Goal: Information Seeking & Learning: Learn about a topic

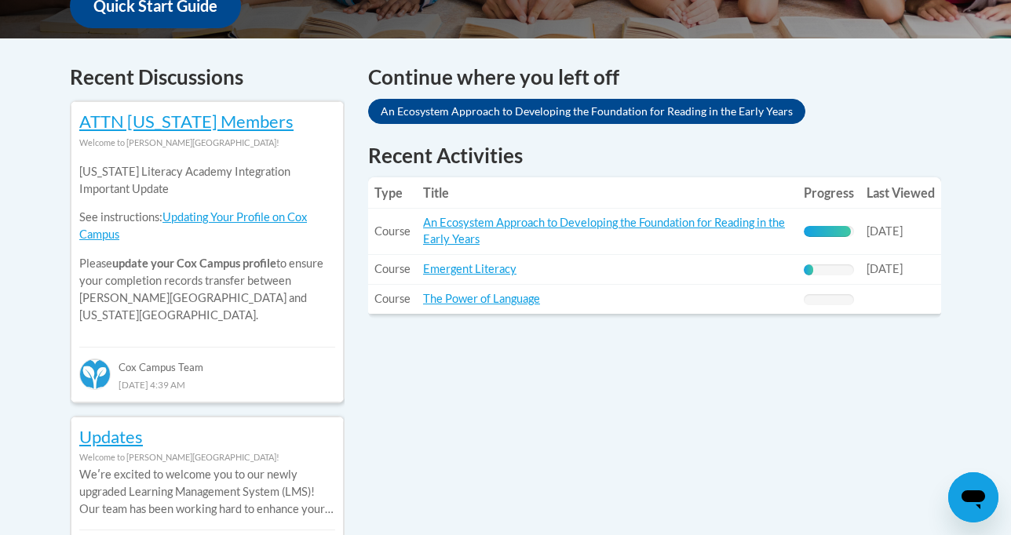
scroll to position [633, 0]
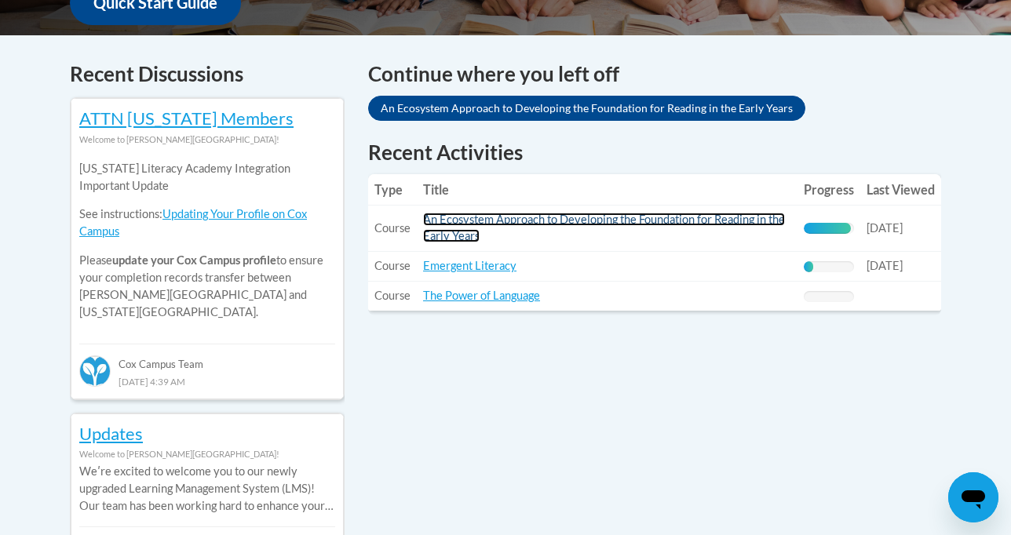
click at [560, 219] on link "An Ecosystem Approach to Developing the Foundation for Reading in the Early Yea…" at bounding box center [604, 228] width 362 height 30
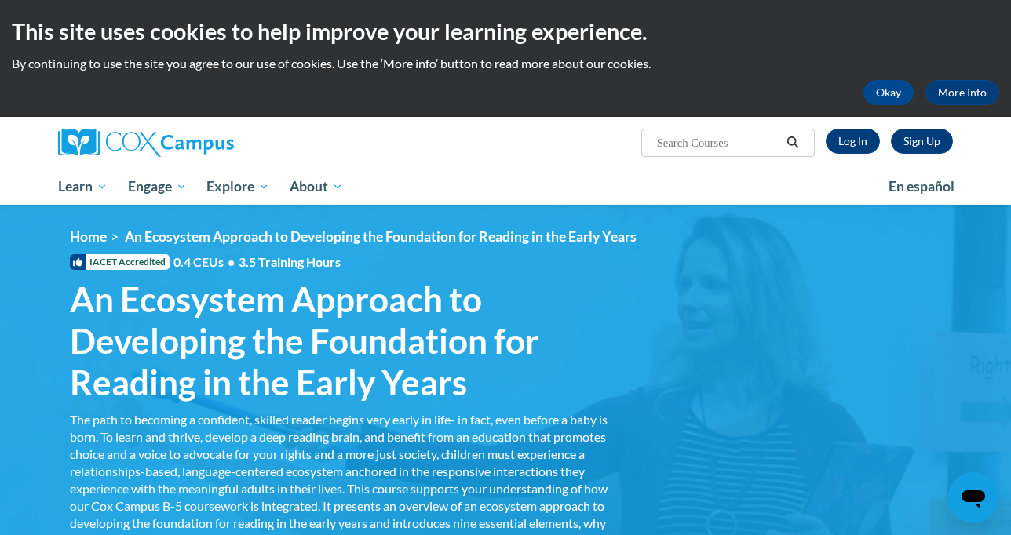
scroll to position [4, 0]
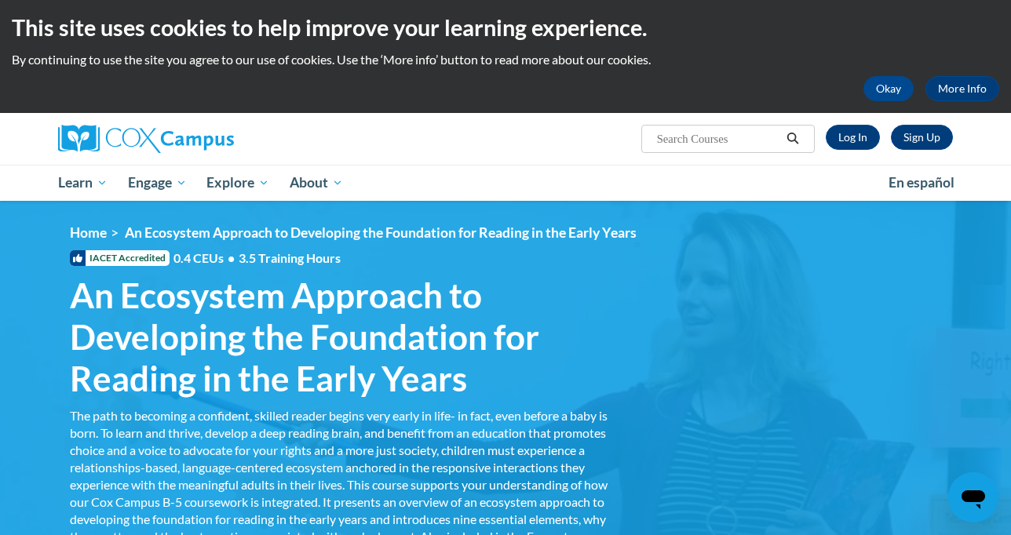
click at [800, 136] on icon "Search" at bounding box center [793, 139] width 14 height 12
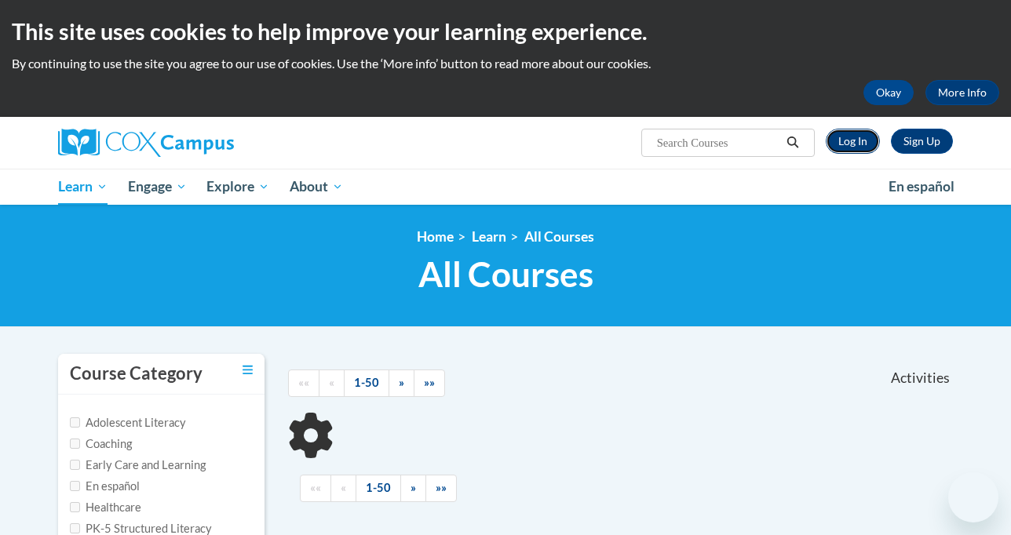
click at [880, 144] on link "Log In" at bounding box center [853, 141] width 54 height 25
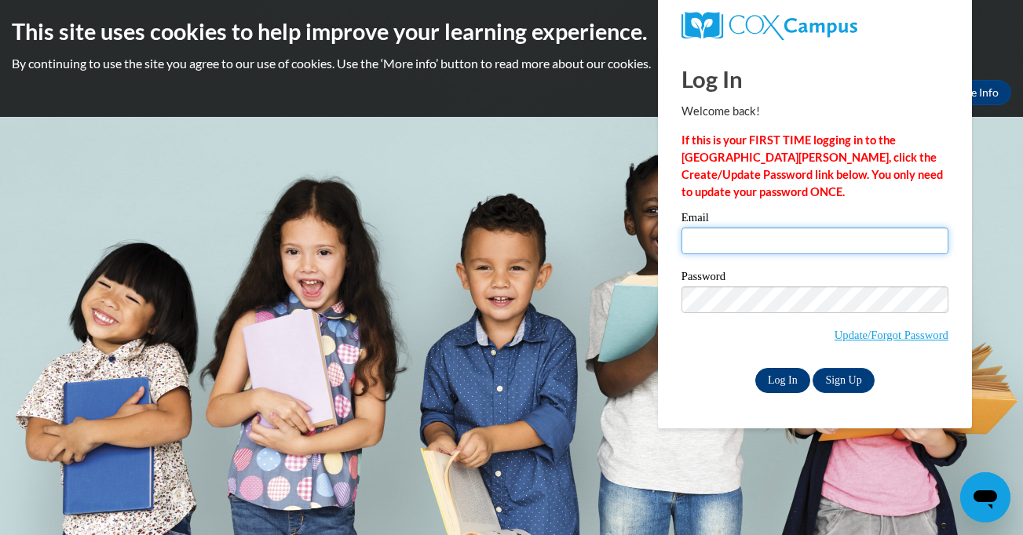
type input "yalitzarod0622@gmail.com"
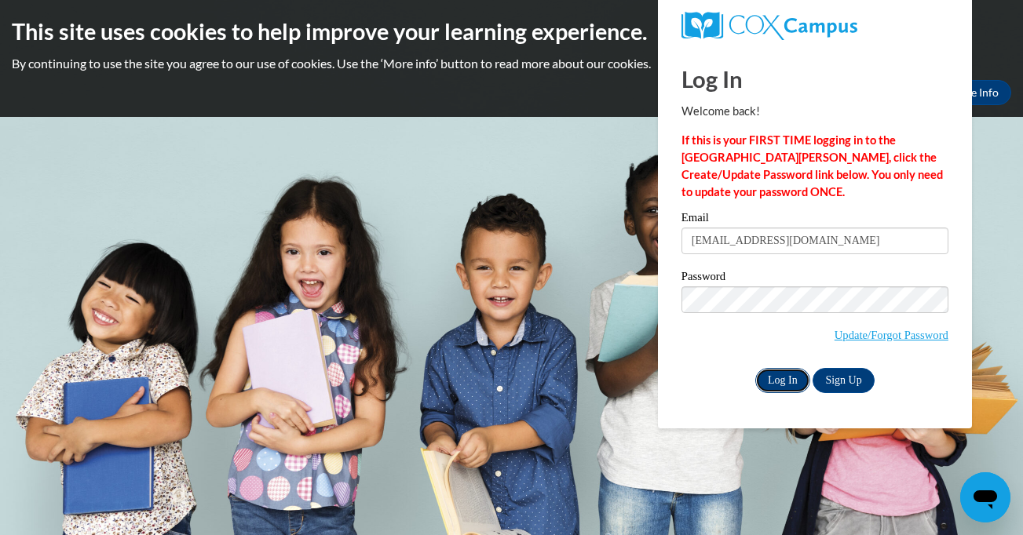
click at [782, 382] on input "Log In" at bounding box center [782, 380] width 55 height 25
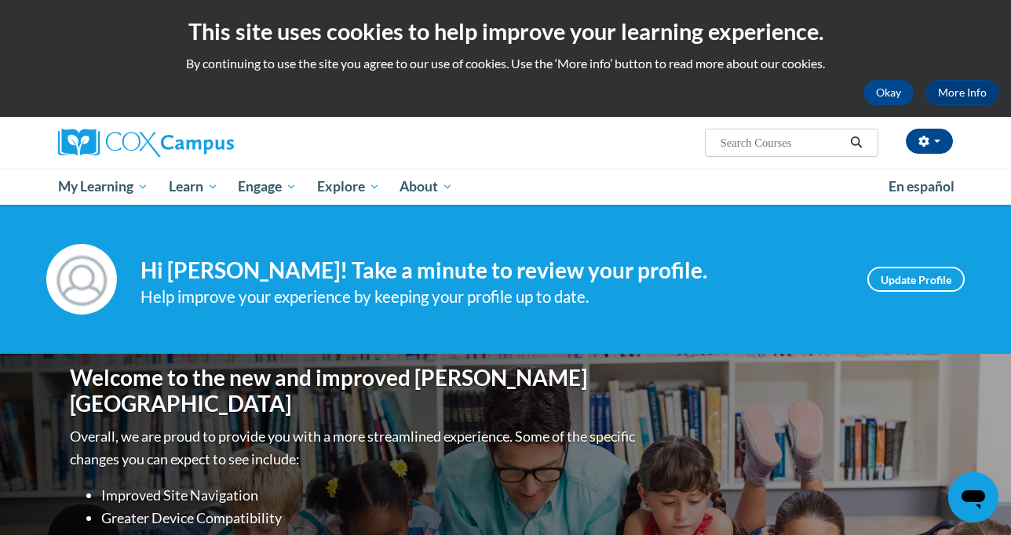
click at [801, 142] on input "Search..." at bounding box center [782, 142] width 126 height 19
type input "361823"
click at [863, 144] on icon "Search" at bounding box center [857, 143] width 12 height 12
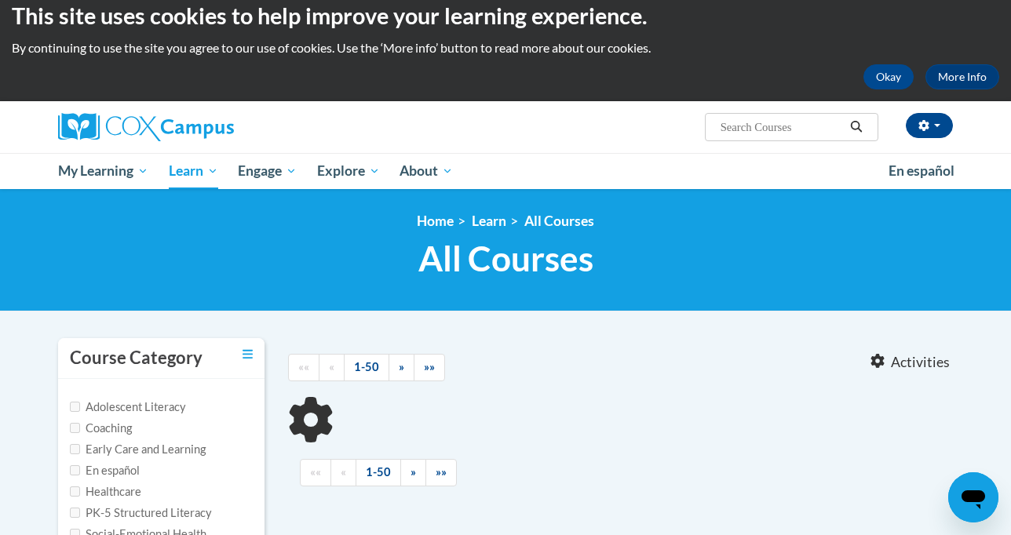
type input "361823"
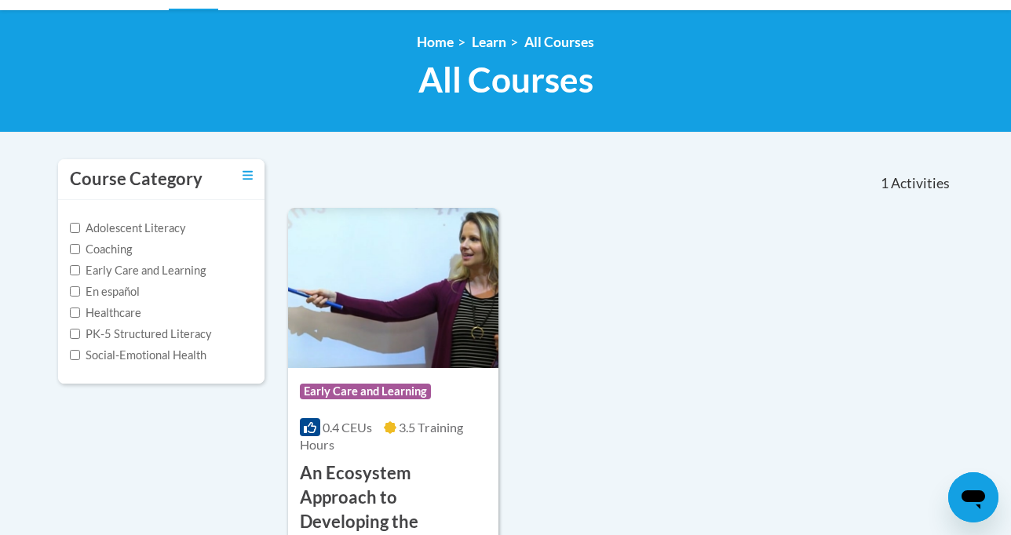
scroll to position [199, 0]
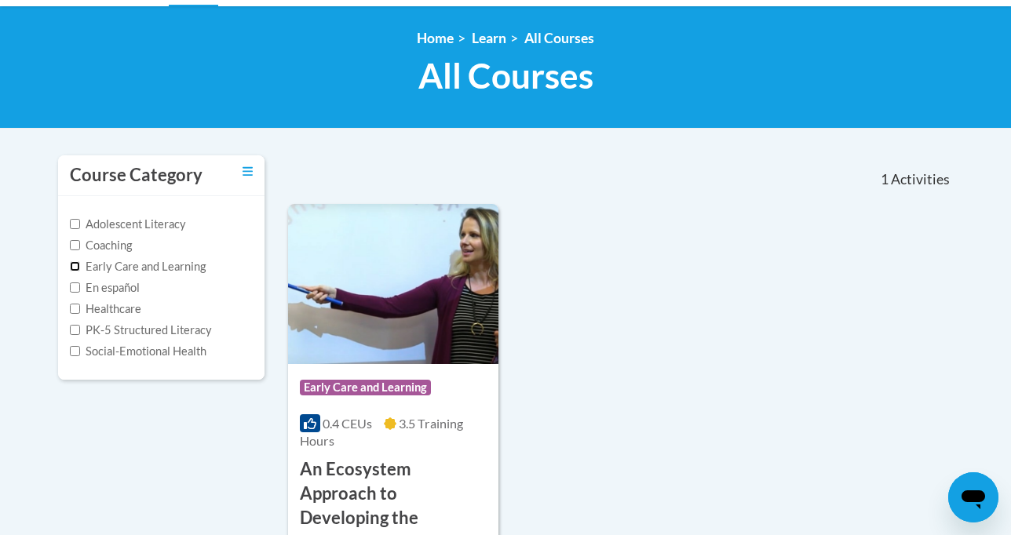
click at [70, 263] on input "Early Care and Learning" at bounding box center [75, 266] width 10 height 10
checkbox input "true"
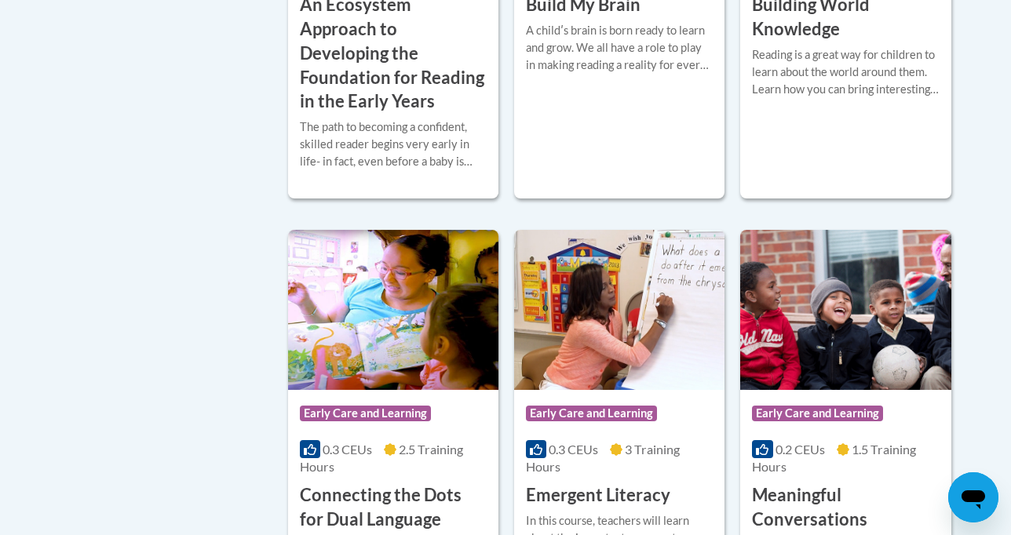
scroll to position [676, 0]
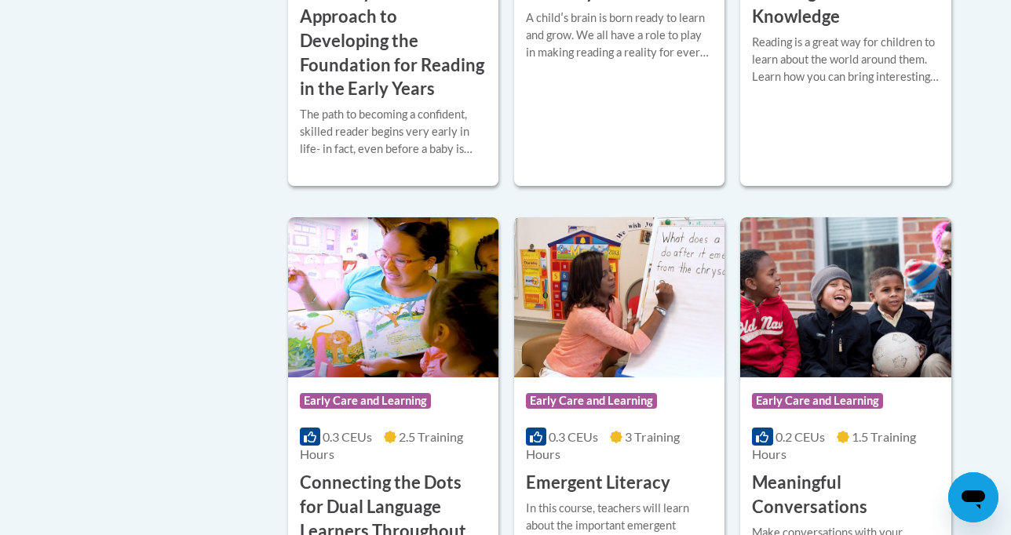
click at [578, 393] on span "Early Care and Learning" at bounding box center [591, 401] width 131 height 16
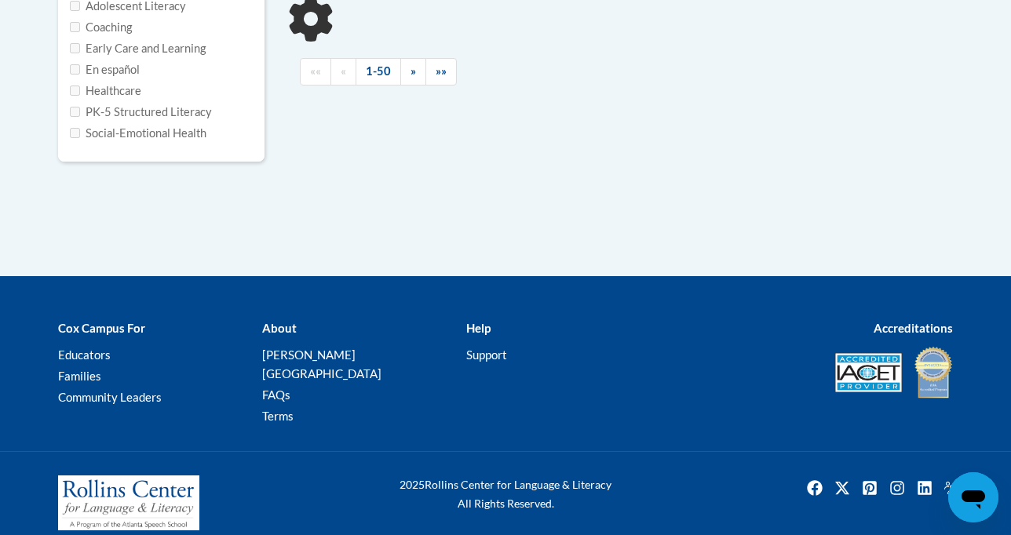
type input "361823"
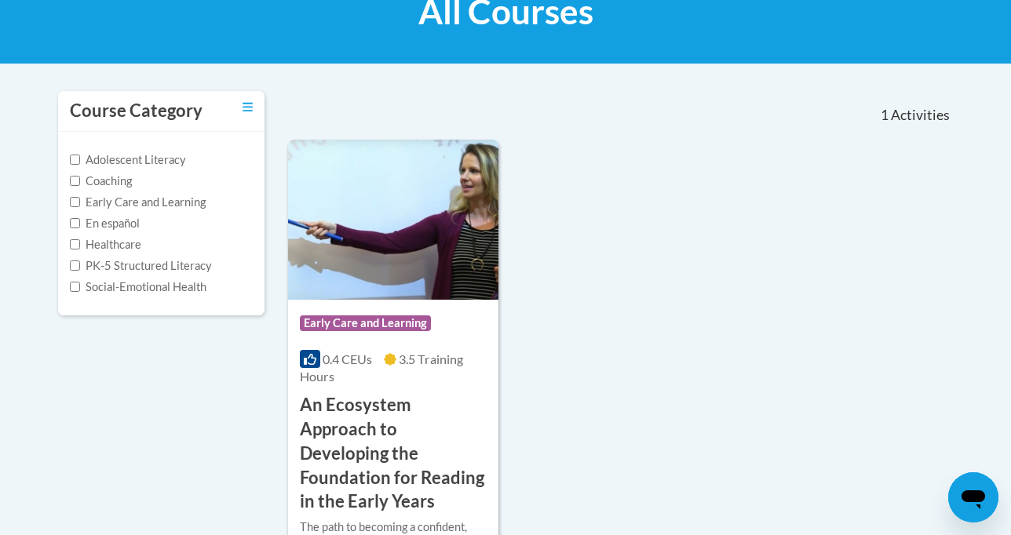
scroll to position [261, 0]
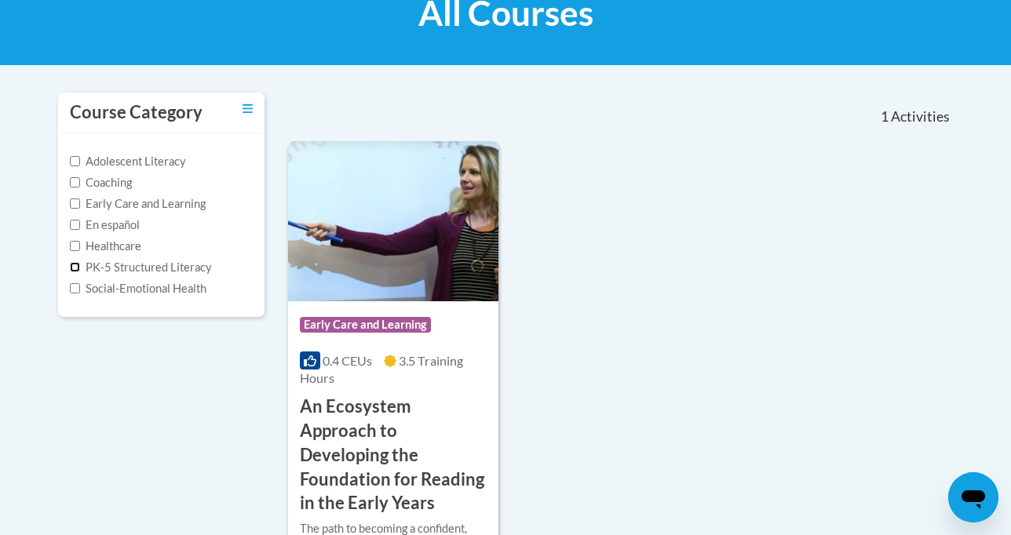
click at [70, 268] on input "PK-5 Structured Literacy" at bounding box center [75, 267] width 10 height 10
checkbox input "true"
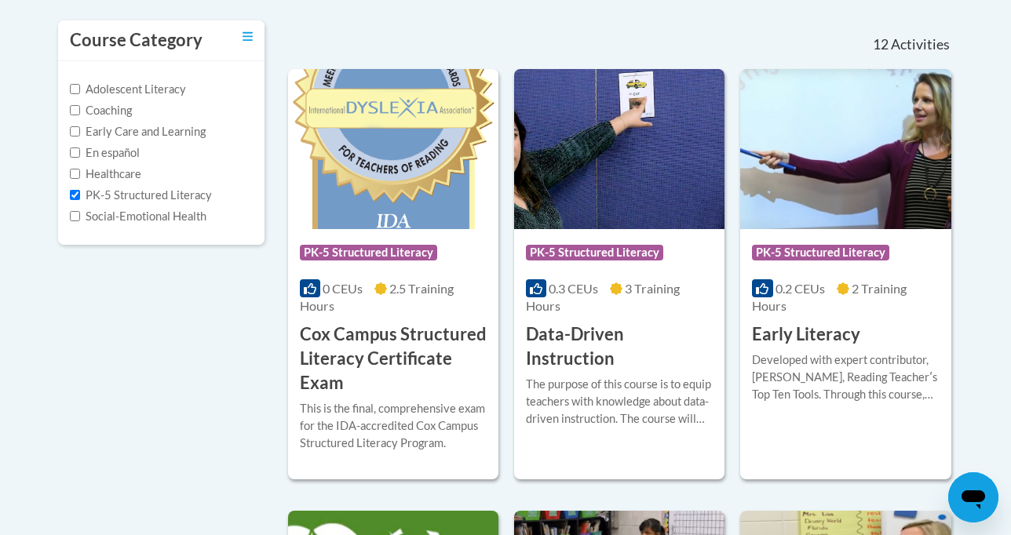
scroll to position [382, 0]
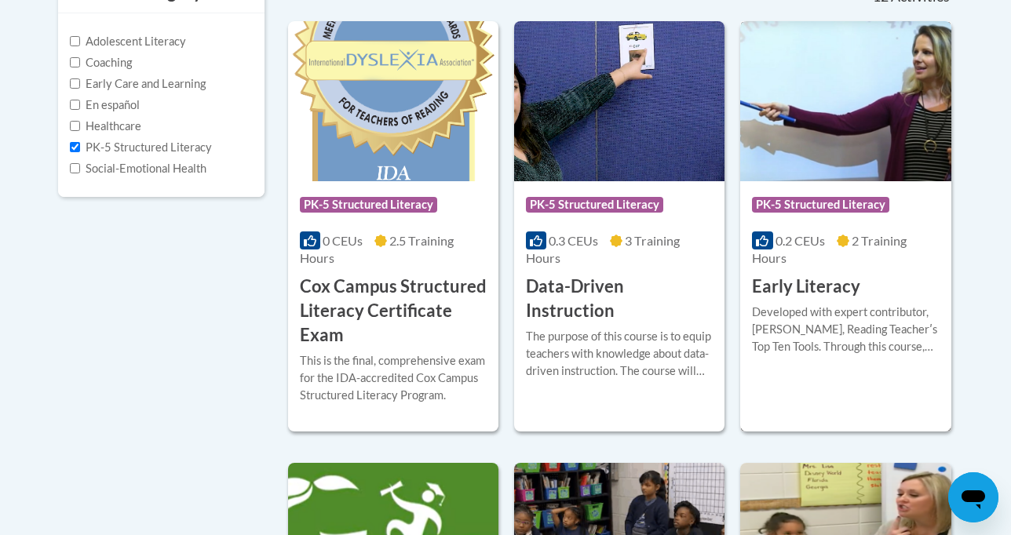
click at [884, 203] on span "PK-5 Structured Literacy" at bounding box center [820, 205] width 137 height 16
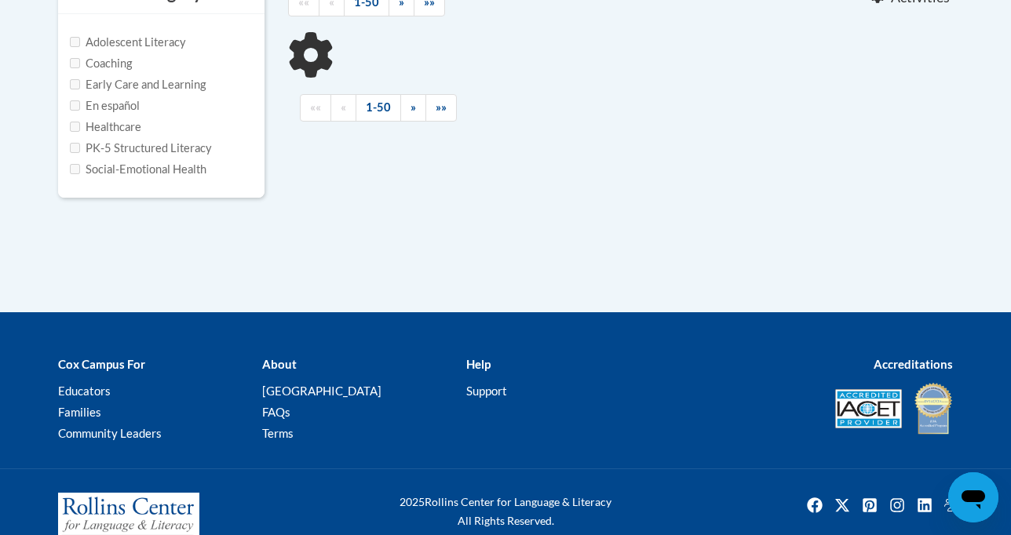
type input "361823"
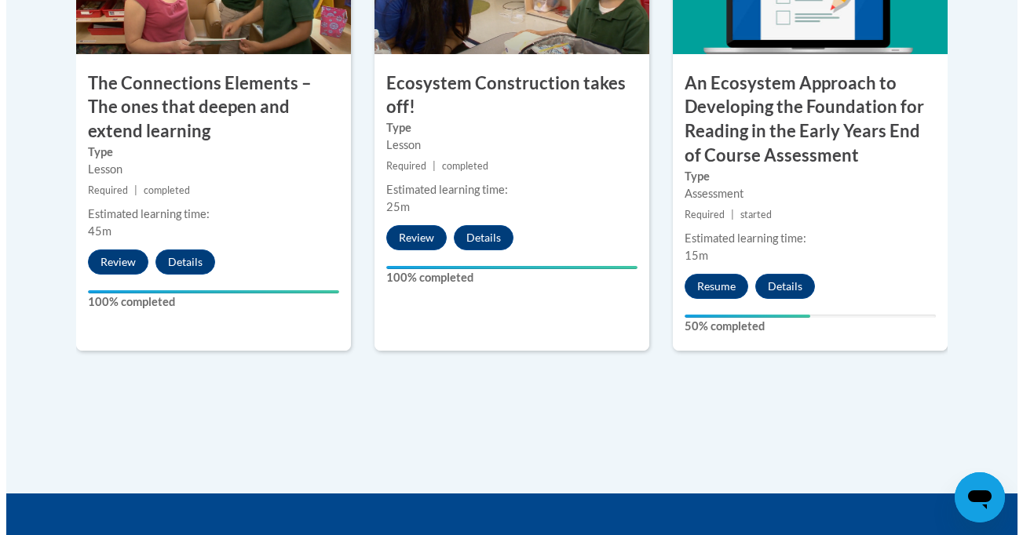
scroll to position [1557, 0]
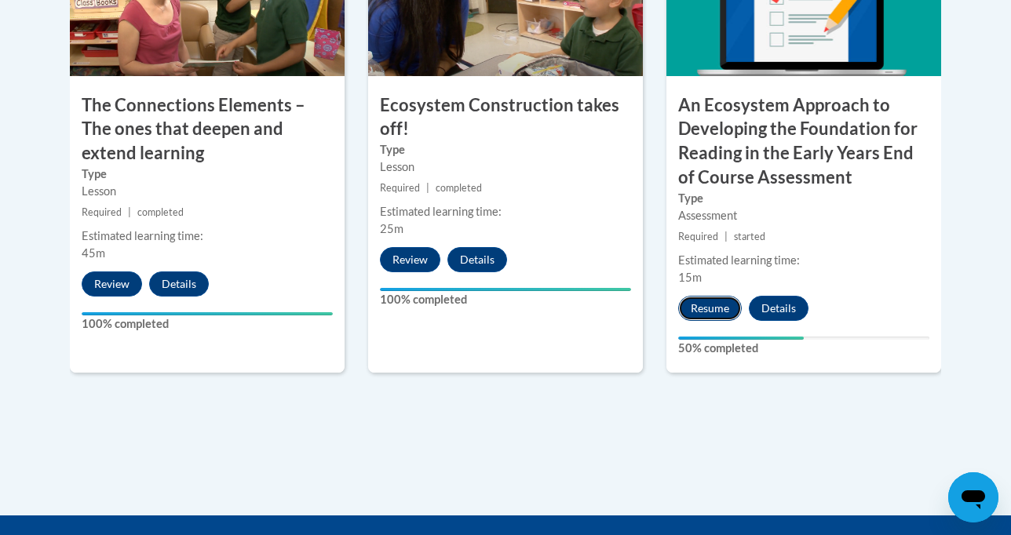
click at [720, 296] on button "Resume" at bounding box center [710, 308] width 64 height 25
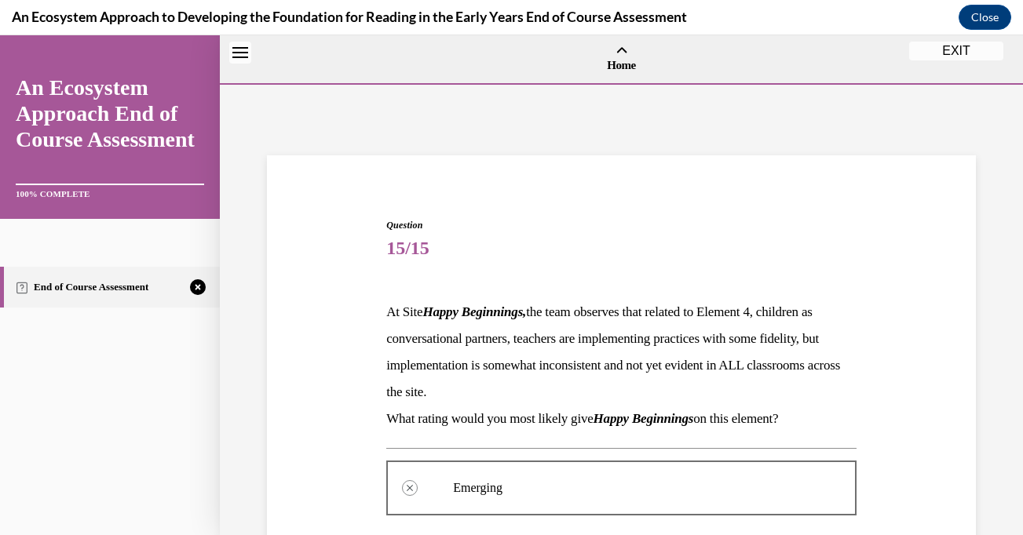
scroll to position [482, 0]
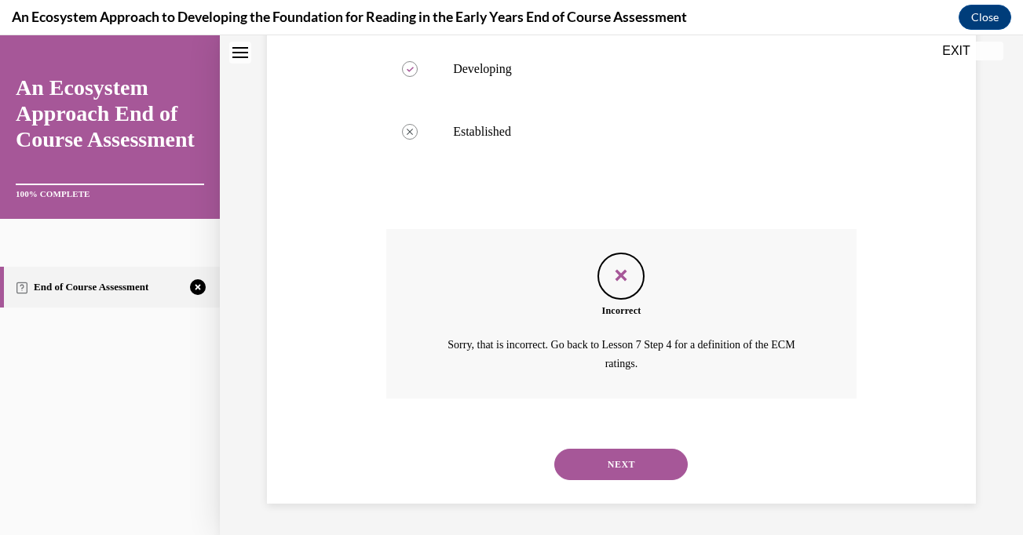
click at [605, 458] on button "NEXT" at bounding box center [620, 464] width 133 height 31
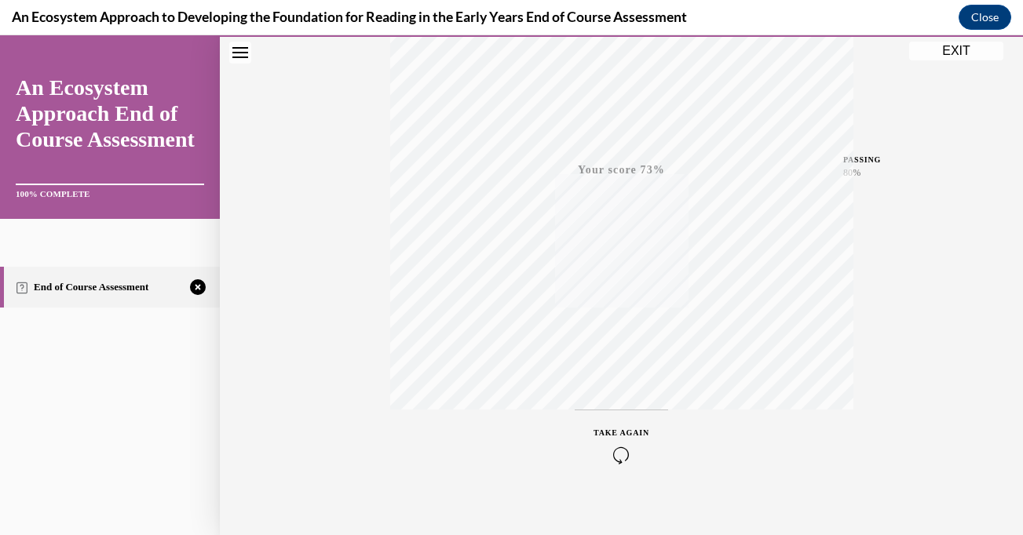
scroll to position [305, 0]
click at [621, 440] on icon "button" at bounding box center [622, 439] width 56 height 17
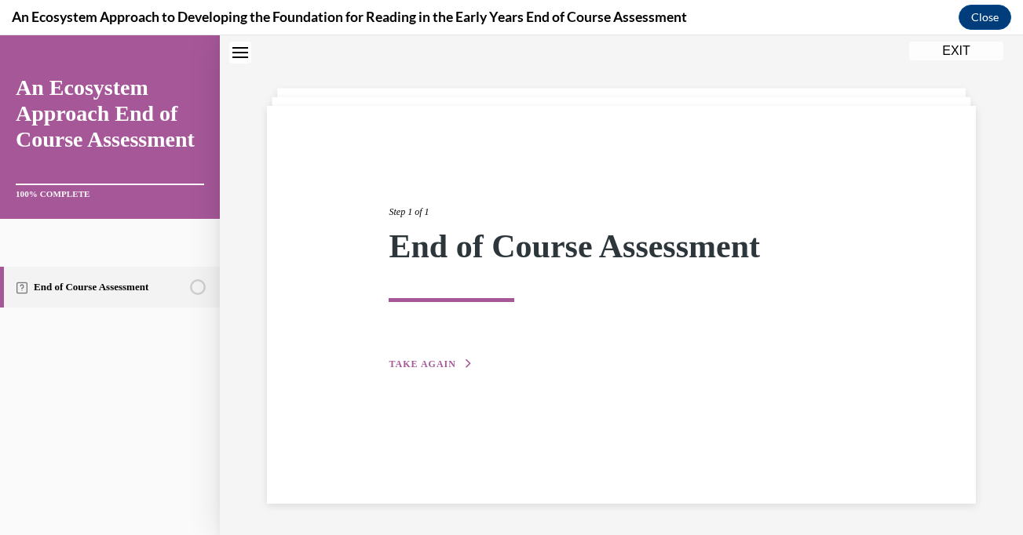
click at [414, 363] on span "TAKE AGAIN" at bounding box center [422, 364] width 67 height 11
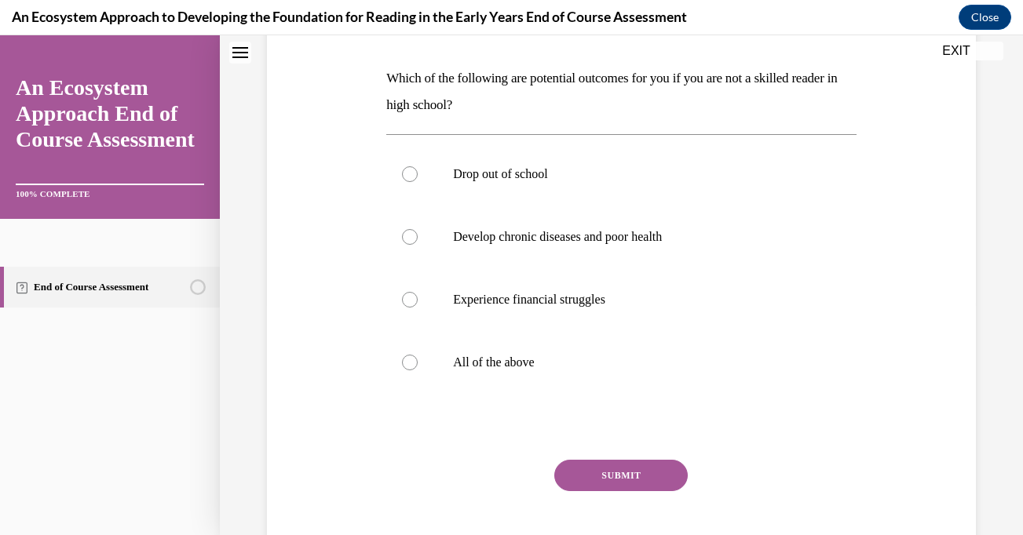
scroll to position [267, 0]
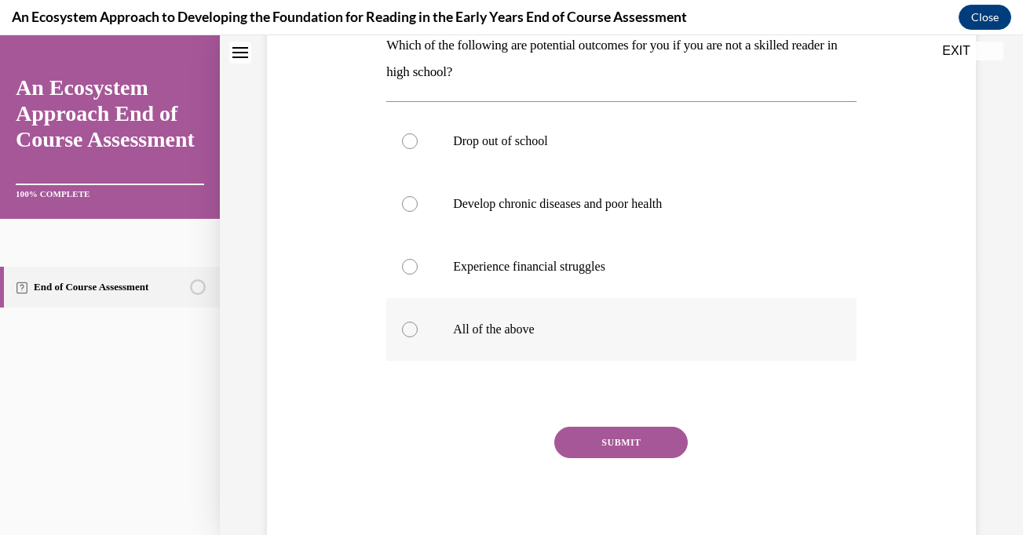
click at [408, 322] on div at bounding box center [410, 330] width 16 height 16
click at [408, 322] on input "All of the above" at bounding box center [410, 330] width 16 height 16
radio input "true"
click at [635, 438] on button "SUBMIT" at bounding box center [620, 442] width 133 height 31
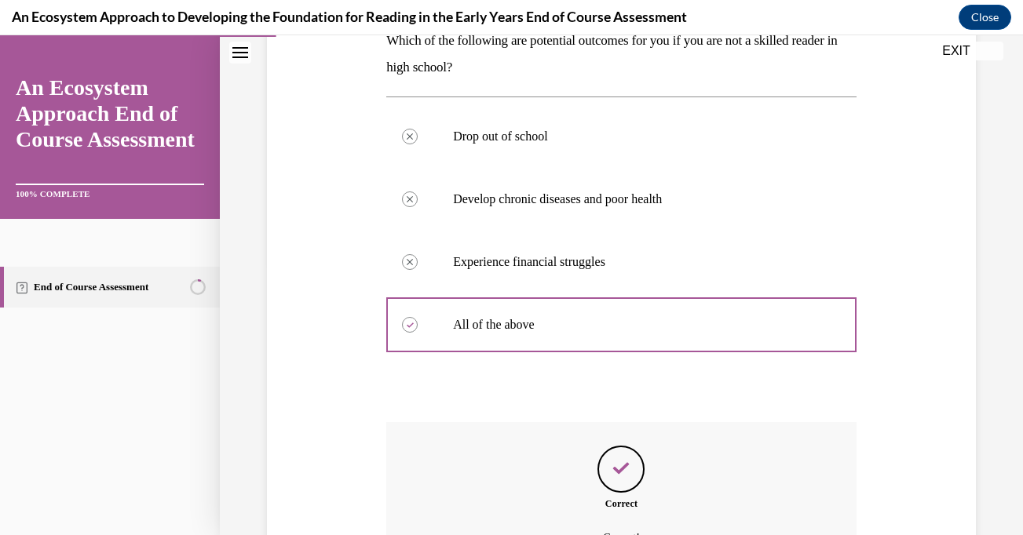
scroll to position [446, 0]
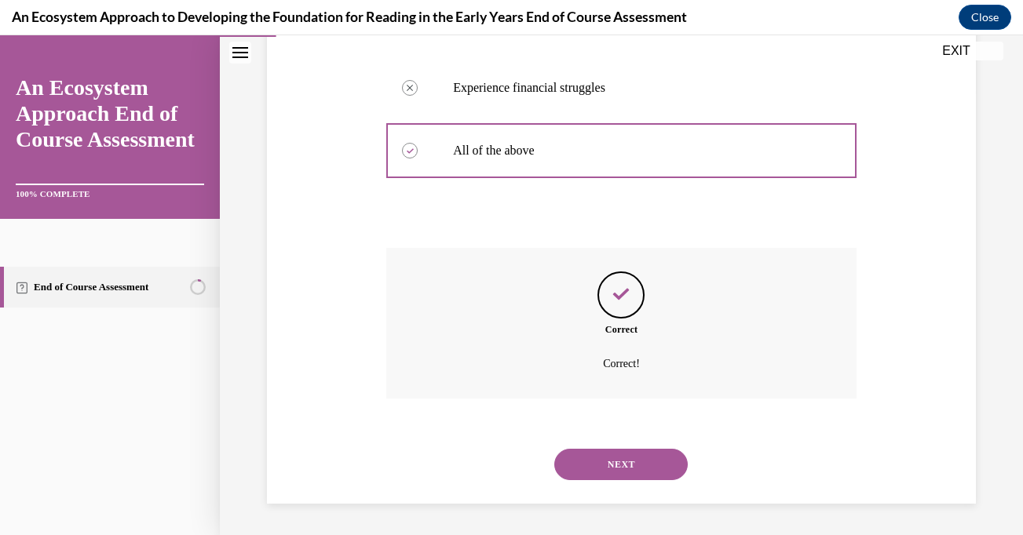
click at [637, 467] on button "NEXT" at bounding box center [620, 464] width 133 height 31
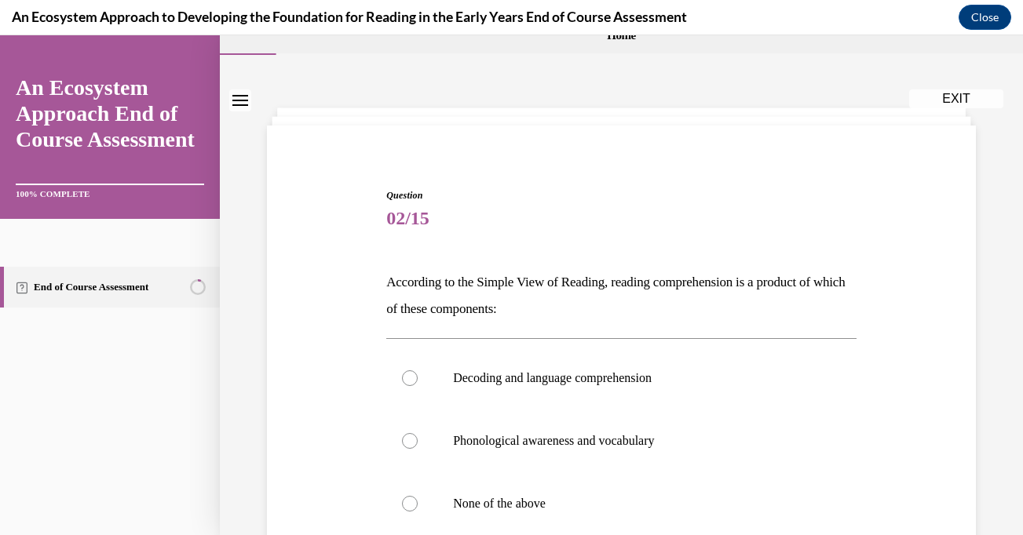
scroll to position [31, 0]
click at [637, 467] on label "Phonological awareness and vocabulary" at bounding box center [621, 439] width 470 height 63
click at [418, 447] on input "Phonological awareness and vocabulary" at bounding box center [410, 440] width 16 height 16
radio input "true"
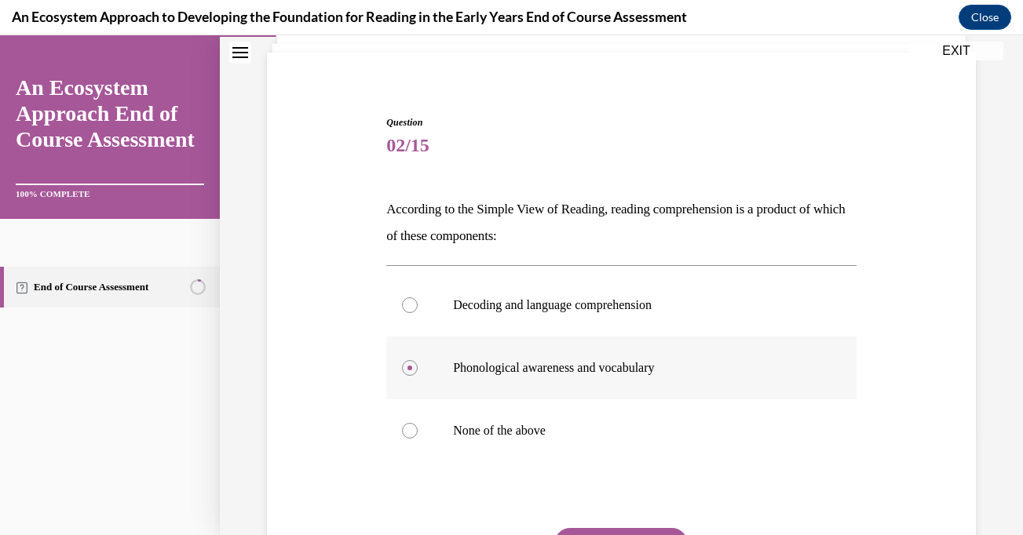
scroll to position [100, 0]
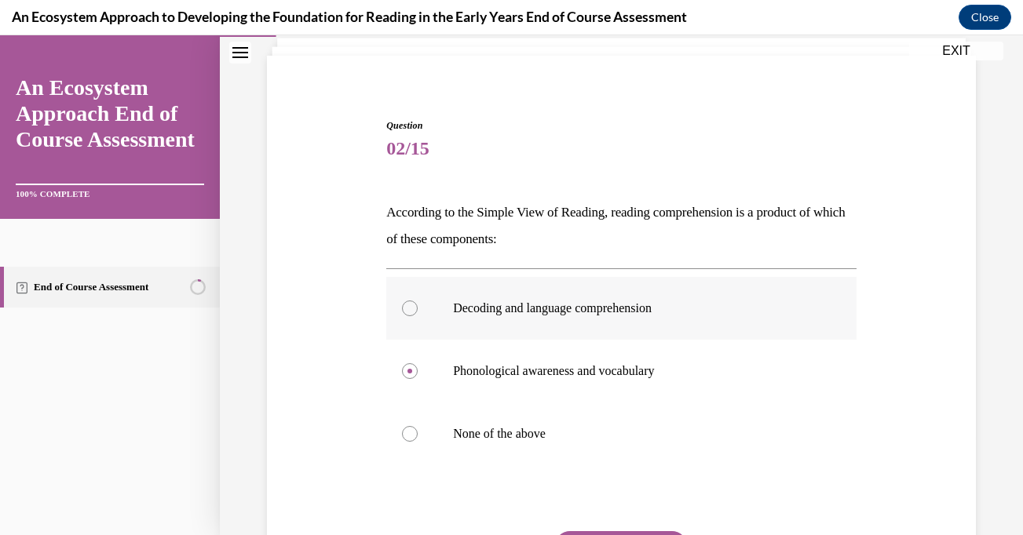
click at [414, 305] on div at bounding box center [410, 309] width 16 height 16
click at [414, 305] on input "Decoding and language comprehension" at bounding box center [410, 309] width 16 height 16
radio input "true"
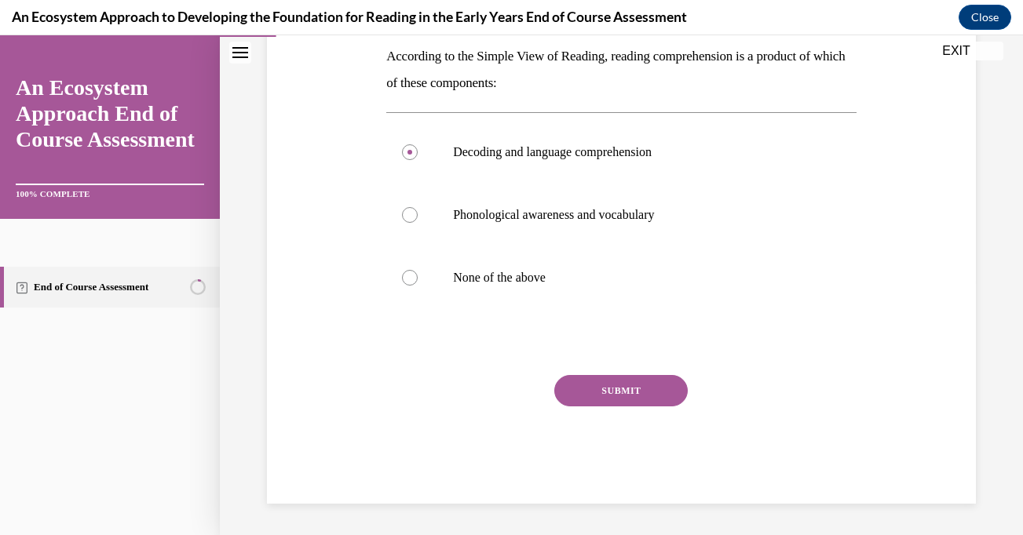
click at [623, 393] on button "SUBMIT" at bounding box center [620, 390] width 133 height 31
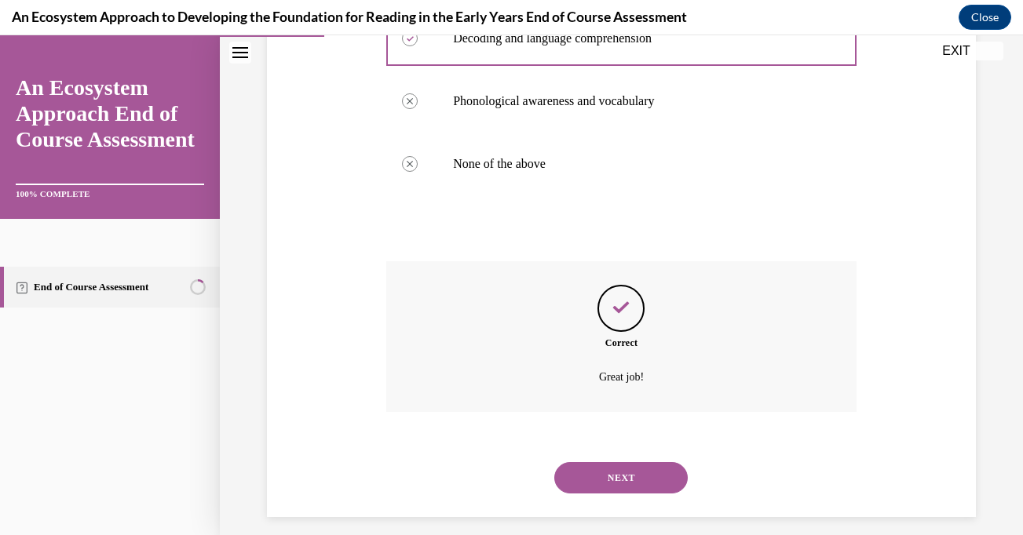
scroll to position [383, 0]
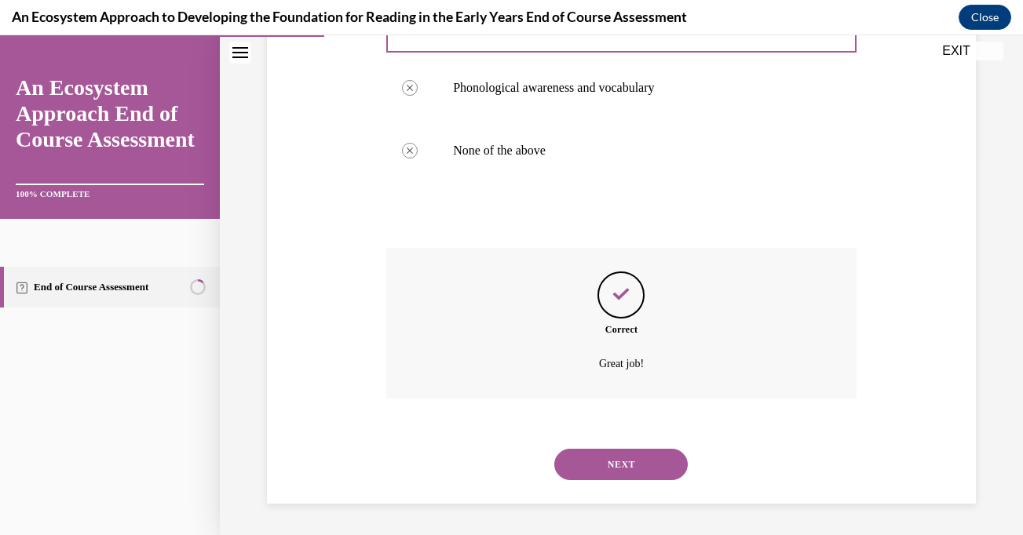
click at [623, 466] on button "NEXT" at bounding box center [620, 464] width 133 height 31
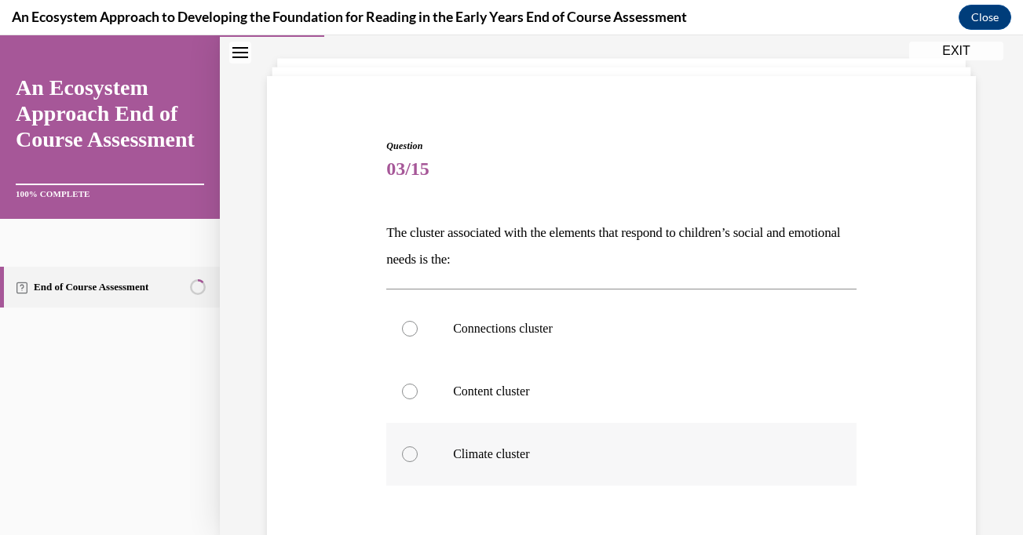
scroll to position [93, 0]
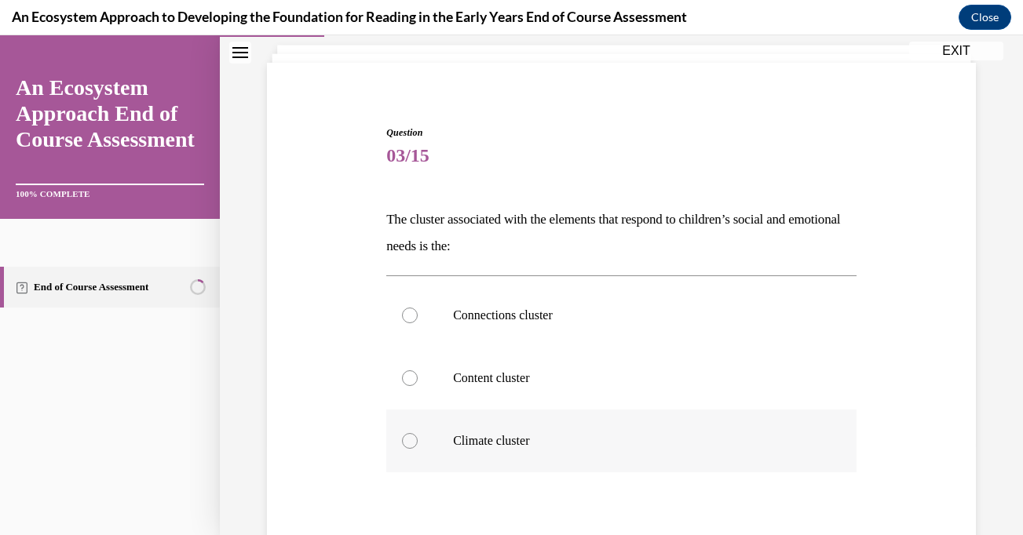
click at [410, 446] on div at bounding box center [410, 441] width 16 height 16
click at [410, 446] on input "Climate cluster" at bounding box center [410, 441] width 16 height 16
radio input "true"
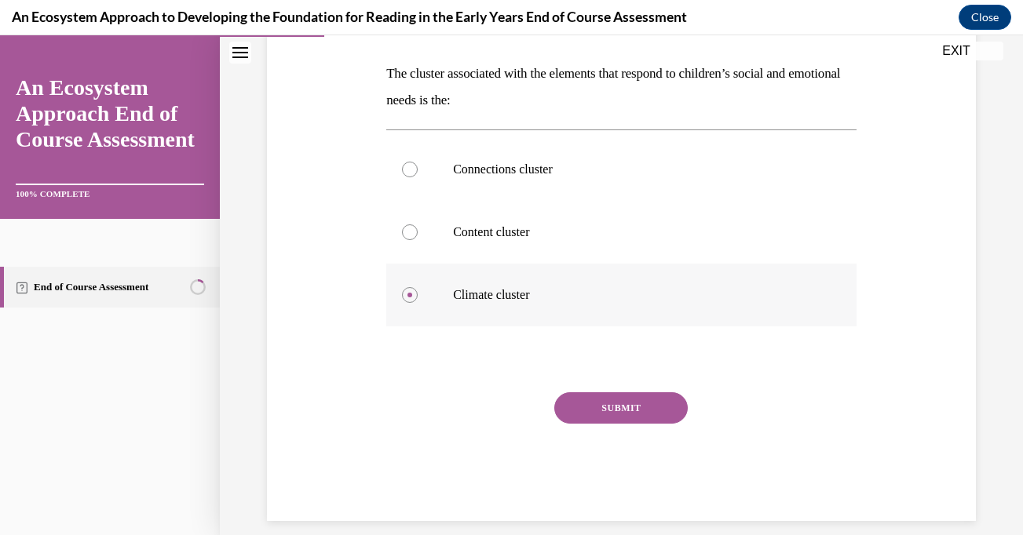
scroll to position [256, 0]
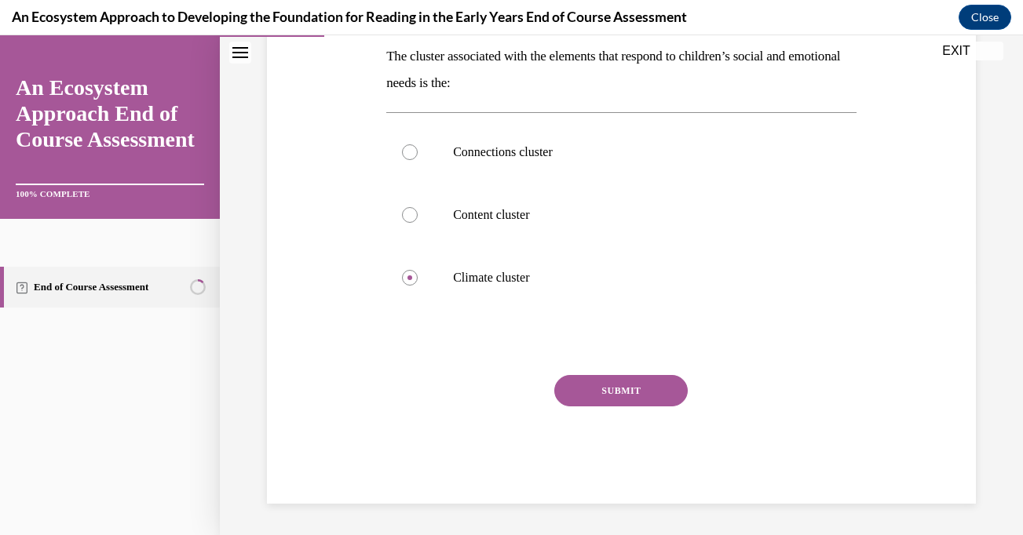
click at [638, 392] on button "SUBMIT" at bounding box center [620, 390] width 133 height 31
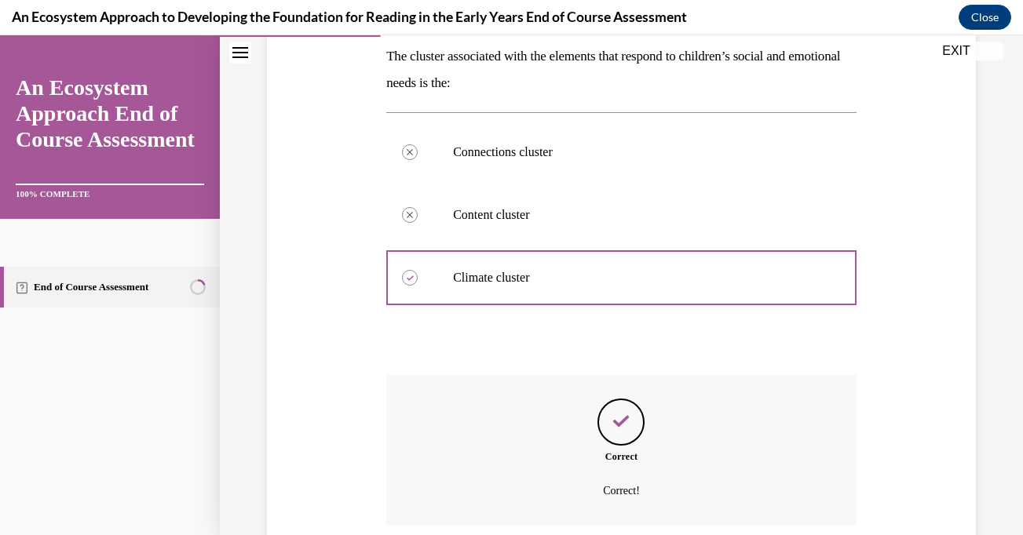
scroll to position [383, 0]
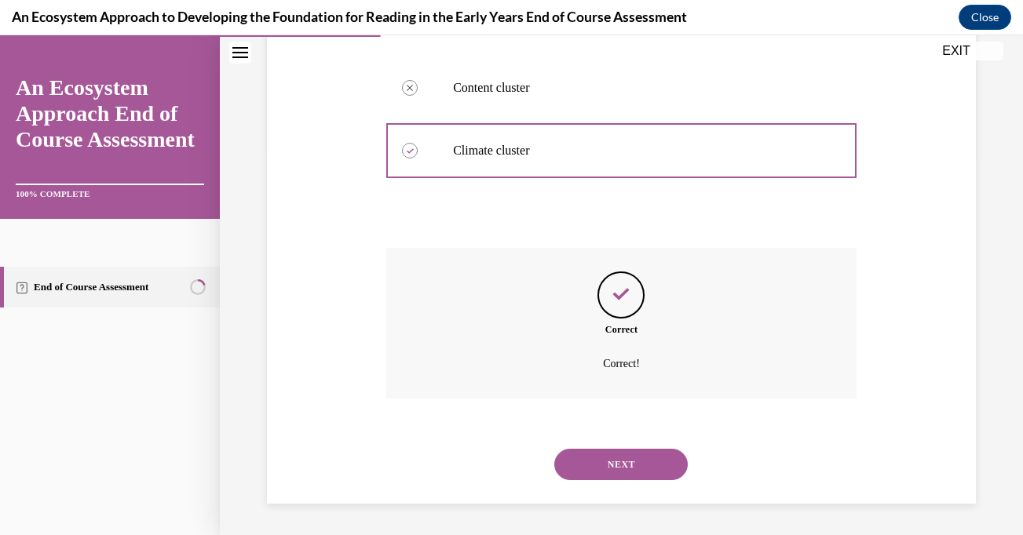
click at [612, 459] on button "NEXT" at bounding box center [620, 464] width 133 height 31
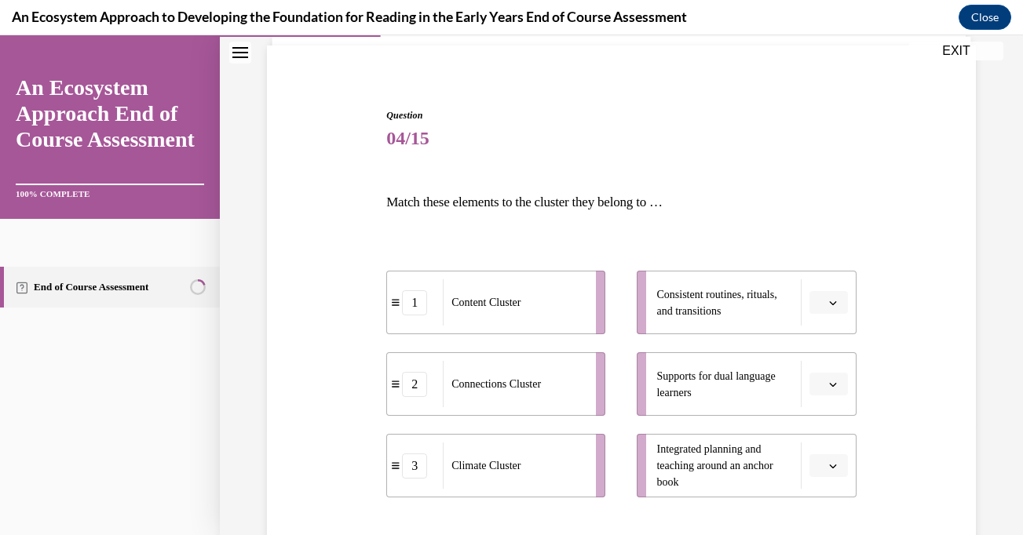
scroll to position [108, 0]
drag, startPoint x: 558, startPoint y: 481, endPoint x: 619, endPoint y: 402, distance: 100.2
click at [592, 430] on div "Climate Cluster" at bounding box center [520, 453] width 143 height 46
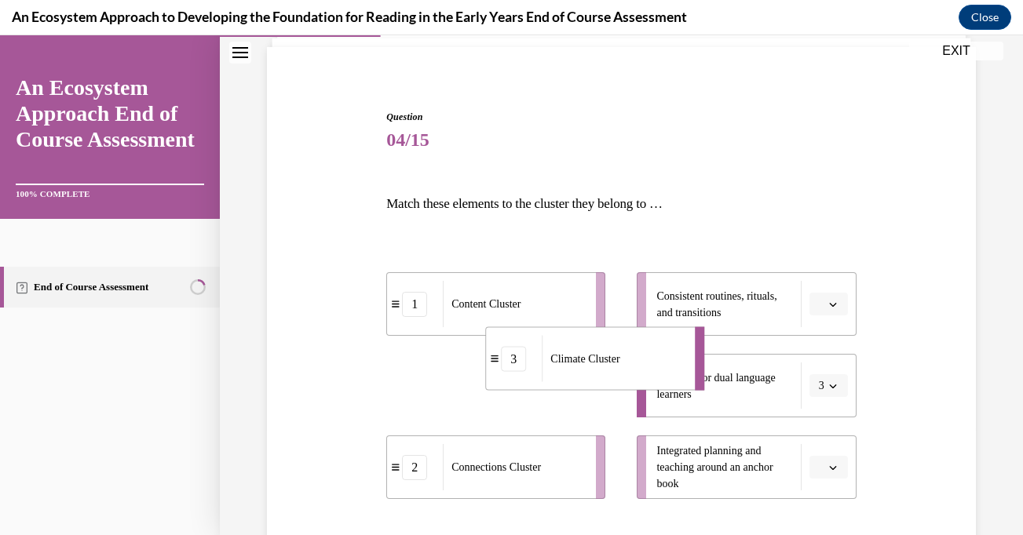
drag, startPoint x: 549, startPoint y: 396, endPoint x: 631, endPoint y: 363, distance: 88.8
click at [625, 363] on div "Climate Cluster" at bounding box center [613, 359] width 143 height 46
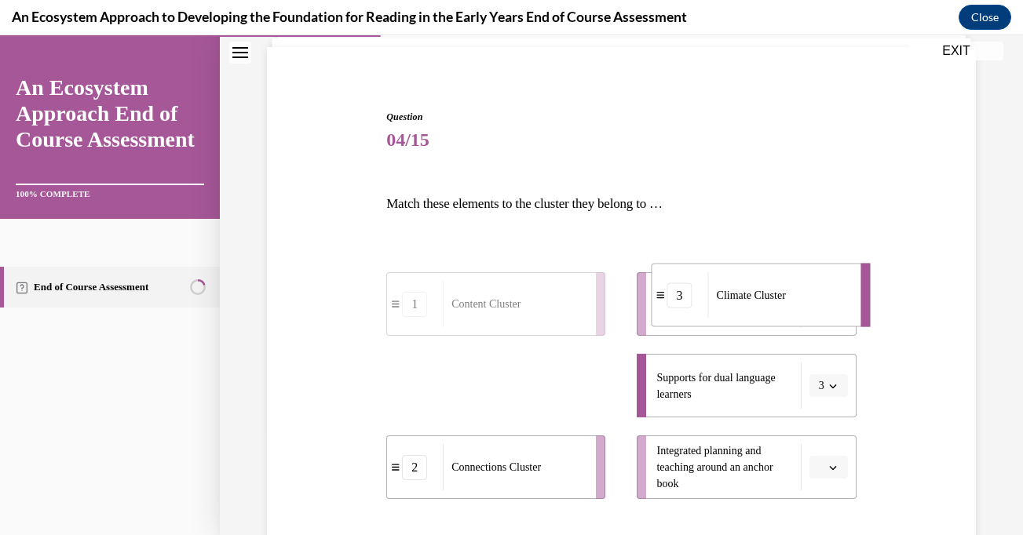
drag, startPoint x: 524, startPoint y: 406, endPoint x: 749, endPoint y: 316, distance: 242.0
click at [749, 316] on div "Climate Cluster" at bounding box center [779, 295] width 143 height 46
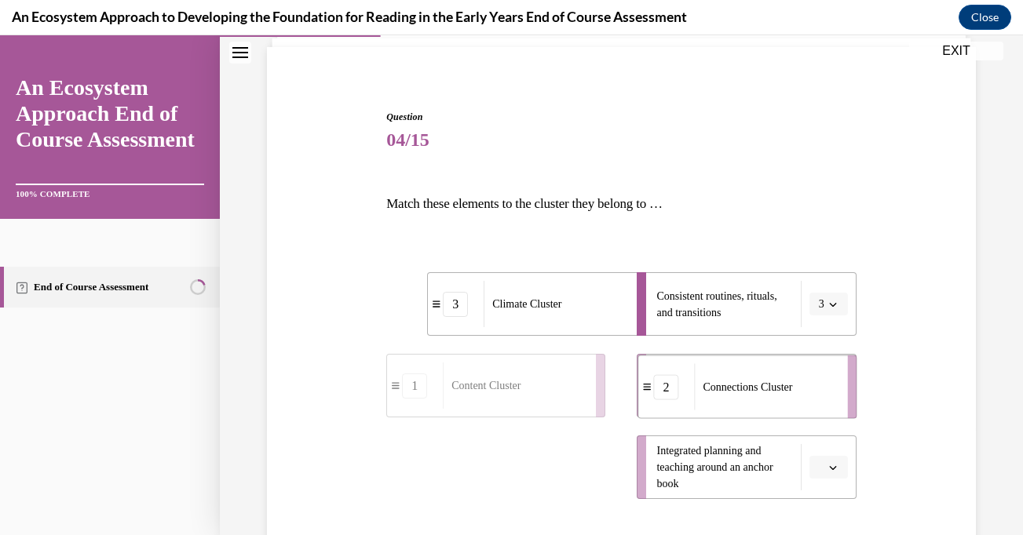
drag, startPoint x: 528, startPoint y: 474, endPoint x: 819, endPoint y: 391, distance: 302.9
click at [819, 391] on div "Connections Cluster" at bounding box center [766, 387] width 143 height 46
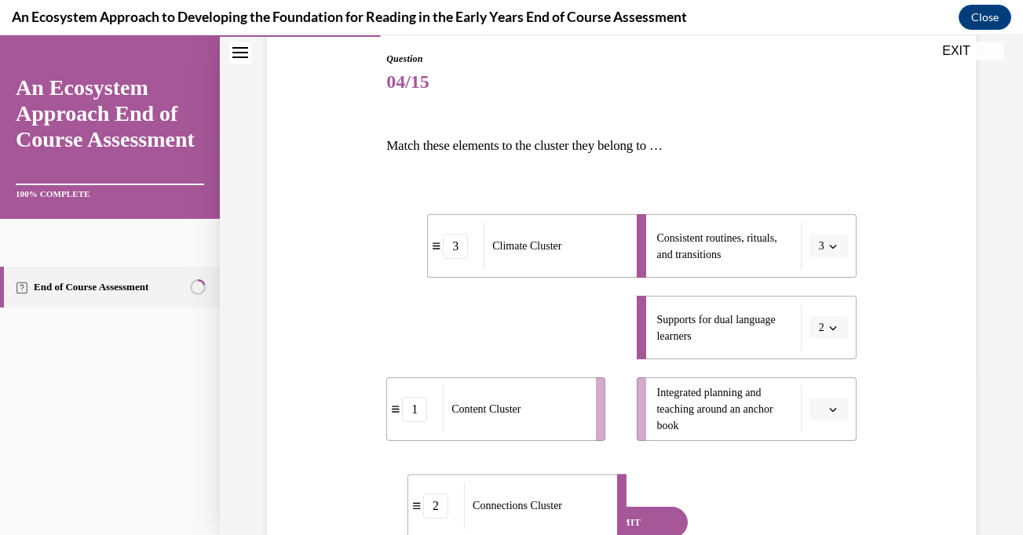
scroll to position [198, 0]
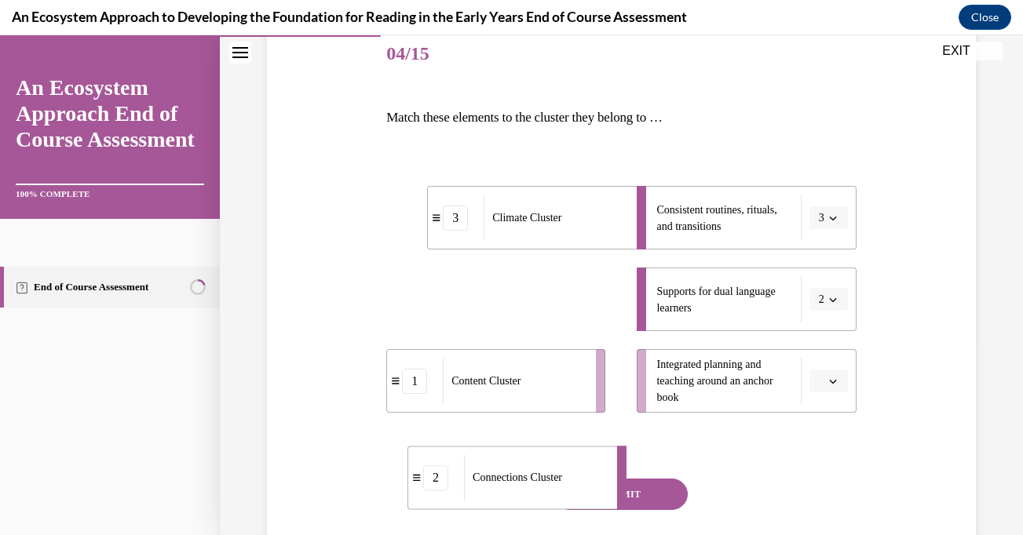
drag, startPoint x: 537, startPoint y: 394, endPoint x: 517, endPoint y: 494, distance: 101.6
click at [517, 494] on div "Connections Cluster" at bounding box center [535, 478] width 143 height 46
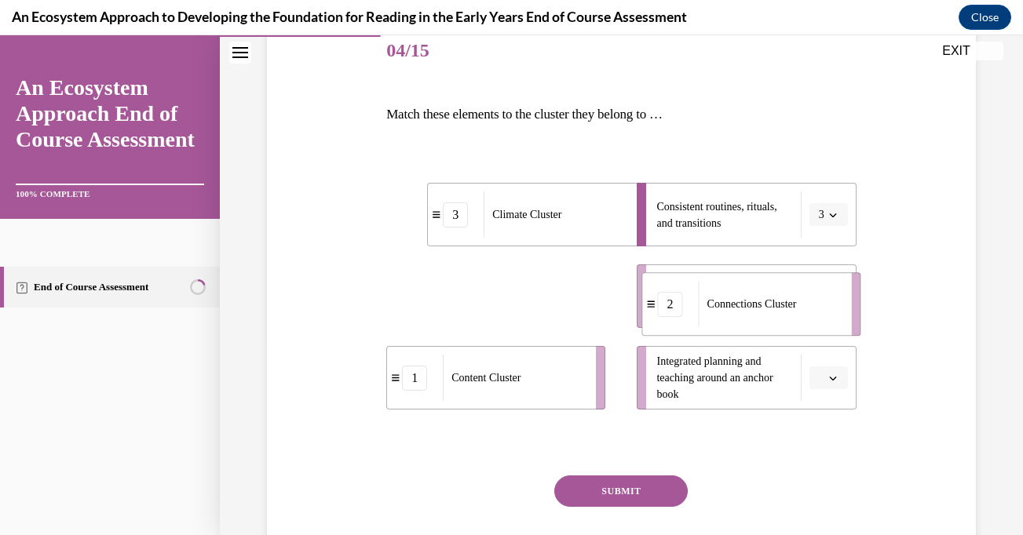
drag, startPoint x: 567, startPoint y: 298, endPoint x: 823, endPoint y: 305, distance: 256.0
click at [823, 305] on div "Connections Cluster" at bounding box center [770, 304] width 143 height 46
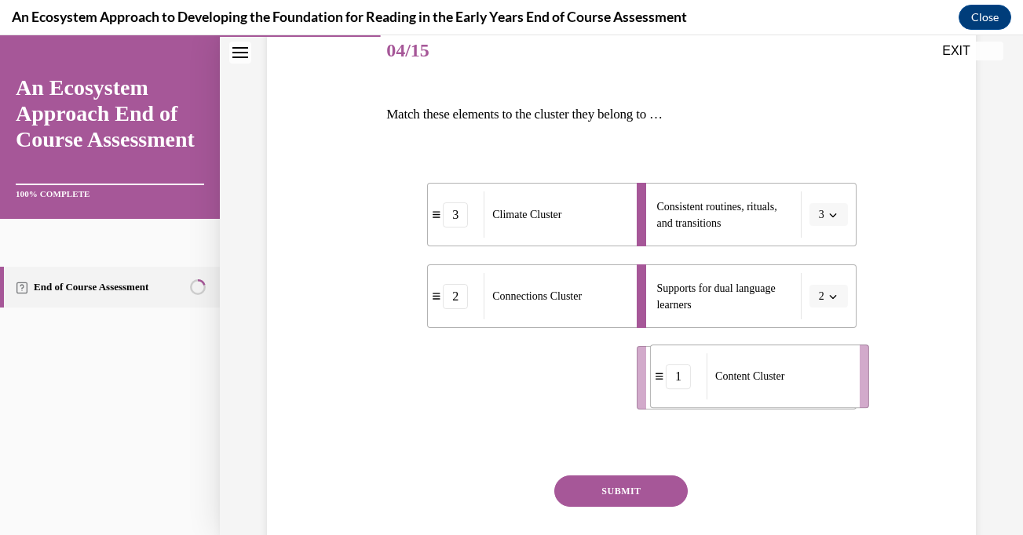
drag, startPoint x: 538, startPoint y: 376, endPoint x: 825, endPoint y: 374, distance: 287.3
click at [825, 374] on div "Content Cluster" at bounding box center [778, 376] width 143 height 46
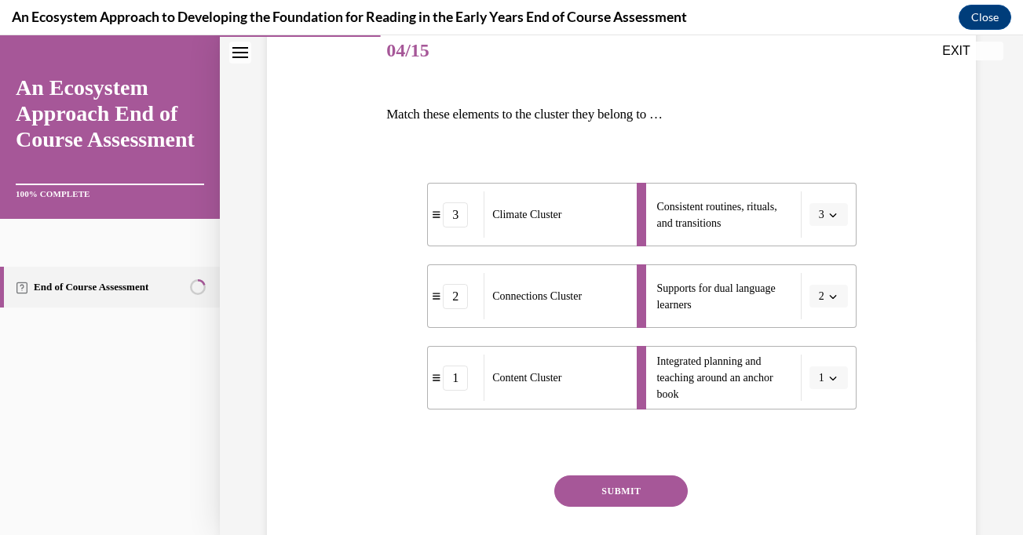
click at [625, 495] on button "SUBMIT" at bounding box center [620, 491] width 133 height 31
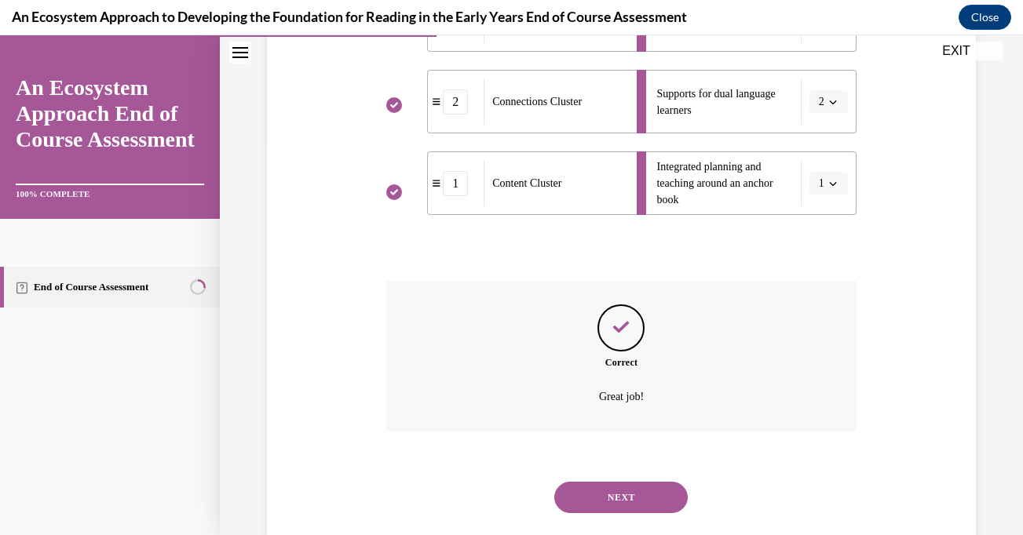
scroll to position [426, 0]
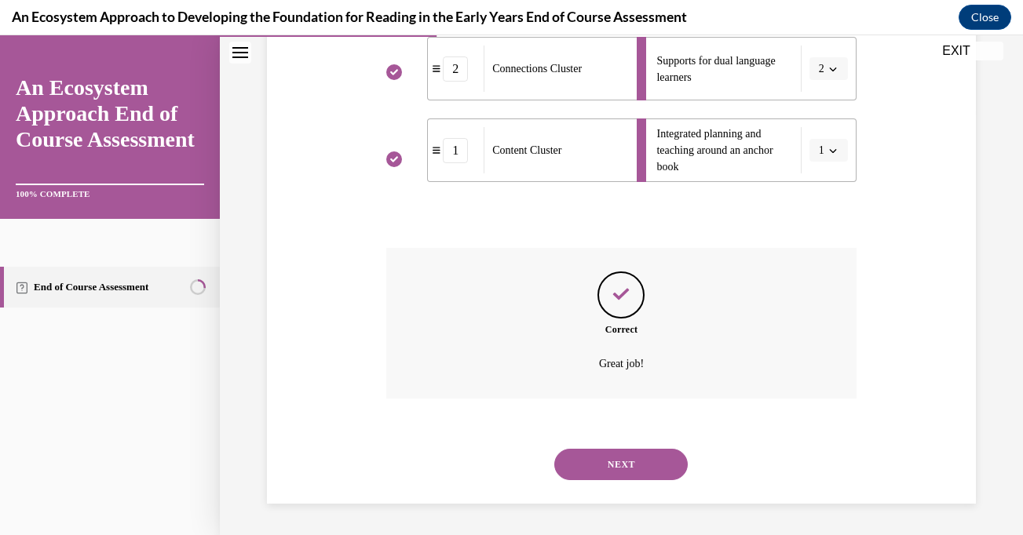
click at [626, 461] on button "NEXT" at bounding box center [620, 464] width 133 height 31
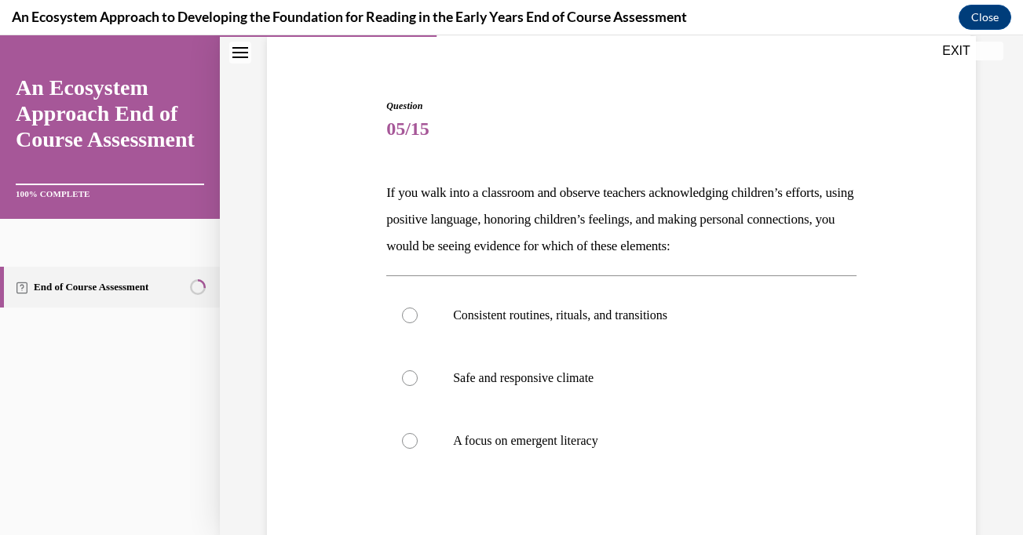
scroll to position [157, 0]
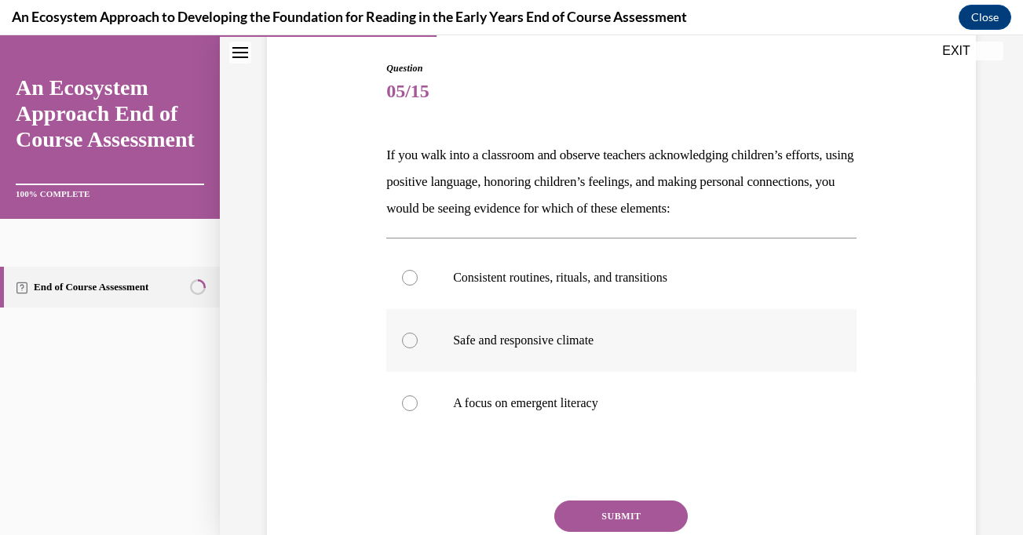
click at [405, 334] on div at bounding box center [410, 341] width 16 height 16
click at [405, 334] on input "Safe and responsive climate" at bounding box center [410, 341] width 16 height 16
radio input "true"
click at [595, 513] on button "SUBMIT" at bounding box center [620, 516] width 133 height 31
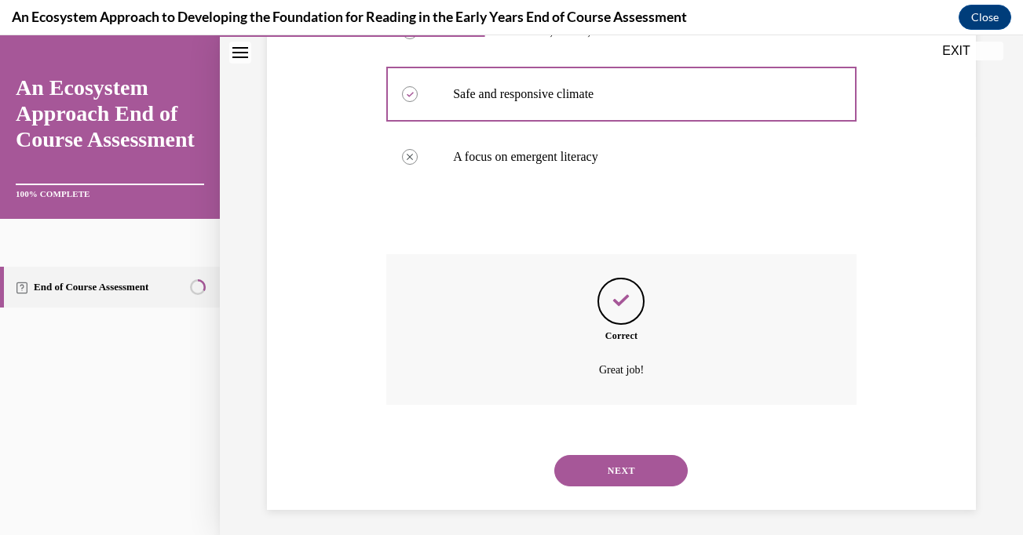
scroll to position [410, 0]
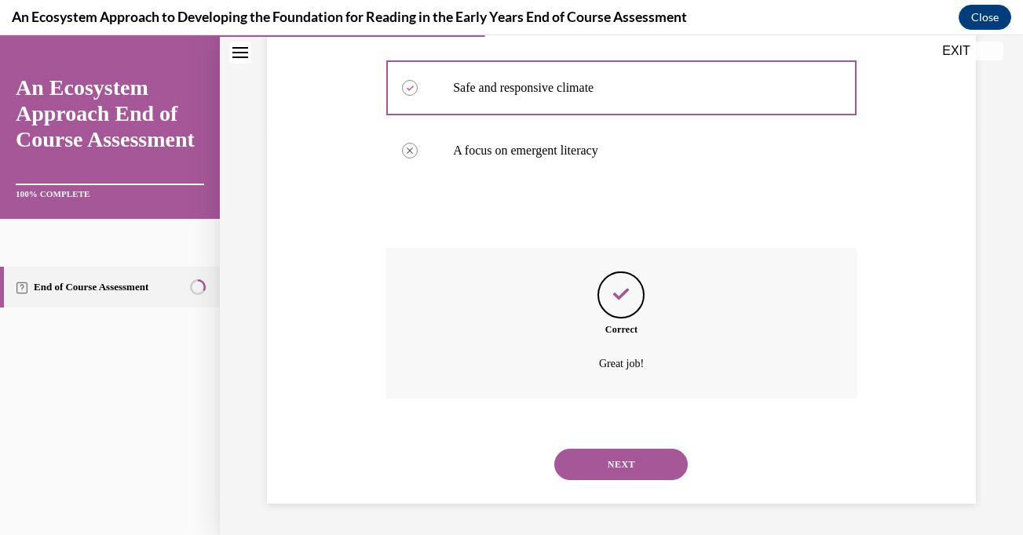
click at [619, 461] on button "NEXT" at bounding box center [620, 464] width 133 height 31
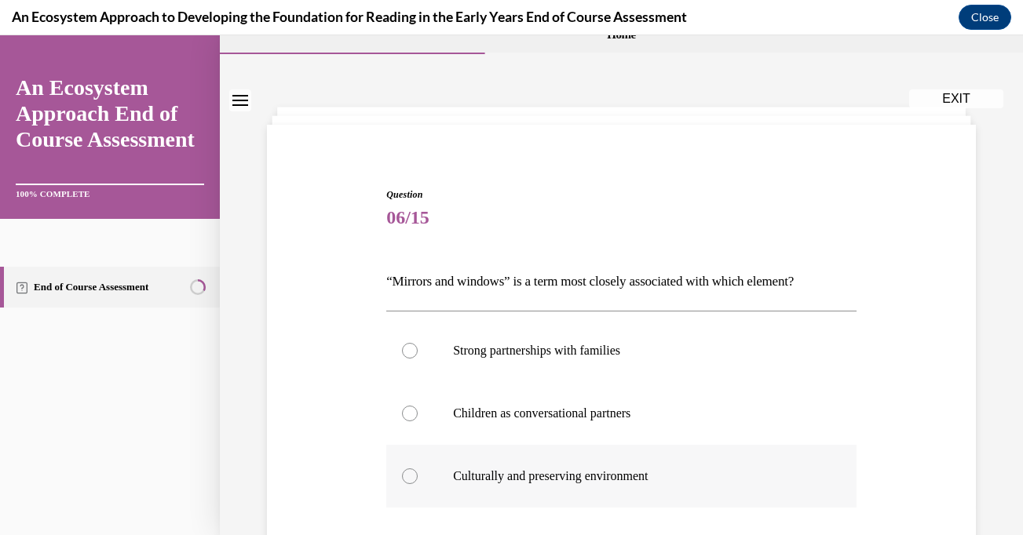
scroll to position [38, 0]
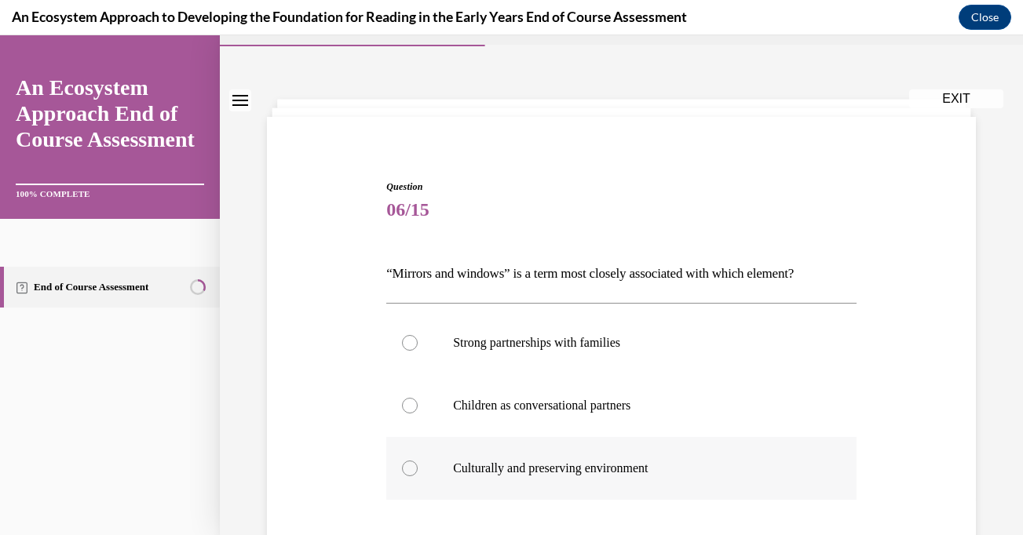
click at [404, 466] on div at bounding box center [410, 469] width 16 height 16
click at [404, 466] on input "Culturally and preserving environment" at bounding box center [410, 469] width 16 height 16
radio input "true"
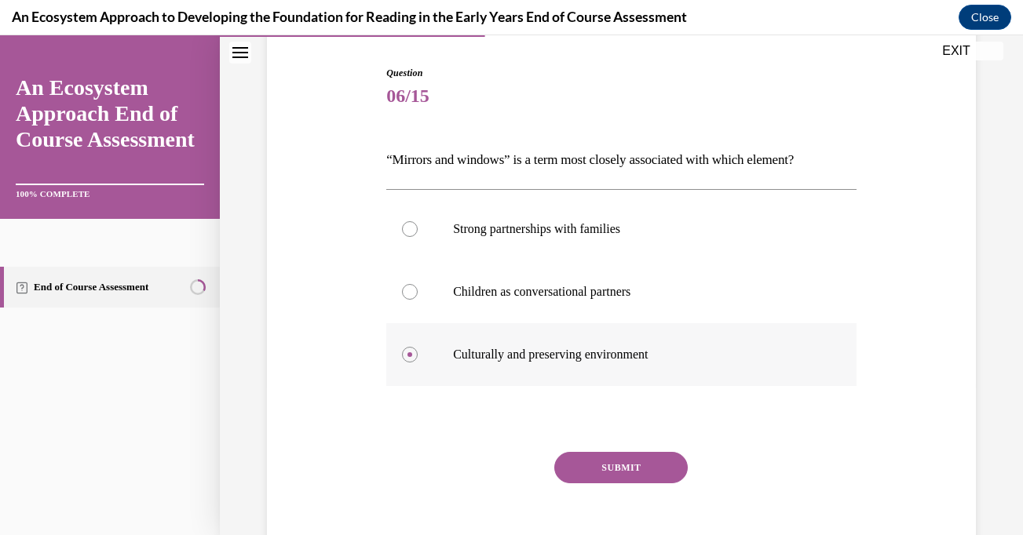
scroll to position [229, 0]
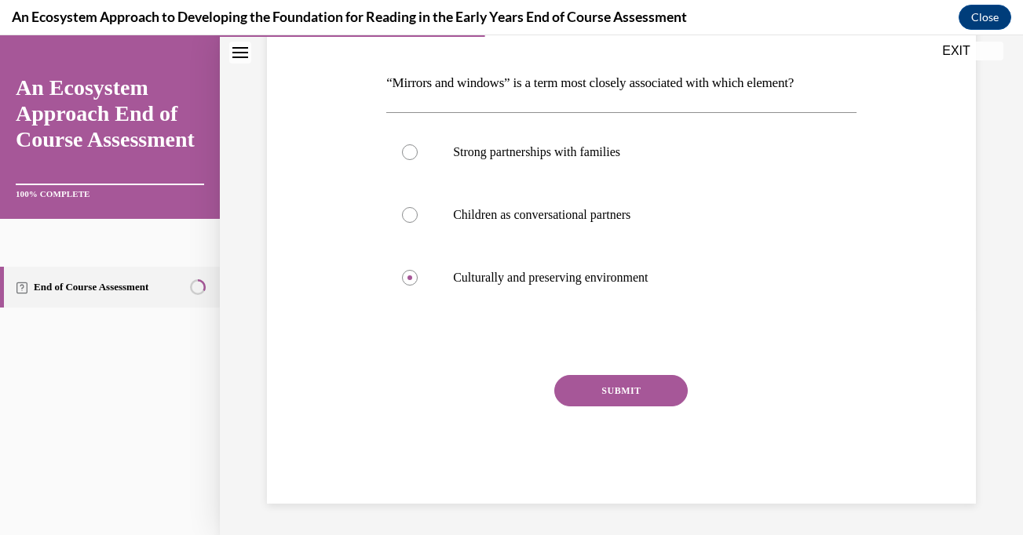
click at [647, 397] on button "SUBMIT" at bounding box center [620, 390] width 133 height 31
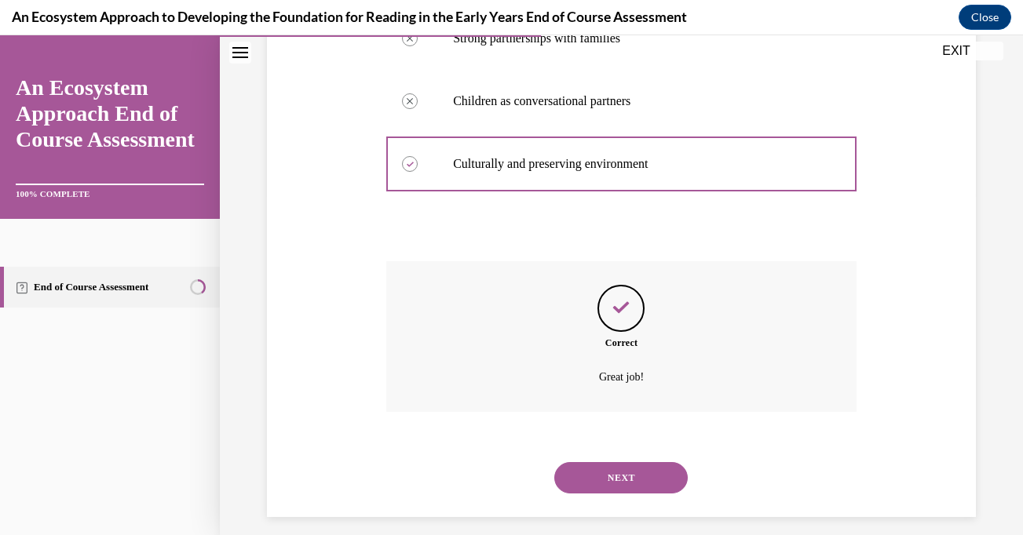
scroll to position [356, 0]
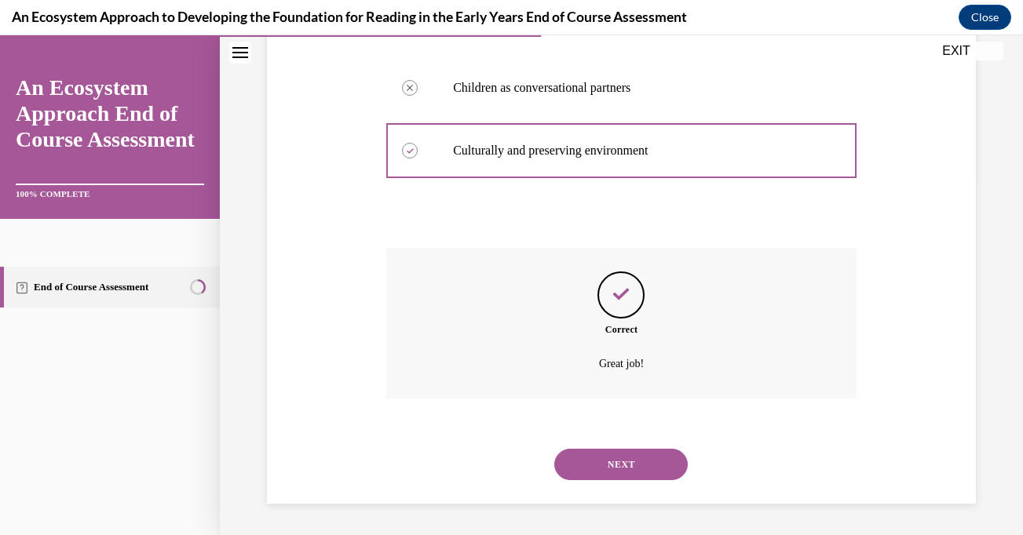
click at [626, 461] on button "NEXT" at bounding box center [620, 464] width 133 height 31
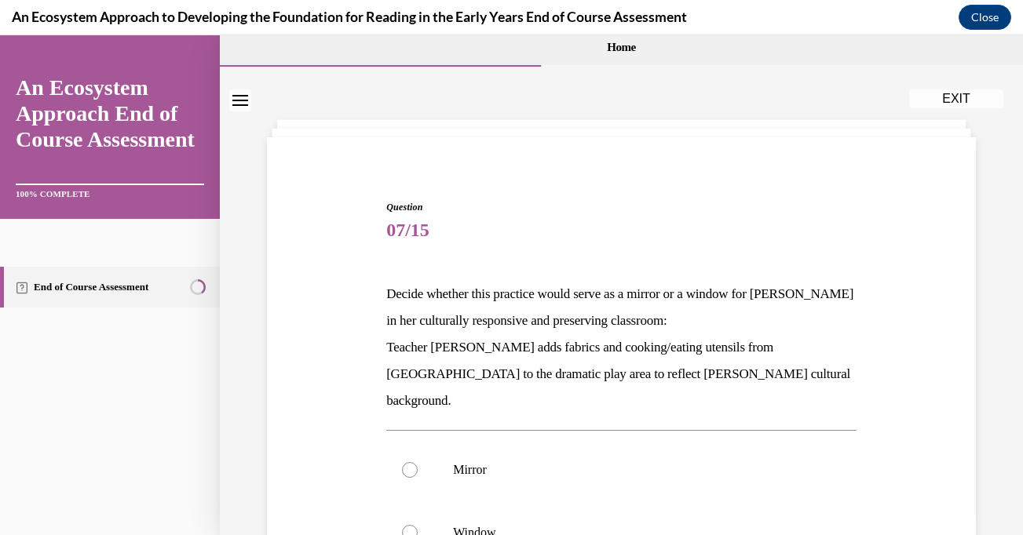
scroll to position [15, 0]
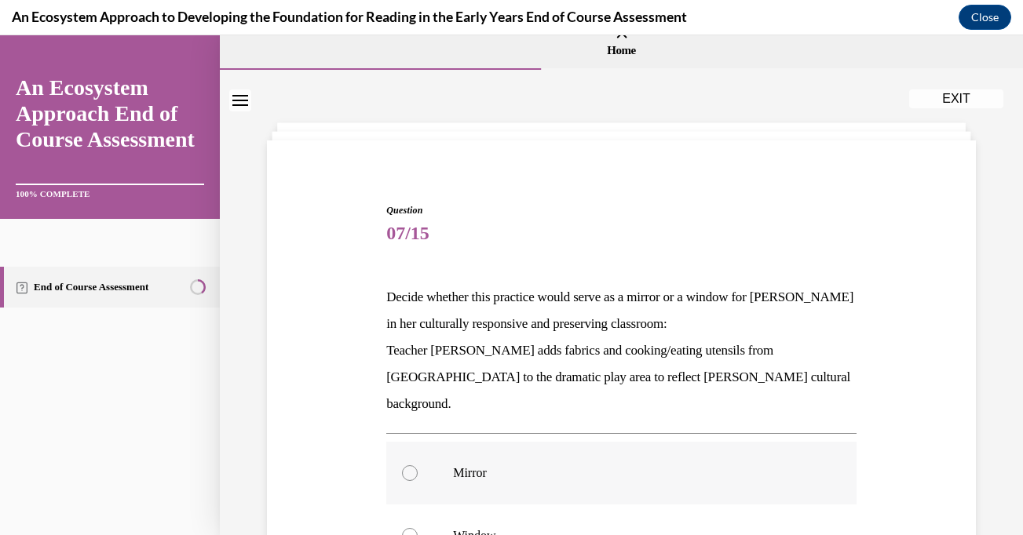
click at [409, 466] on div at bounding box center [410, 474] width 16 height 16
click at [409, 466] on input "Mirror" at bounding box center [410, 474] width 16 height 16
radio input "true"
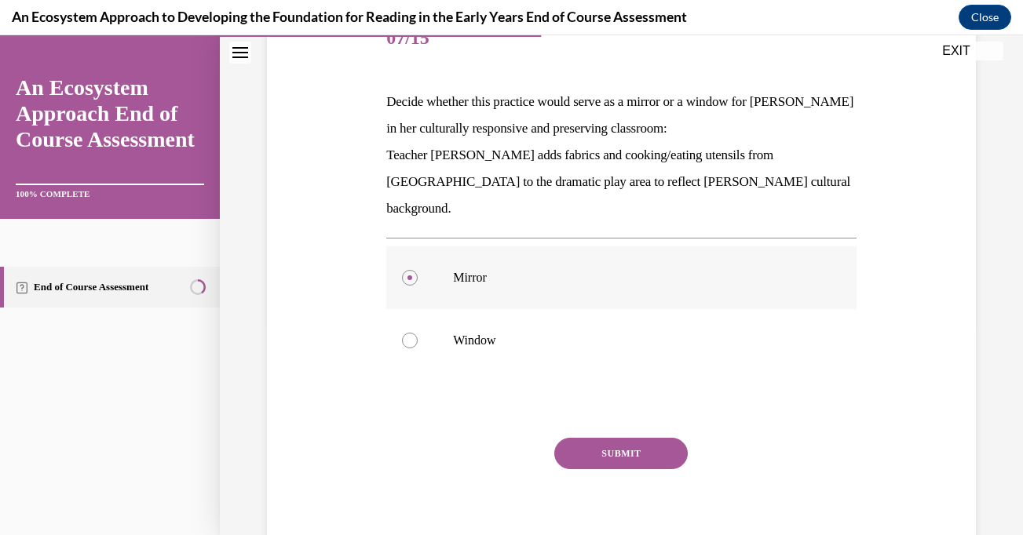
scroll to position [247, 0]
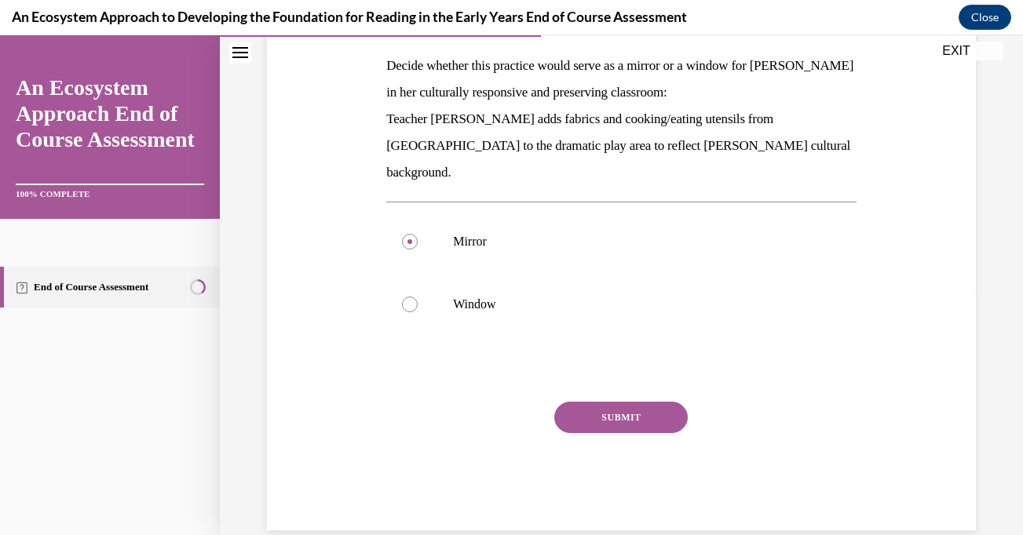
click at [607, 402] on button "SUBMIT" at bounding box center [620, 417] width 133 height 31
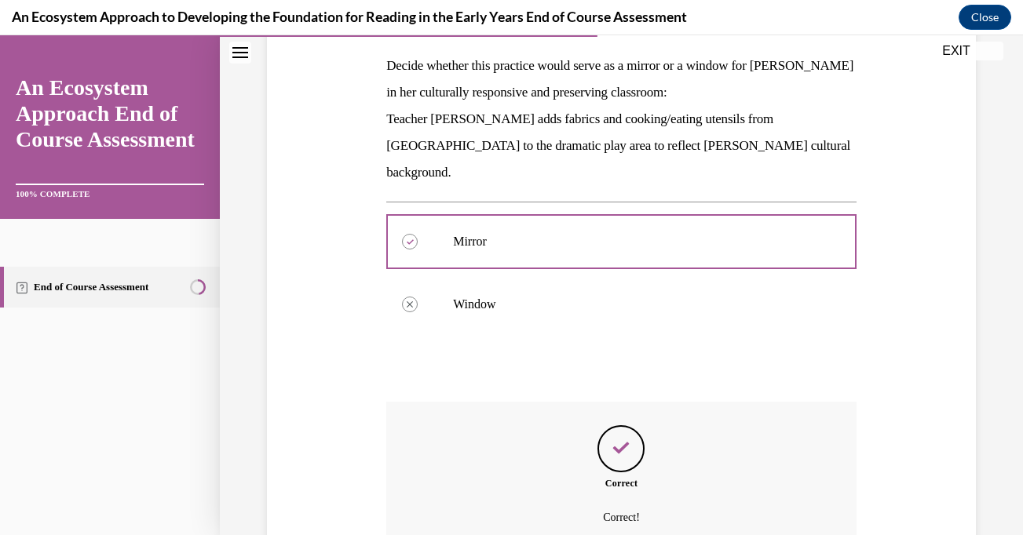
scroll to position [374, 0]
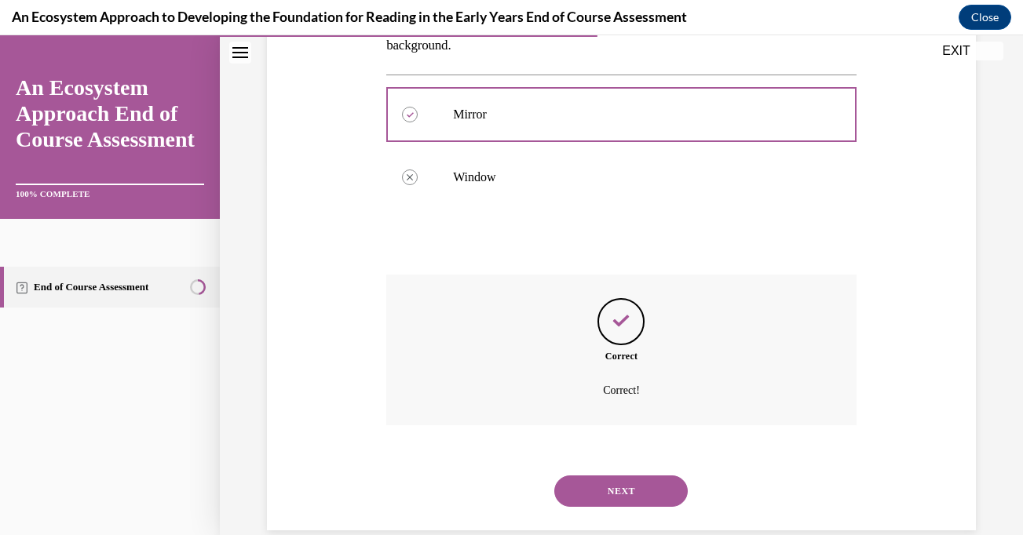
click at [629, 476] on button "NEXT" at bounding box center [620, 491] width 133 height 31
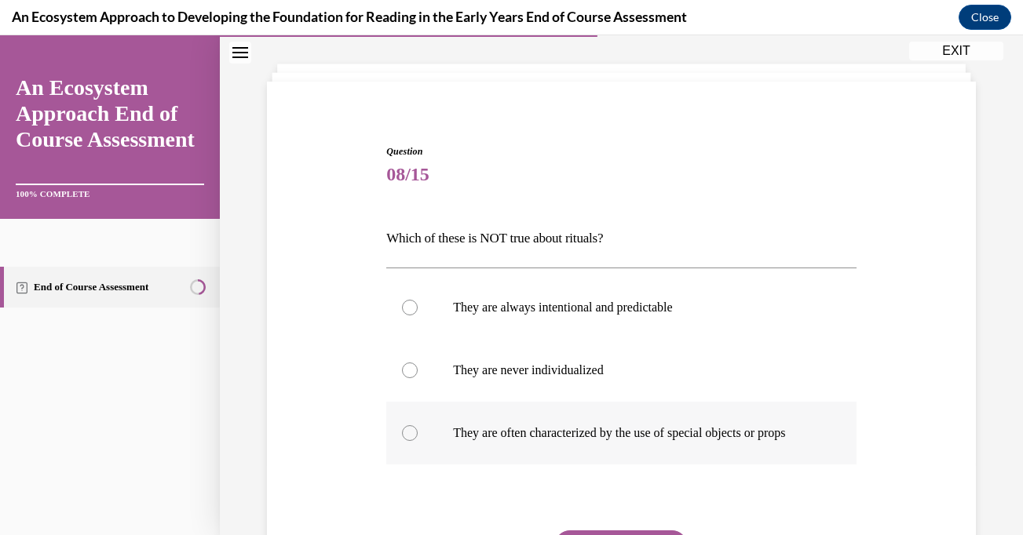
scroll to position [75, 0]
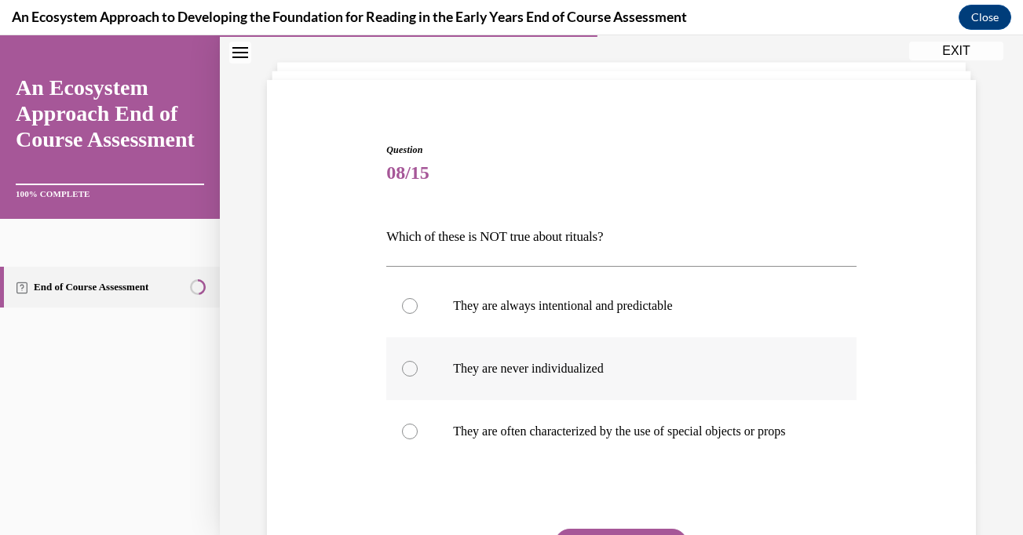
click at [404, 366] on div at bounding box center [410, 369] width 16 height 16
click at [404, 366] on input "They are never individualized" at bounding box center [410, 369] width 16 height 16
radio input "true"
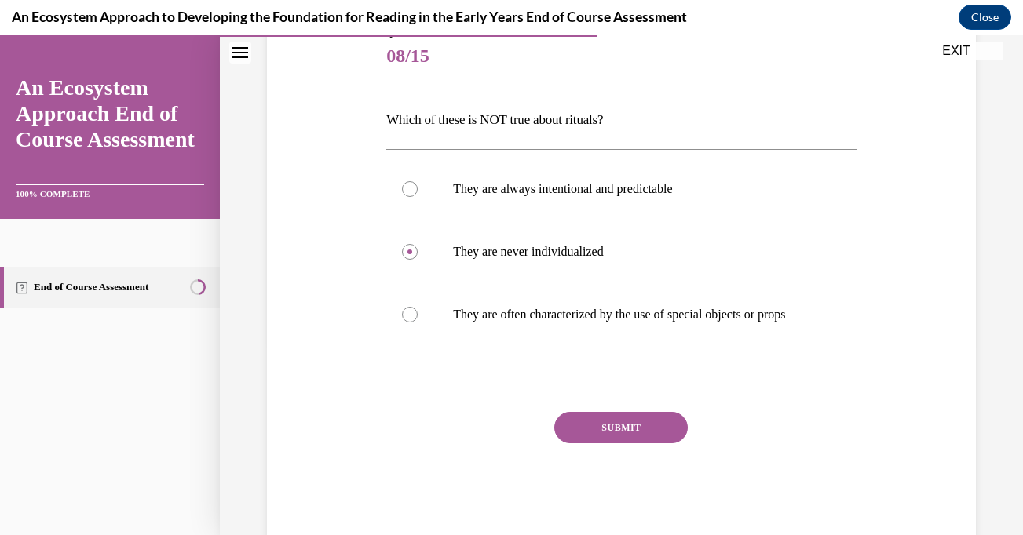
click at [600, 440] on button "SUBMIT" at bounding box center [620, 427] width 133 height 31
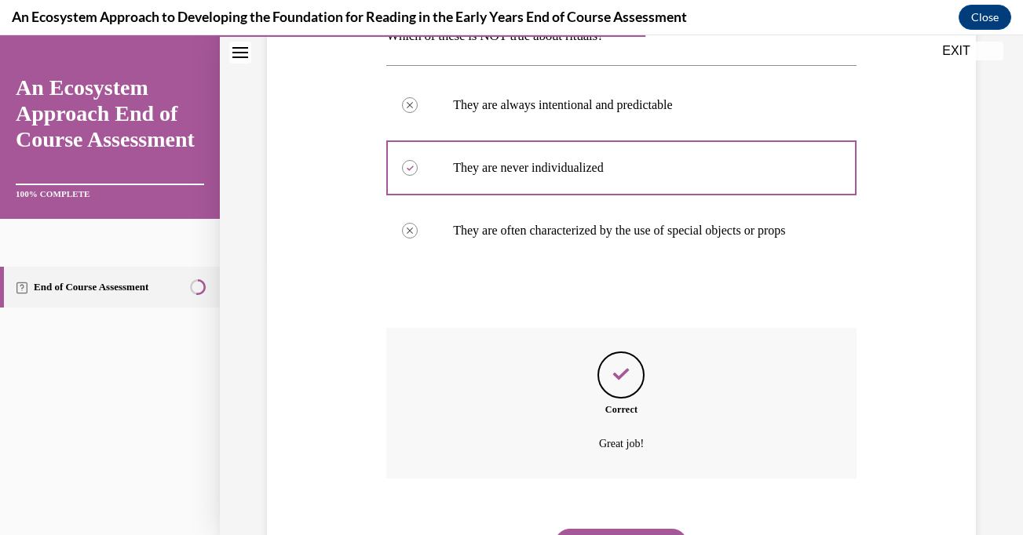
scroll to position [372, 0]
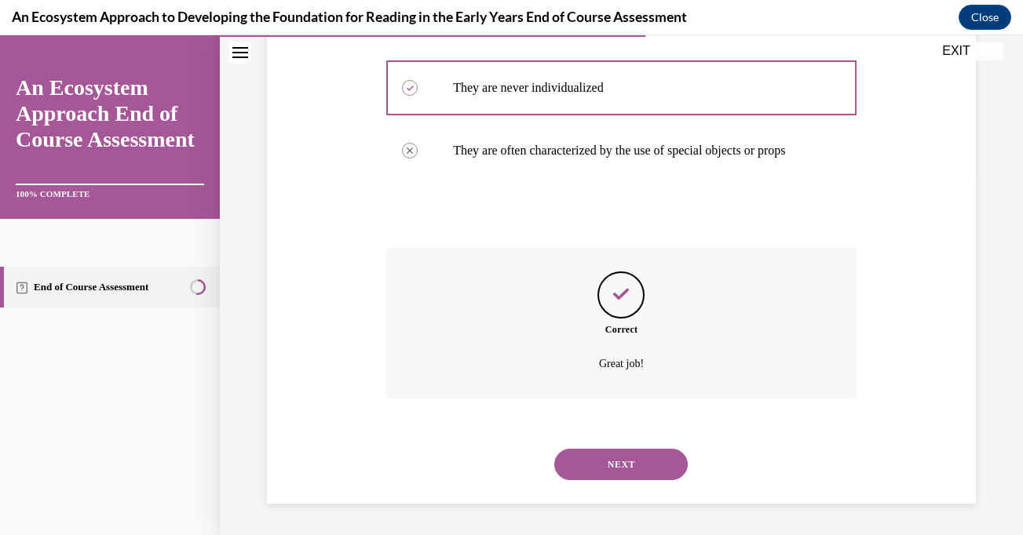
click at [597, 473] on button "NEXT" at bounding box center [620, 464] width 133 height 31
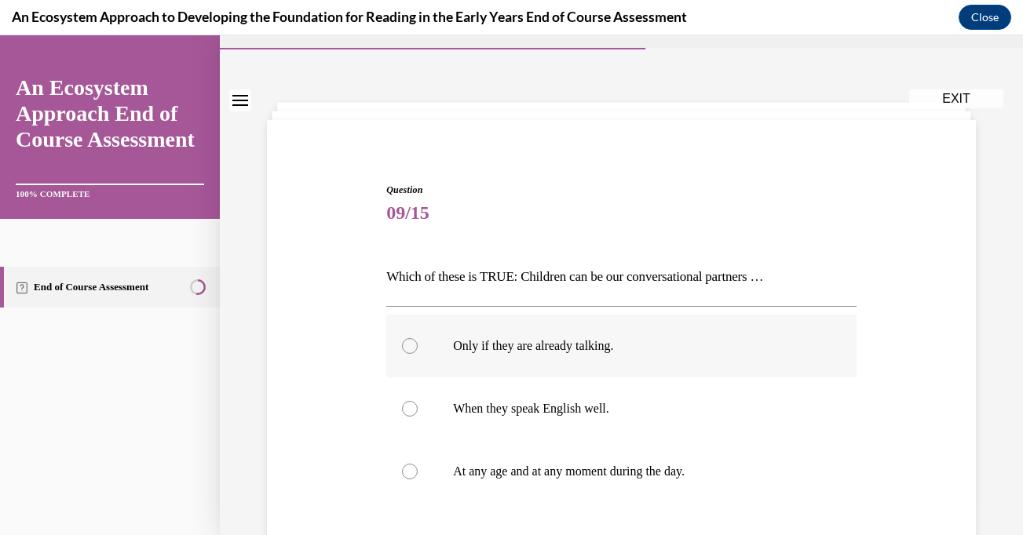
scroll to position [34, 0]
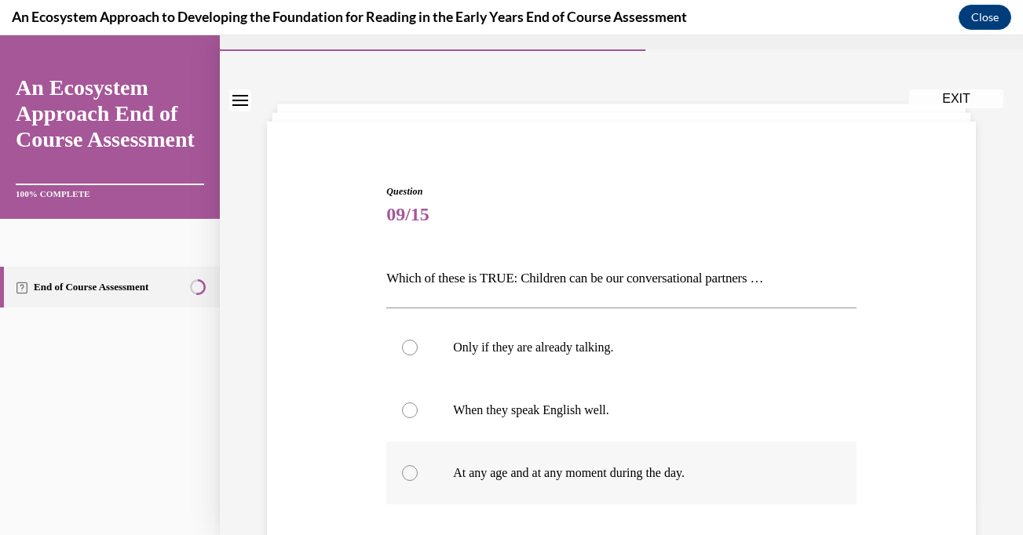
click at [407, 471] on div at bounding box center [410, 474] width 16 height 16
click at [407, 471] on input "At any age and at any moment during the day." at bounding box center [410, 474] width 16 height 16
radio input "true"
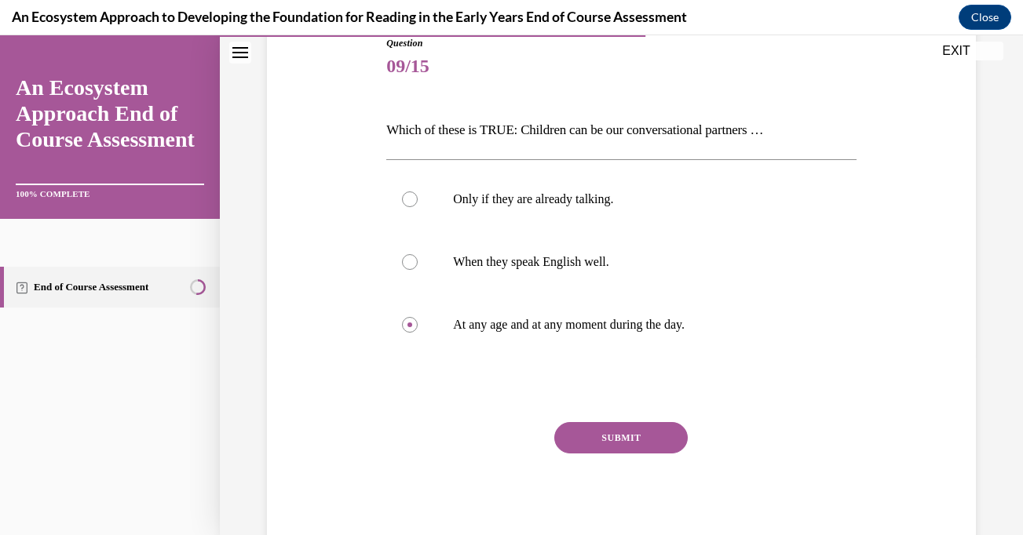
click at [623, 437] on button "SUBMIT" at bounding box center [620, 437] width 133 height 31
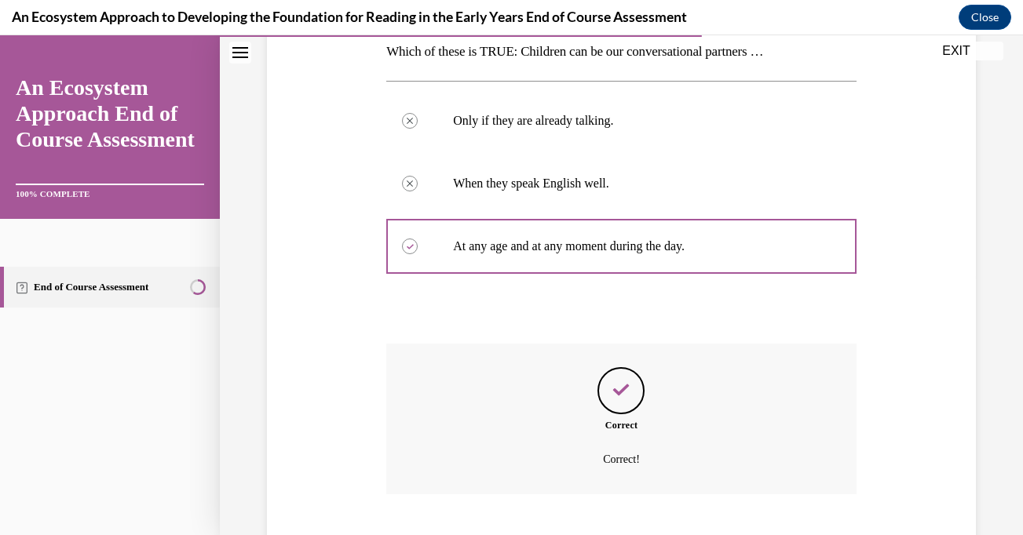
scroll to position [356, 0]
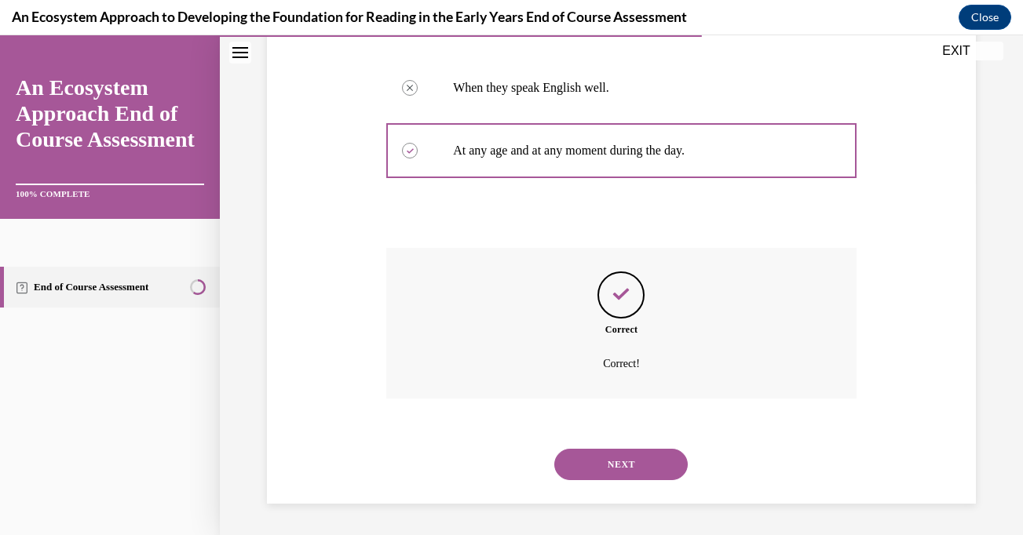
click at [620, 456] on button "NEXT" at bounding box center [620, 464] width 133 height 31
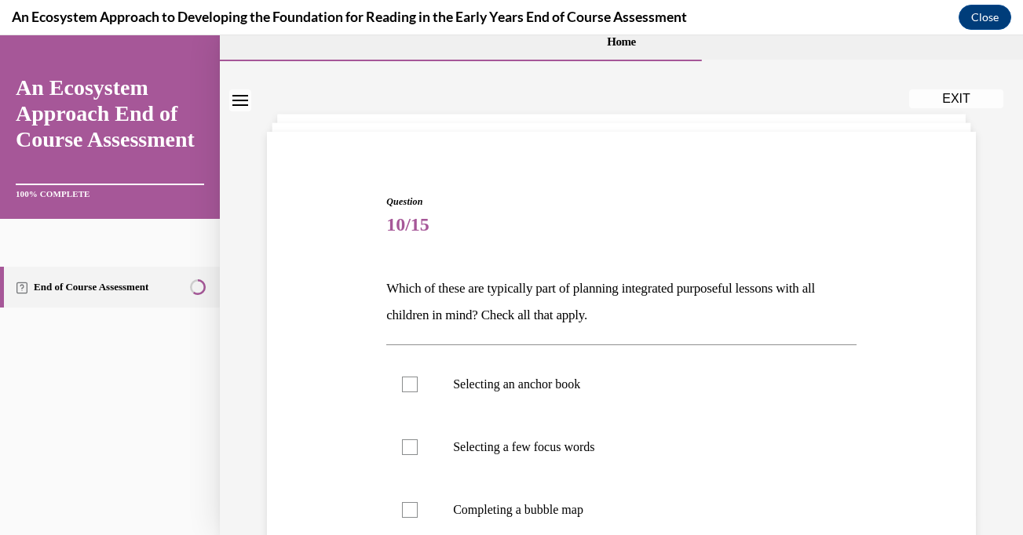
scroll to position [44, 0]
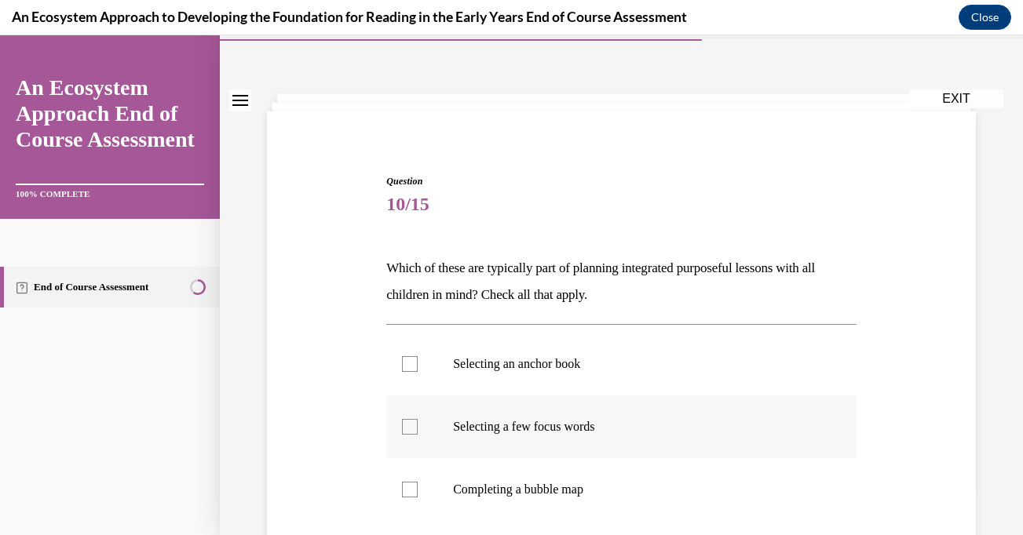
click at [415, 429] on div at bounding box center [410, 427] width 16 height 16
click at [415, 429] on input "Selecting a few focus words" at bounding box center [410, 427] width 16 height 16
checkbox input "true"
click at [411, 370] on div at bounding box center [410, 364] width 16 height 16
click at [411, 370] on input "Selecting an anchor book" at bounding box center [410, 364] width 16 height 16
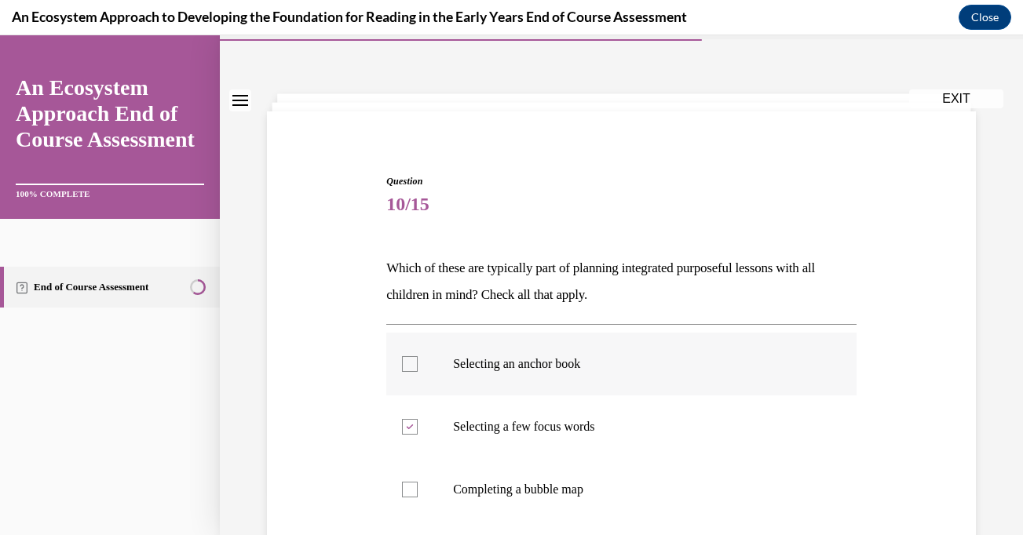
checkbox input "true"
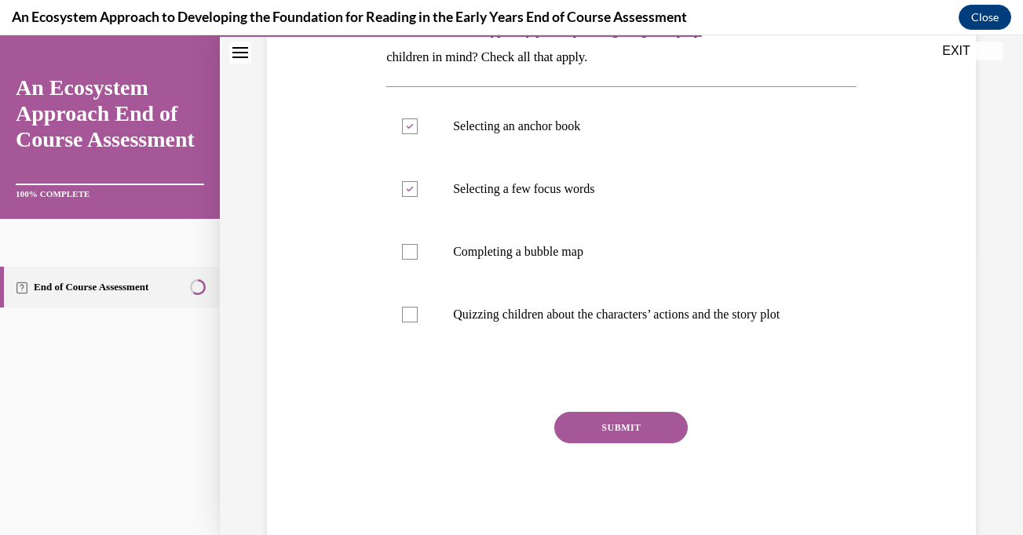
scroll to position [297, 0]
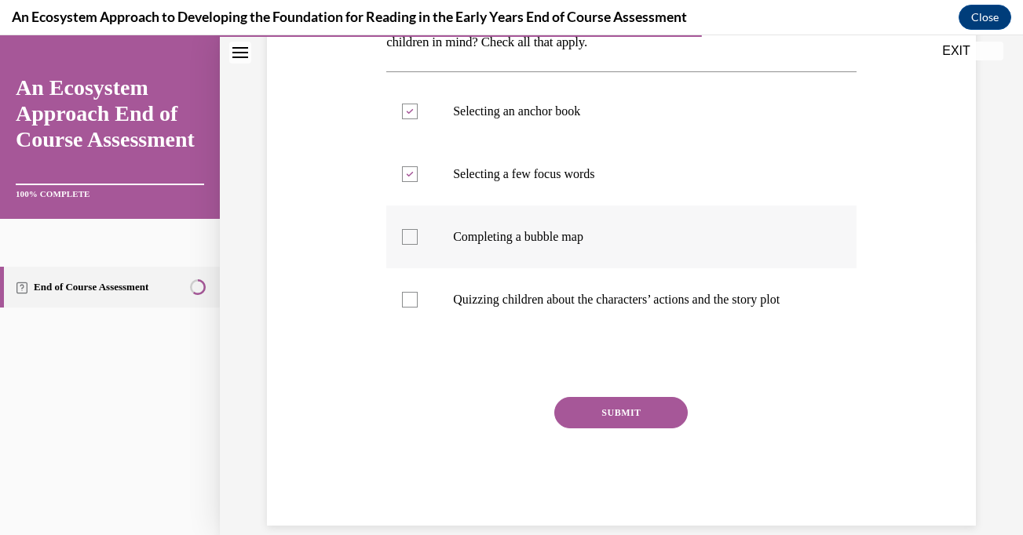
click at [410, 239] on div at bounding box center [410, 237] width 16 height 16
click at [410, 239] on input "Completing a bubble map" at bounding box center [410, 237] width 16 height 16
checkbox input "true"
click at [612, 429] on button "SUBMIT" at bounding box center [620, 412] width 133 height 31
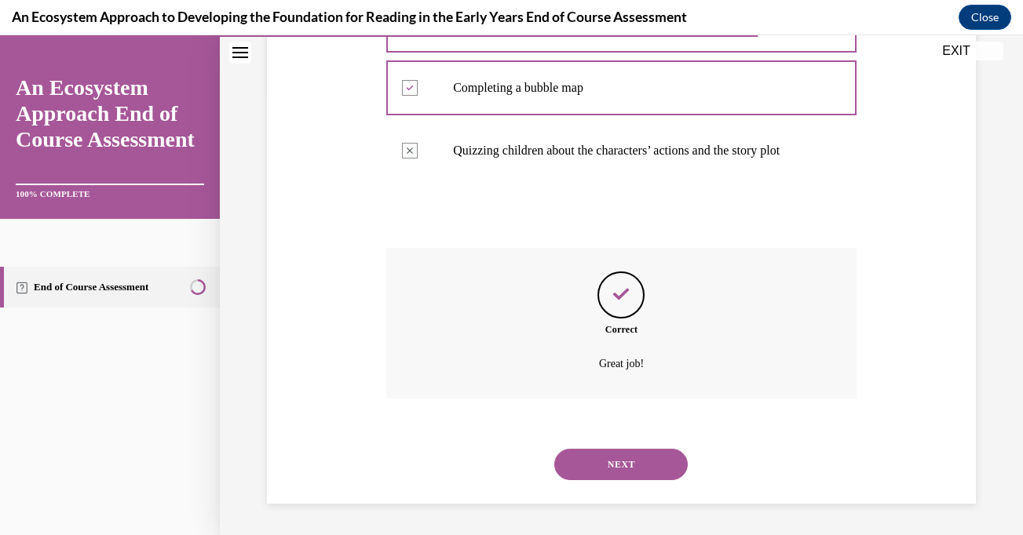
scroll to position [462, 0]
click at [646, 459] on button "NEXT" at bounding box center [620, 464] width 133 height 31
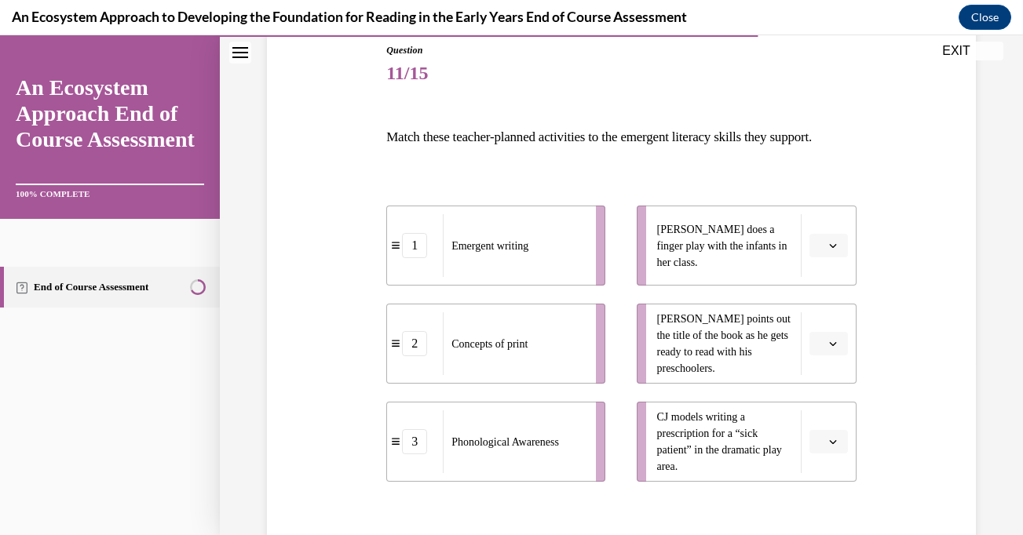
scroll to position [177, 0]
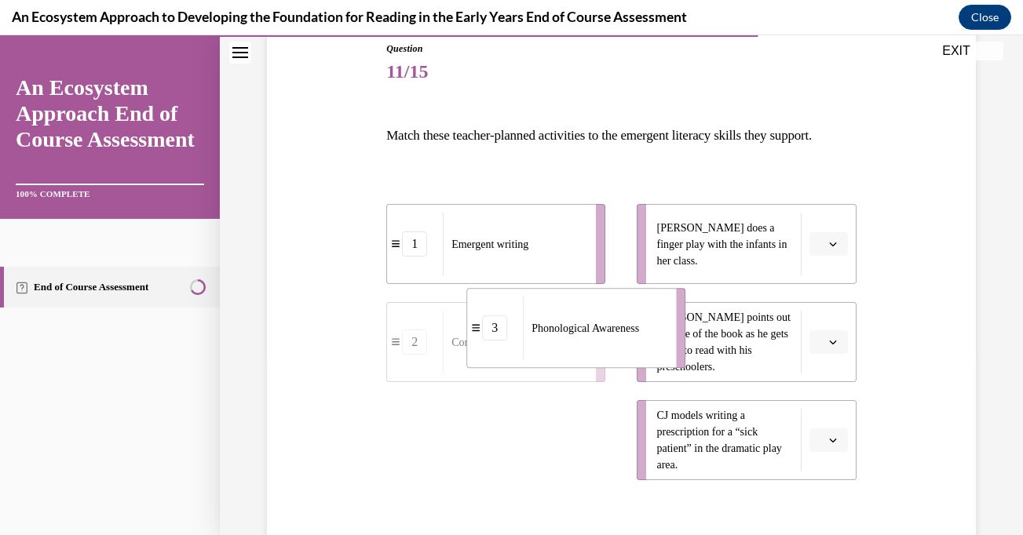
drag, startPoint x: 546, startPoint y: 476, endPoint x: 663, endPoint y: 330, distance: 186.6
click at [663, 330] on div "Phonological Awareness" at bounding box center [594, 328] width 143 height 63
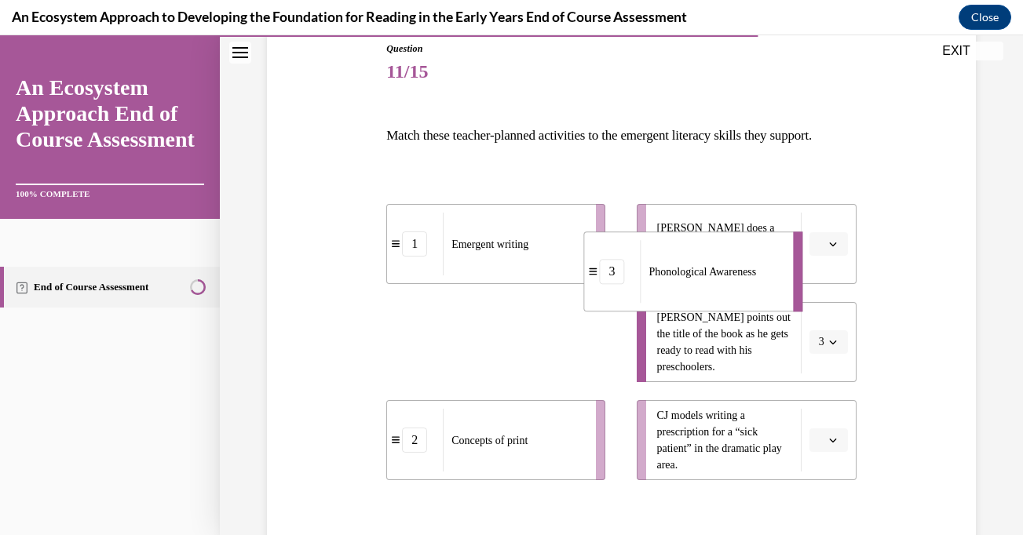
drag, startPoint x: 586, startPoint y: 372, endPoint x: 743, endPoint y: 301, distance: 173.2
click at [743, 278] on span "Phonological Awareness" at bounding box center [703, 272] width 108 height 12
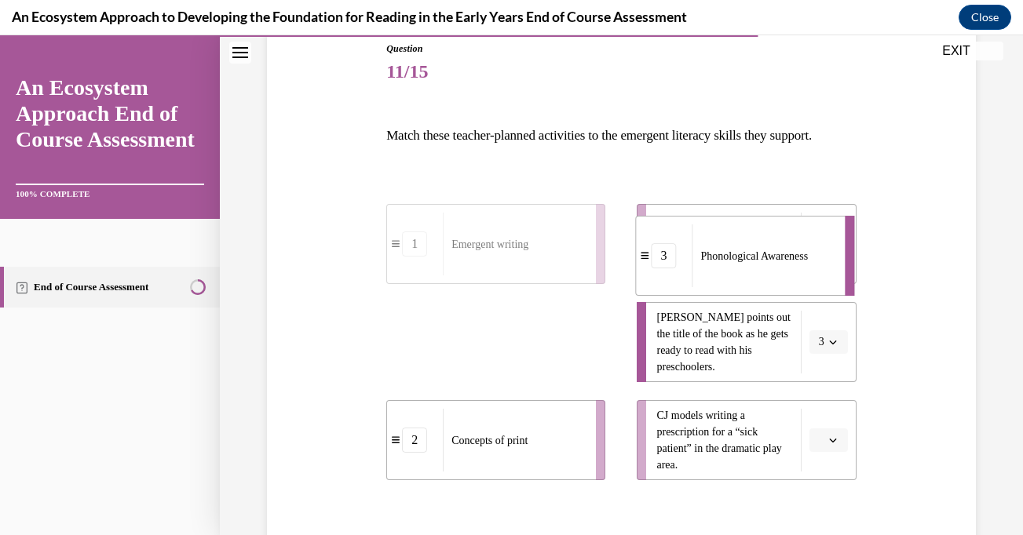
drag, startPoint x: 591, startPoint y: 363, endPoint x: 800, endPoint y: 276, distance: 226.0
click at [800, 262] on span "Phonological Awareness" at bounding box center [754, 256] width 108 height 12
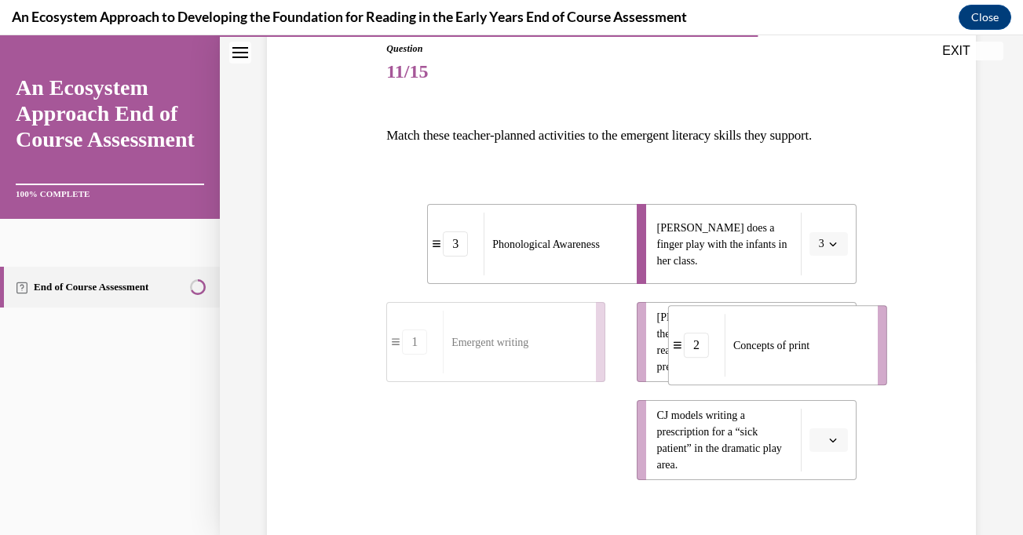
drag, startPoint x: 528, startPoint y: 469, endPoint x: 798, endPoint y: 371, distance: 287.3
click at [798, 352] on span "Concepts of print" at bounding box center [771, 346] width 76 height 12
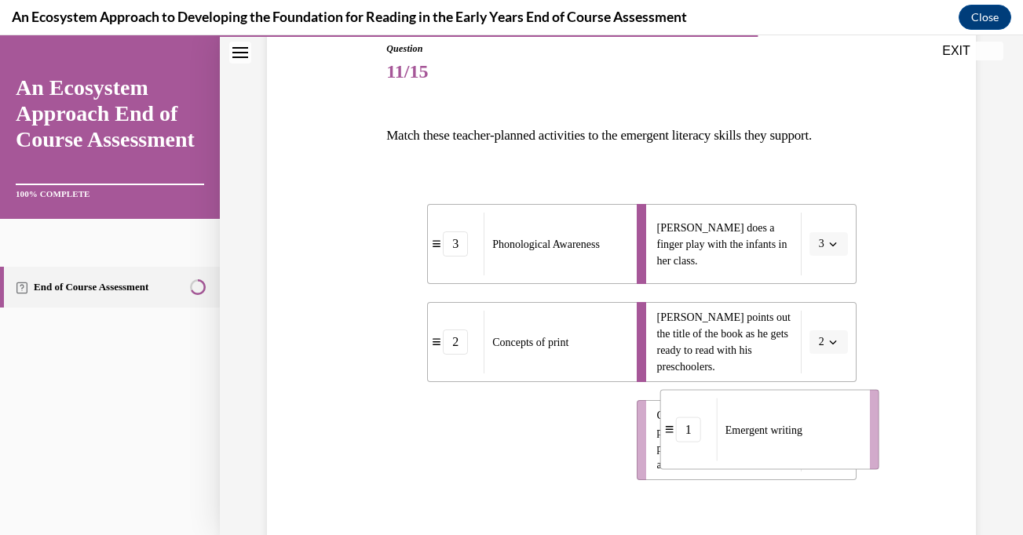
drag, startPoint x: 524, startPoint y: 475, endPoint x: 804, endPoint y: 465, distance: 280.5
click at [802, 438] on span "Emergent writing" at bounding box center [763, 430] width 77 height 16
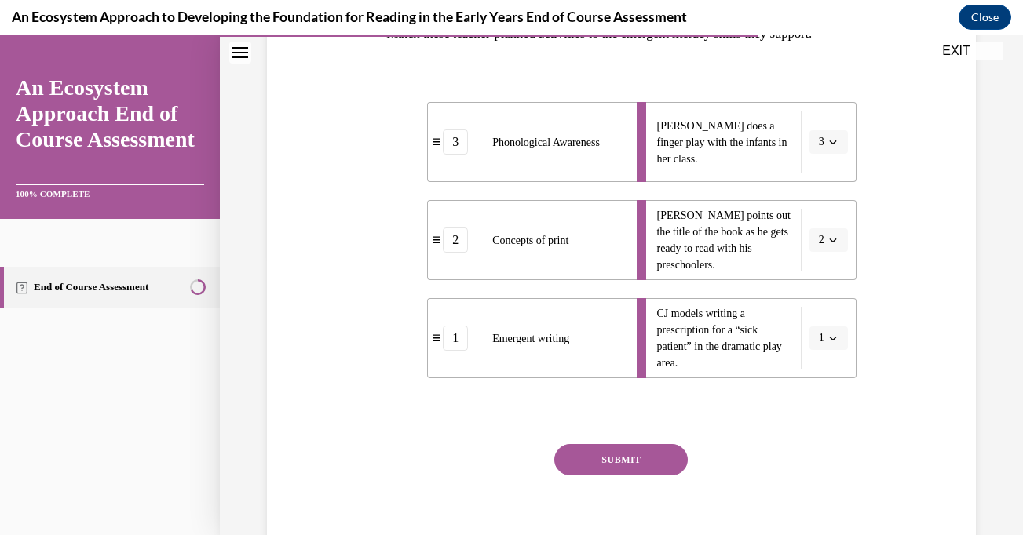
scroll to position [279, 0]
click at [633, 475] on button "SUBMIT" at bounding box center [620, 459] width 133 height 31
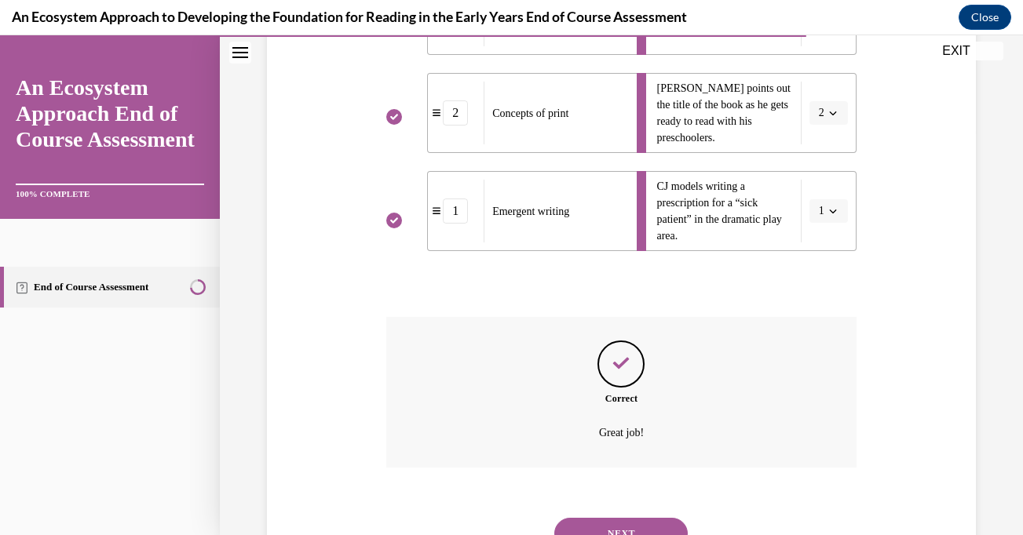
scroll to position [502, 0]
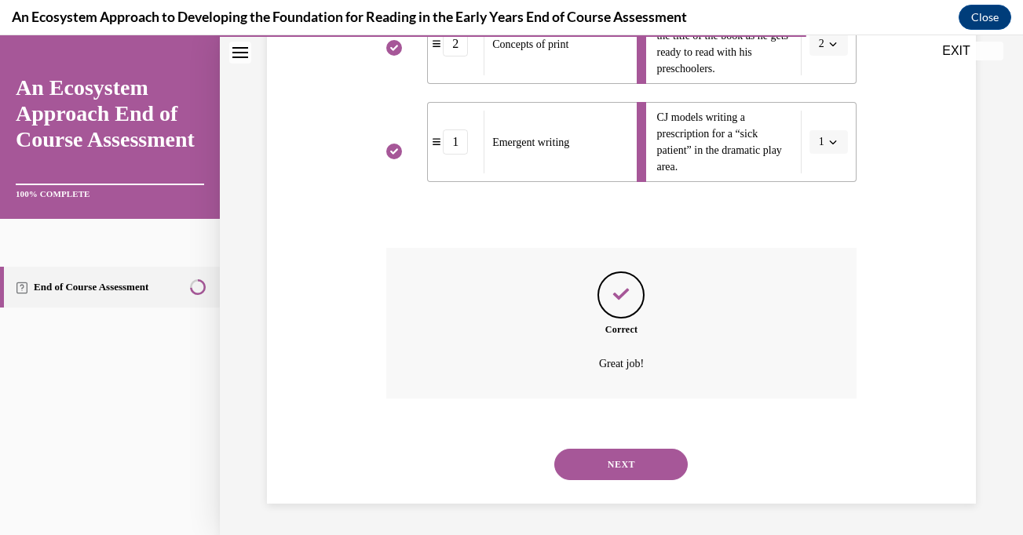
click at [623, 462] on button "NEXT" at bounding box center [620, 464] width 133 height 31
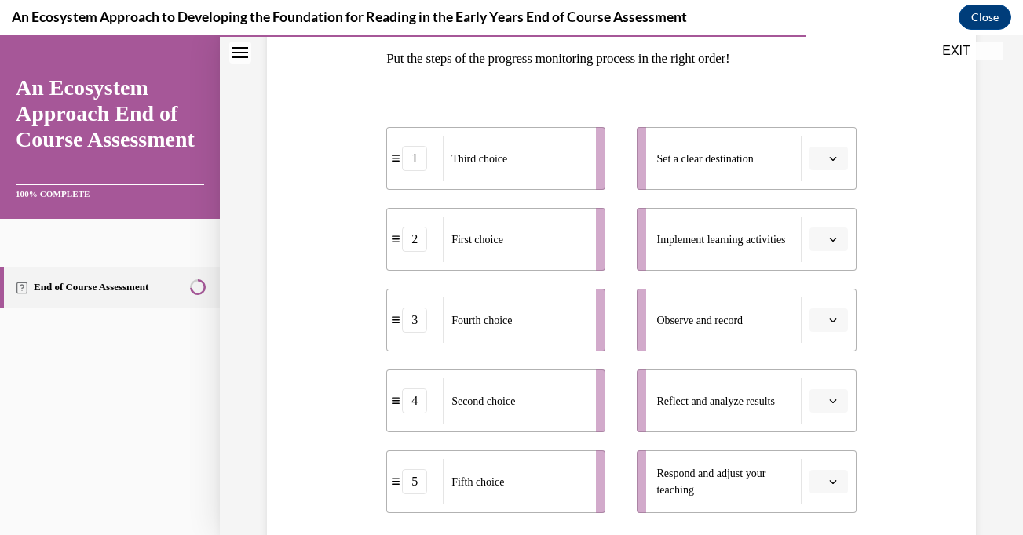
scroll to position [264, 0]
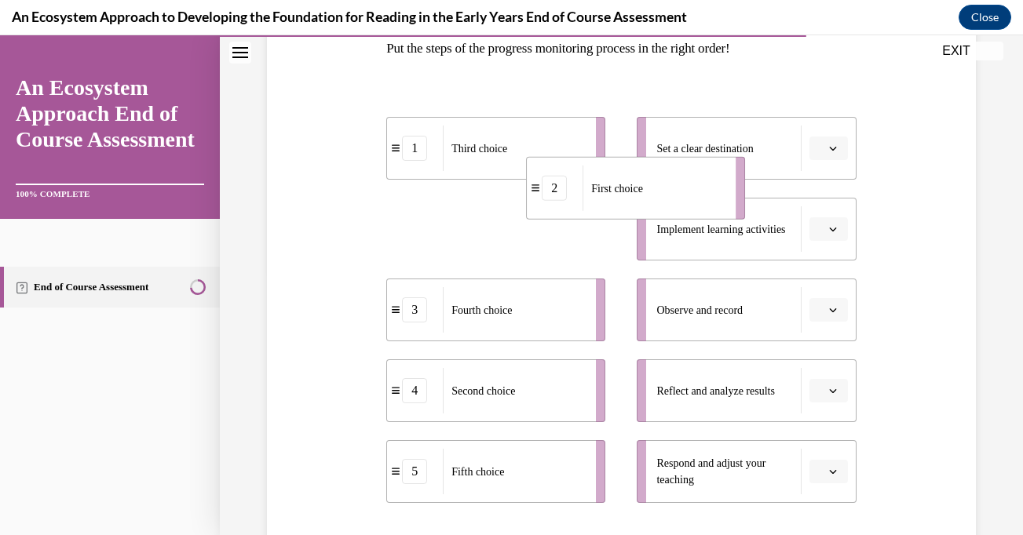
drag, startPoint x: 477, startPoint y: 233, endPoint x: 663, endPoint y: 181, distance: 193.4
click at [643, 182] on span "First choice" at bounding box center [617, 188] width 52 height 12
drag, startPoint x: 506, startPoint y: 225, endPoint x: 689, endPoint y: 158, distance: 195.5
click at [552, 221] on span "First choice" at bounding box center [526, 229] width 52 height 16
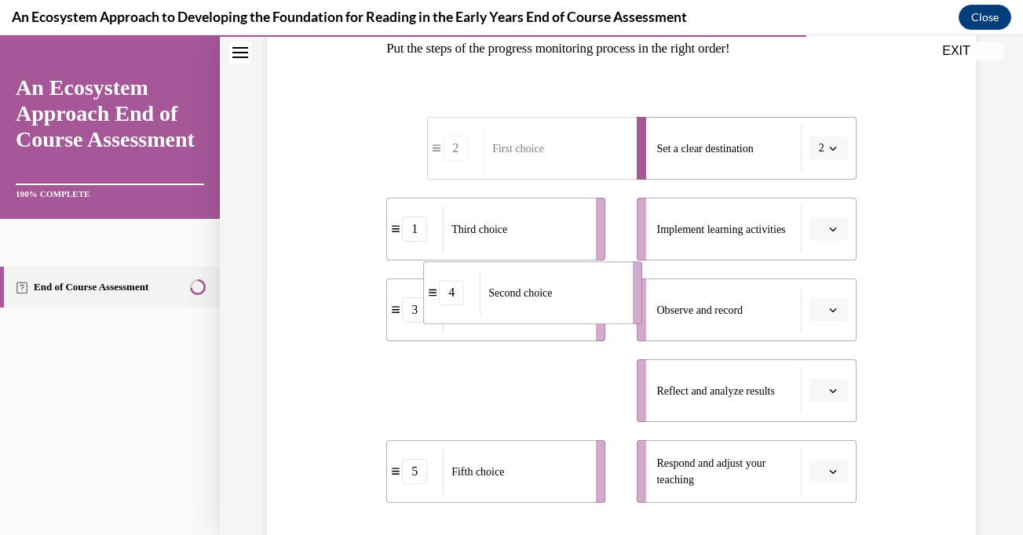
drag, startPoint x: 505, startPoint y: 396, endPoint x: 561, endPoint y: 286, distance: 123.9
click at [552, 287] on span "Second choice" at bounding box center [520, 293] width 64 height 12
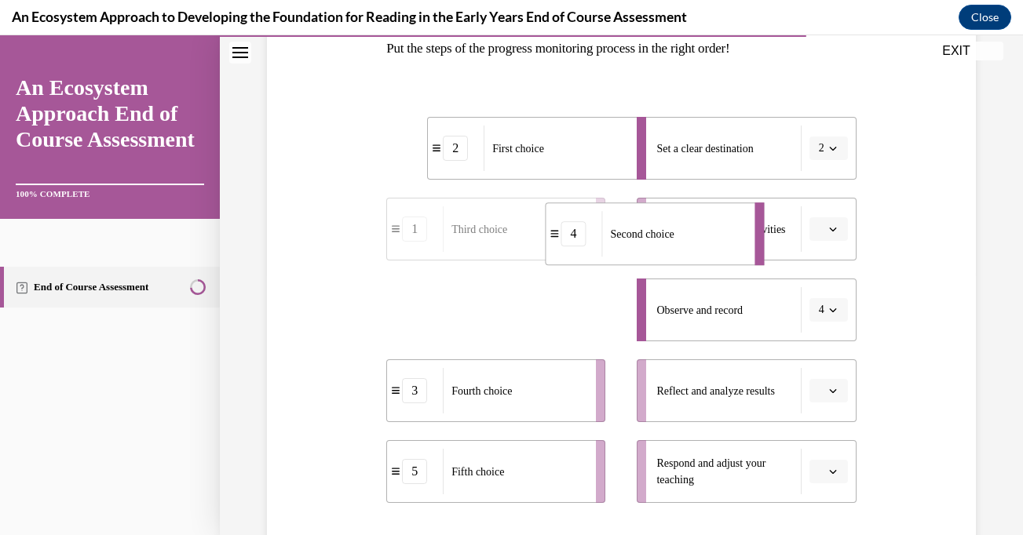
drag, startPoint x: 528, startPoint y: 320, endPoint x: 684, endPoint y: 228, distance: 181.0
click at [680, 228] on div "Second choice" at bounding box center [673, 234] width 143 height 46
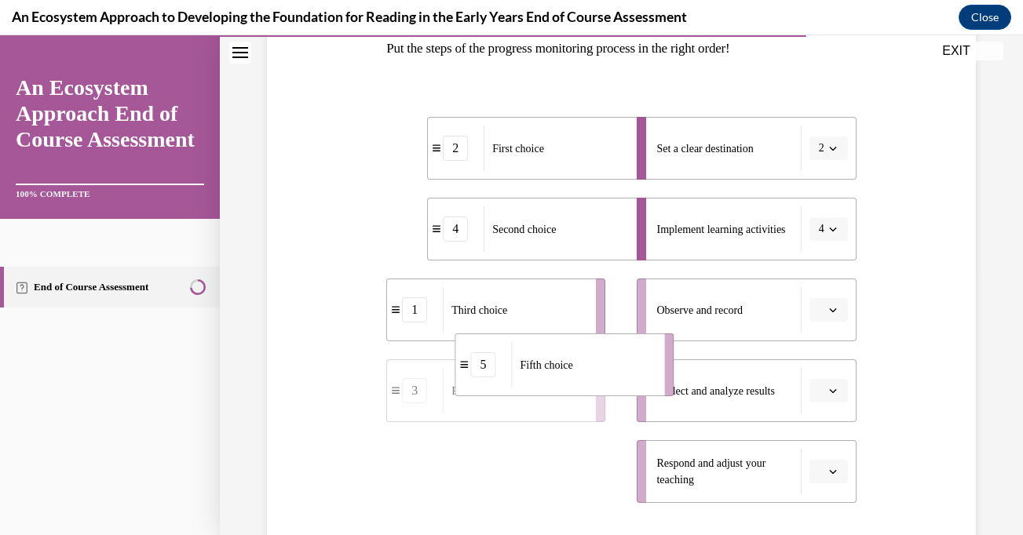
drag, startPoint x: 480, startPoint y: 490, endPoint x: 583, endPoint y: 343, distance: 178.8
click at [583, 343] on div "Fifth choice" at bounding box center [582, 365] width 143 height 46
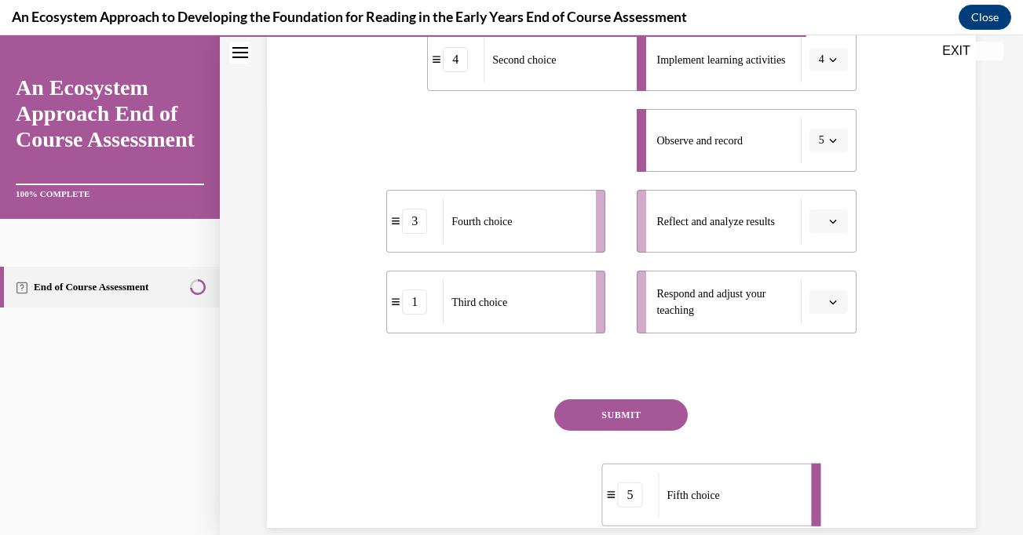
scroll to position [457, 0]
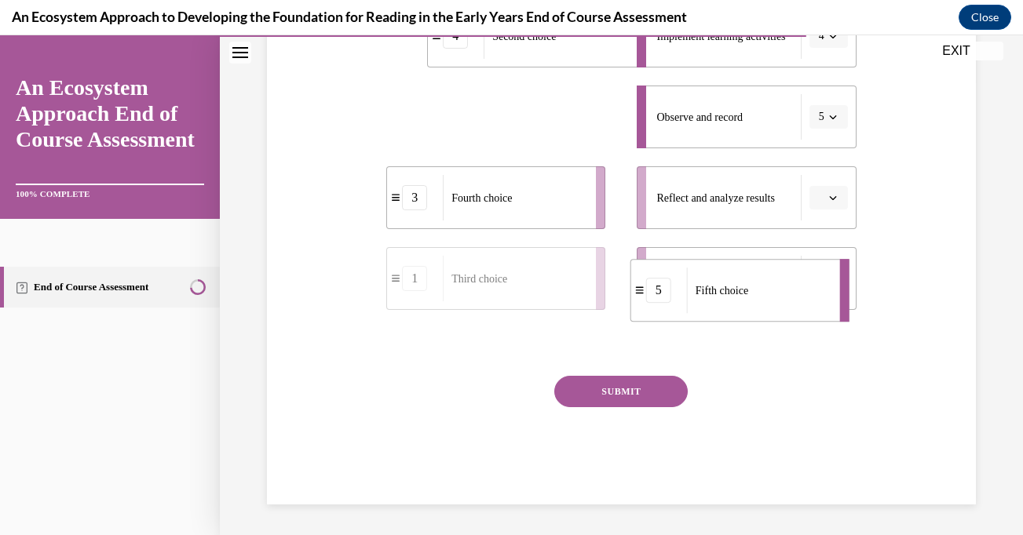
drag, startPoint x: 515, startPoint y: 307, endPoint x: 718, endPoint y: 286, distance: 204.4
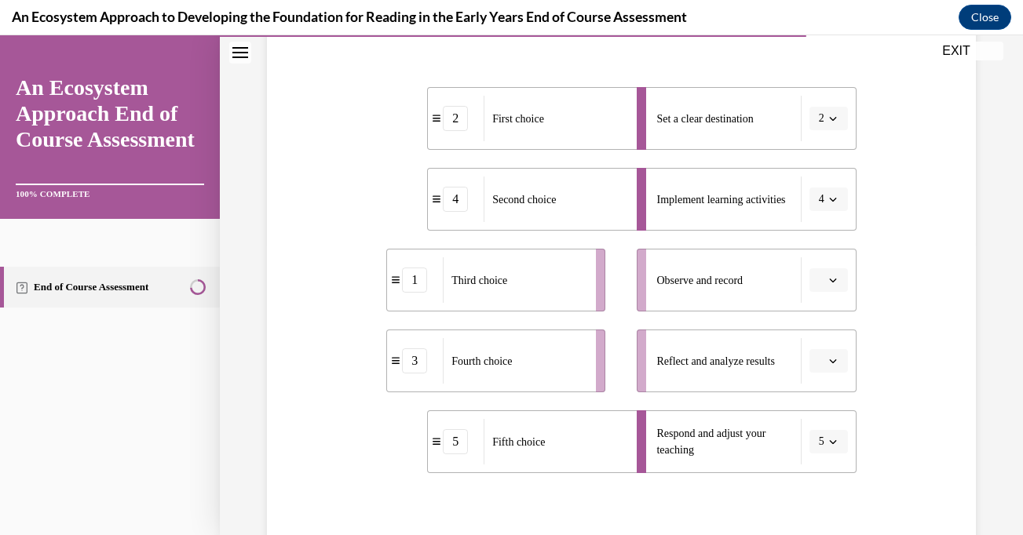
scroll to position [293, 0]
drag, startPoint x: 523, startPoint y: 276, endPoint x: 768, endPoint y: 275, distance: 245.0
click at [768, 275] on div "Third choice" at bounding box center [760, 280] width 143 height 46
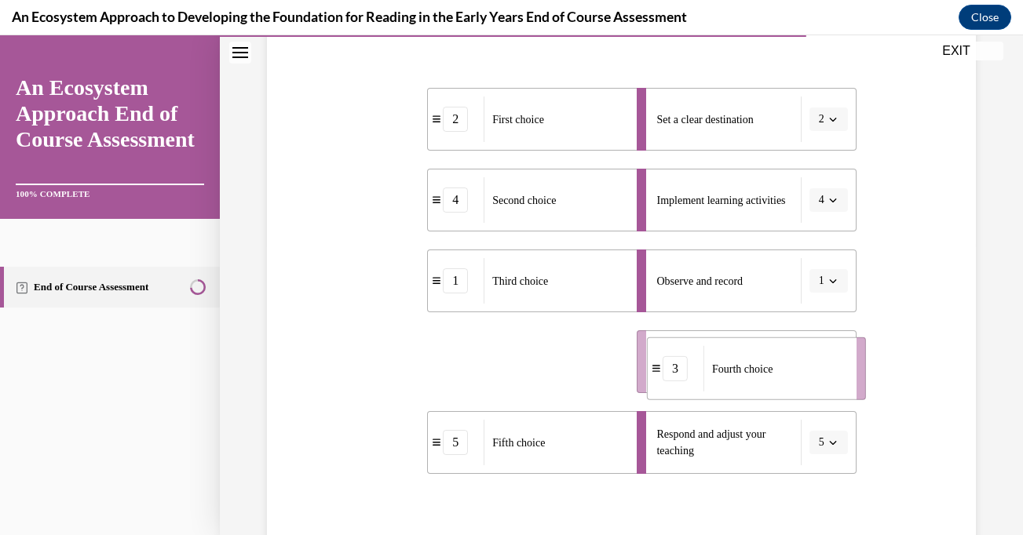
drag, startPoint x: 545, startPoint y: 366, endPoint x: 809, endPoint y: 373, distance: 264.7
click at [809, 373] on div "Fourth choice" at bounding box center [774, 369] width 143 height 46
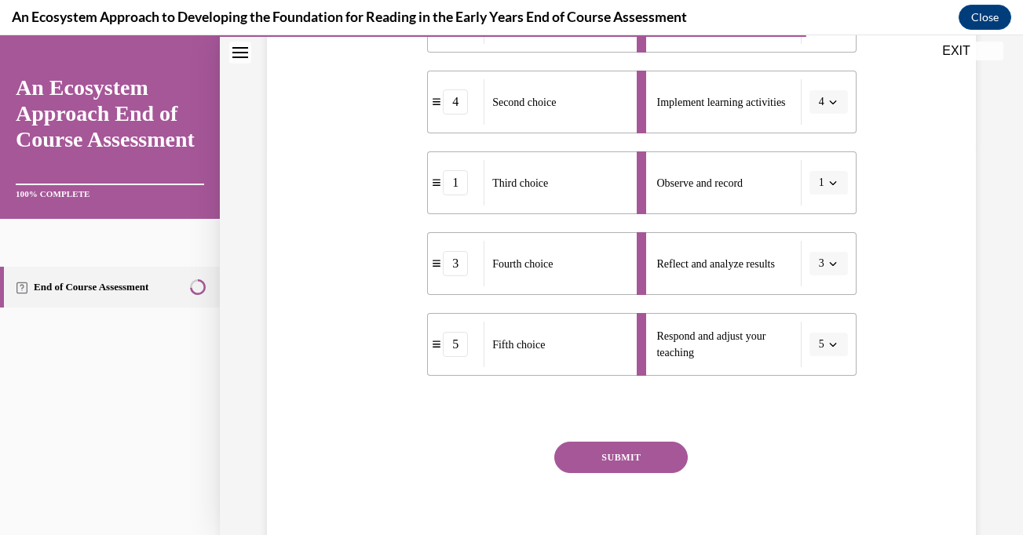
scroll to position [458, 0]
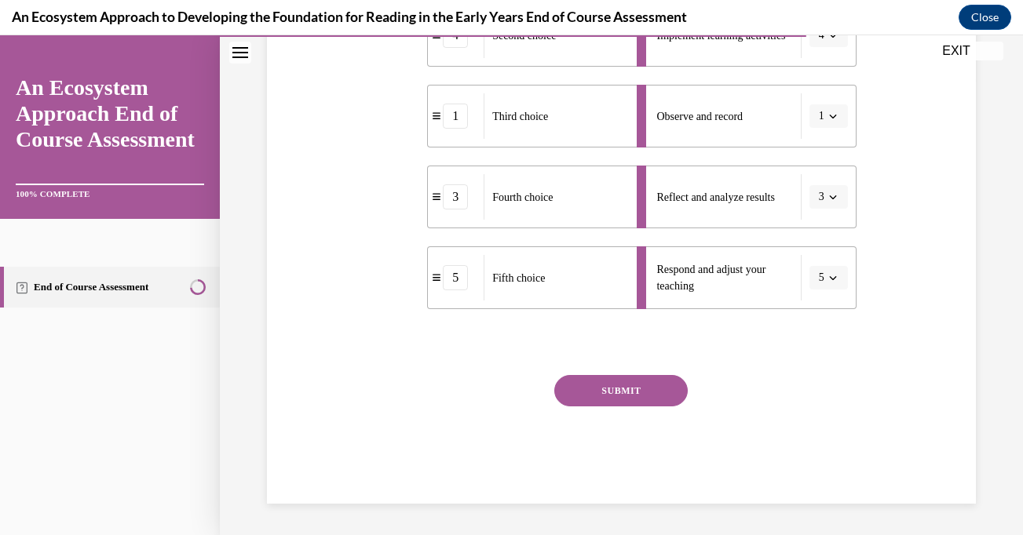
click at [619, 382] on button "SUBMIT" at bounding box center [620, 390] width 133 height 31
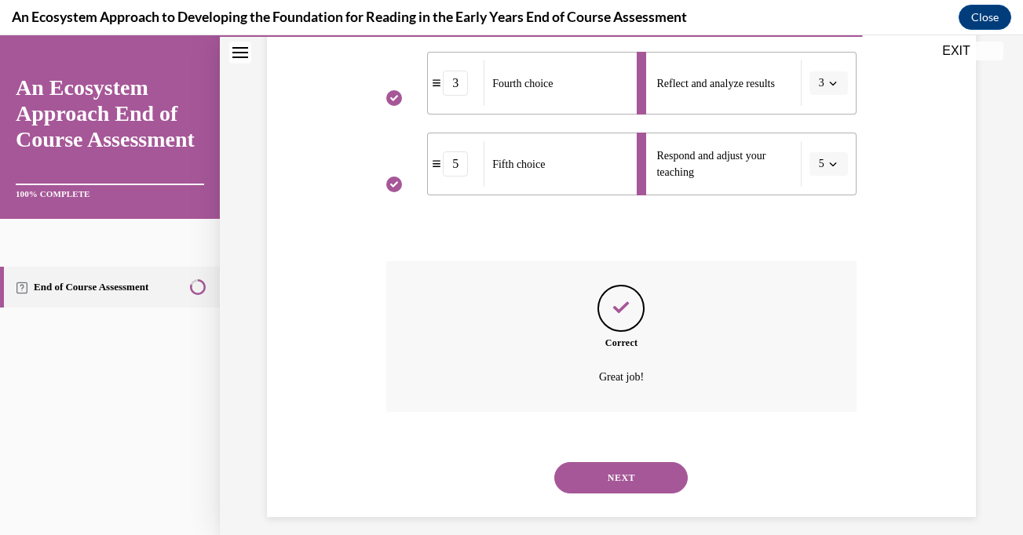
scroll to position [585, 0]
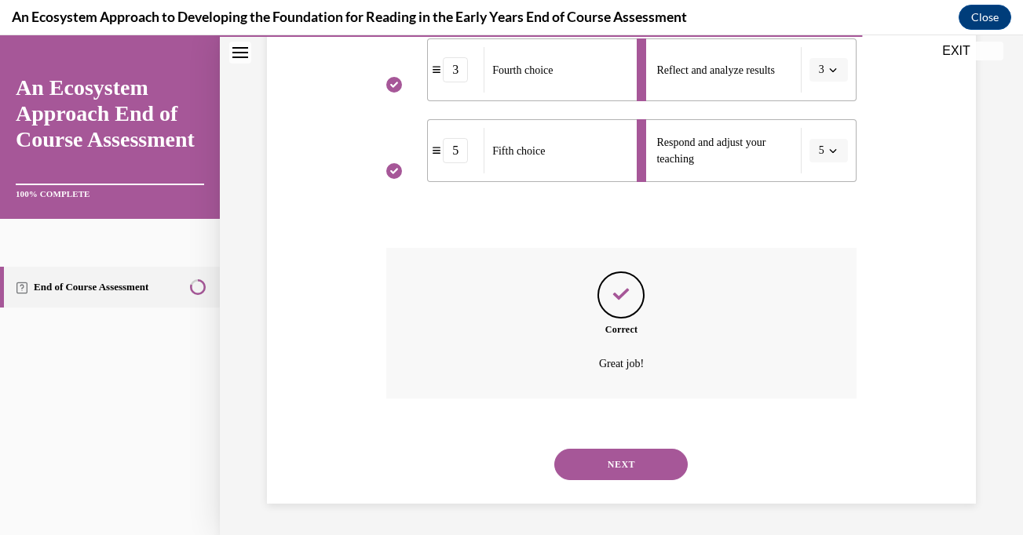
click at [620, 467] on button "NEXT" at bounding box center [620, 464] width 133 height 31
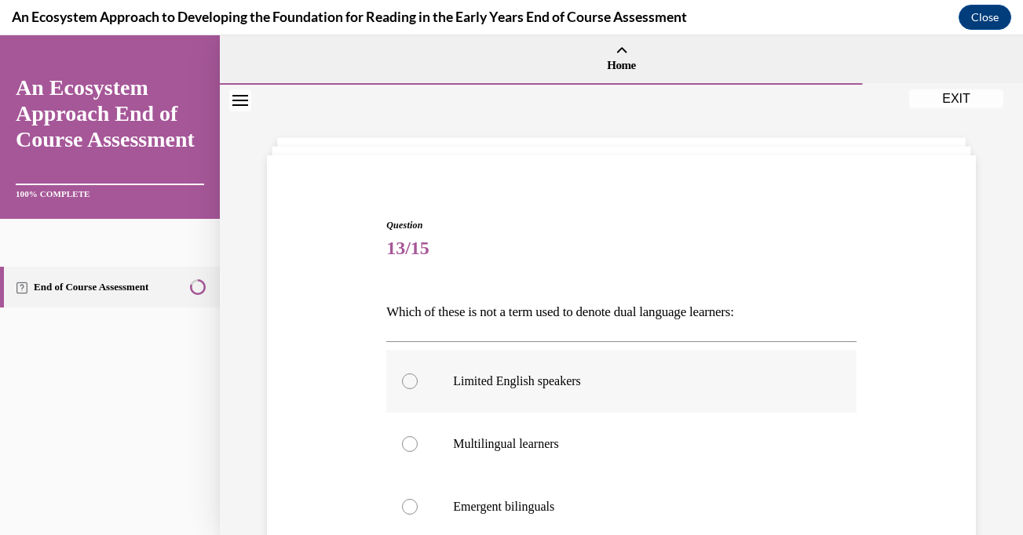
click at [404, 389] on label "Limited English speakers" at bounding box center [621, 381] width 470 height 63
click at [404, 389] on input "Limited English speakers" at bounding box center [410, 382] width 16 height 16
radio input "true"
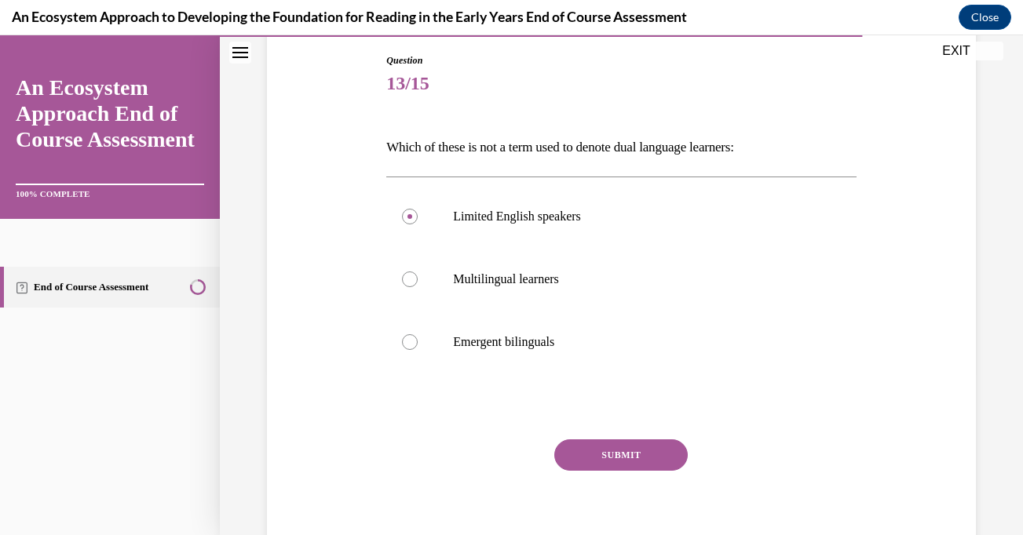
scroll to position [171, 0]
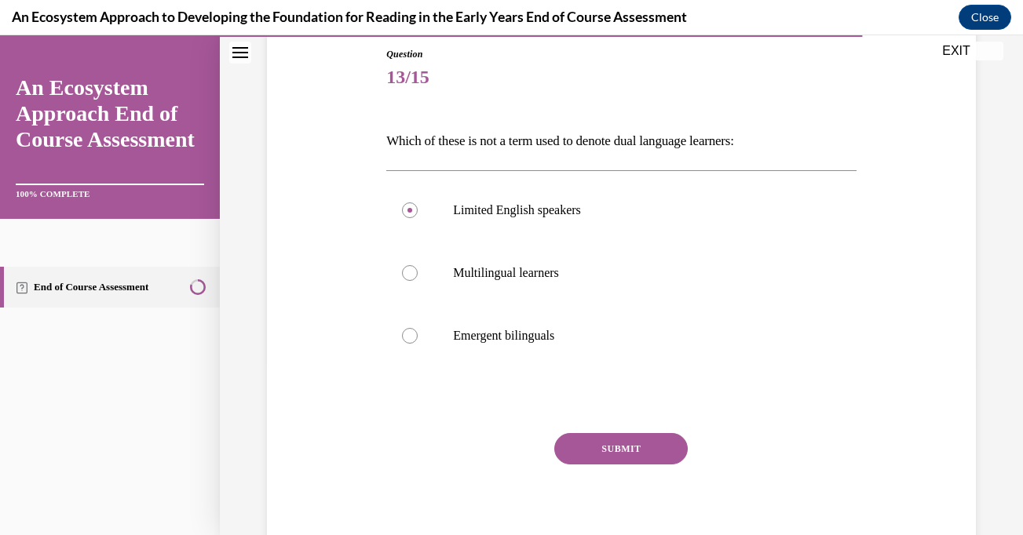
click at [609, 445] on button "SUBMIT" at bounding box center [620, 448] width 133 height 31
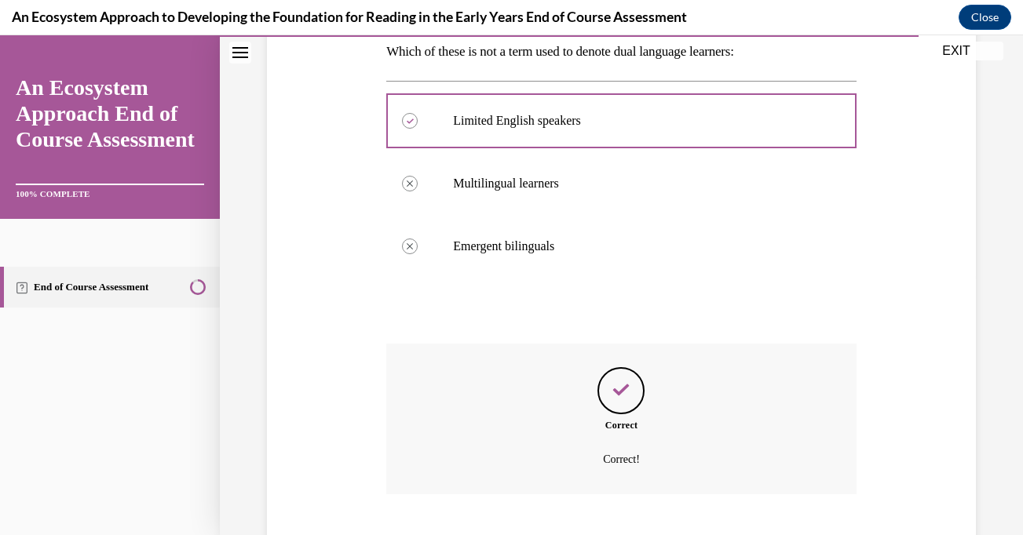
scroll to position [356, 0]
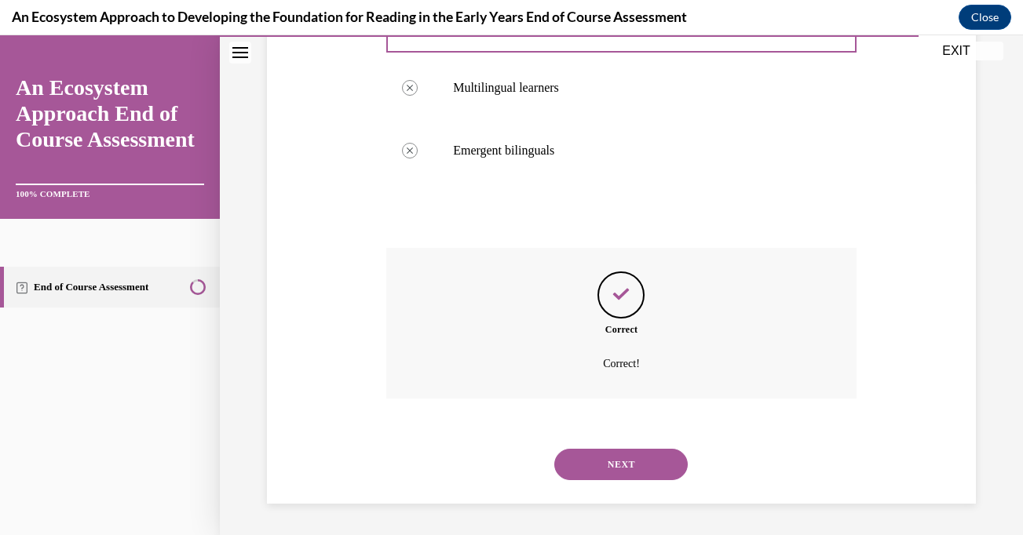
click at [616, 468] on button "NEXT" at bounding box center [620, 464] width 133 height 31
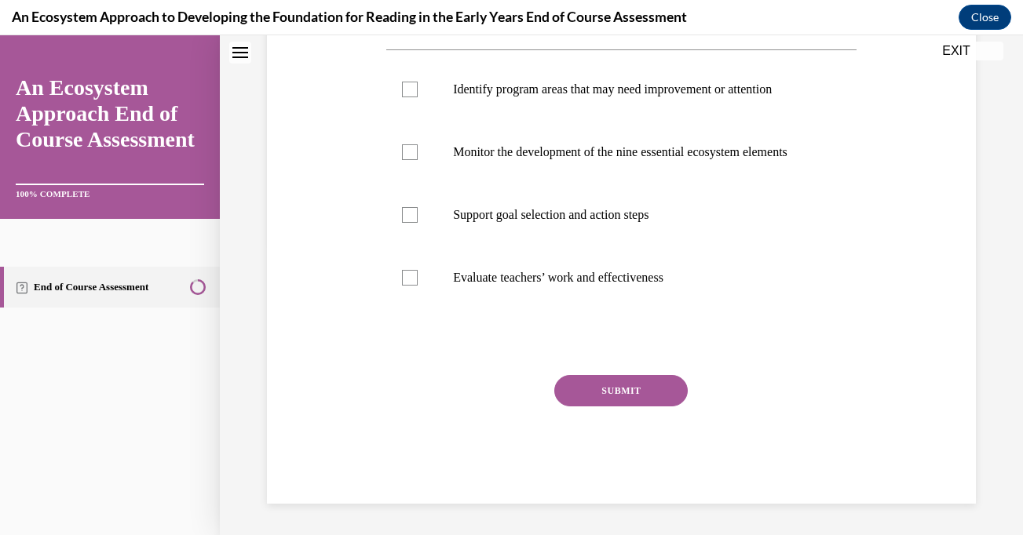
scroll to position [0, 0]
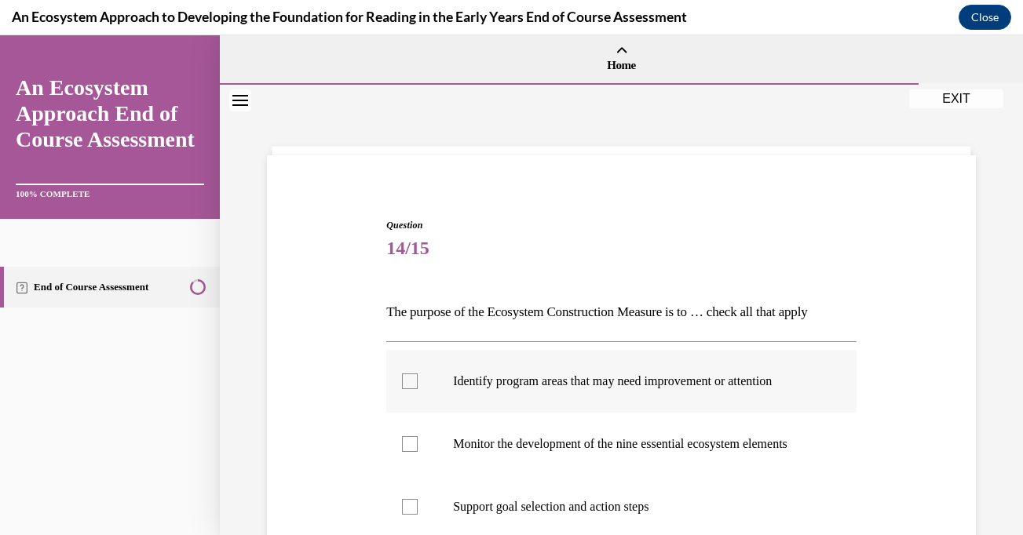
click at [411, 395] on label "Identify program areas that may need improvement or attention" at bounding box center [621, 381] width 470 height 63
click at [411, 389] on input "Identify program areas that may need improvement or attention" at bounding box center [410, 382] width 16 height 16
checkbox input "true"
click at [411, 452] on div at bounding box center [410, 445] width 16 height 16
click at [411, 452] on input "Monitor the development of the nine essential ecosystem elements" at bounding box center [410, 445] width 16 height 16
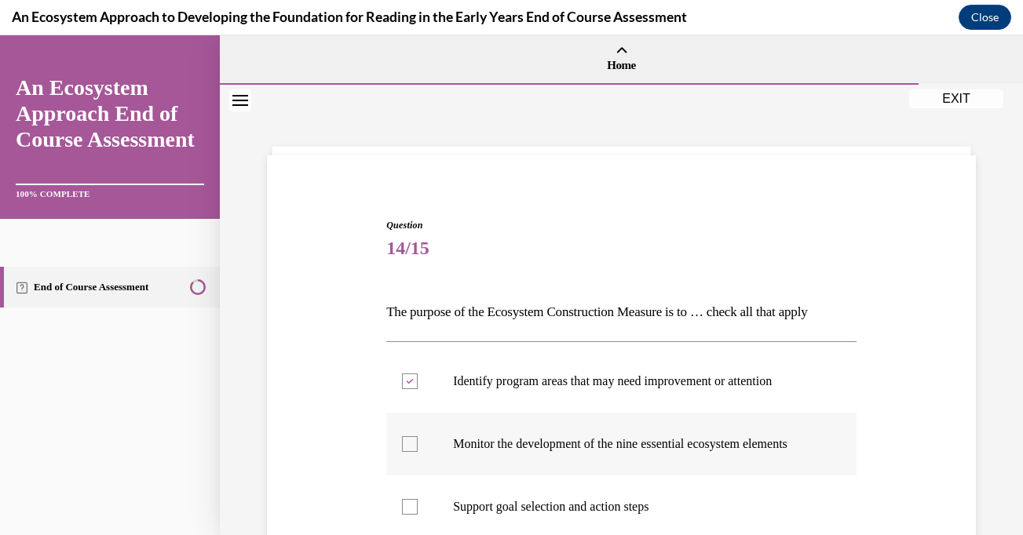
checkbox input "true"
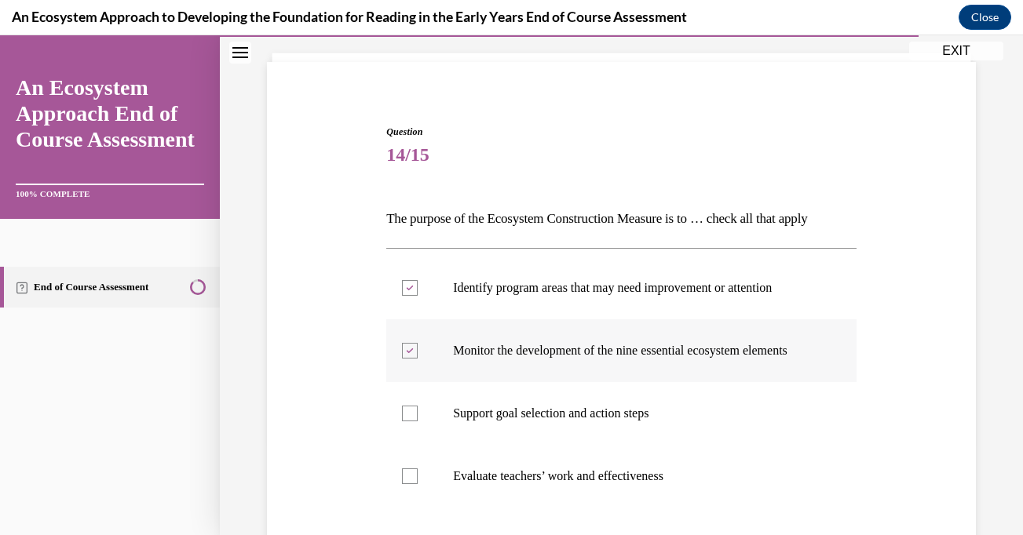
scroll to position [97, 0]
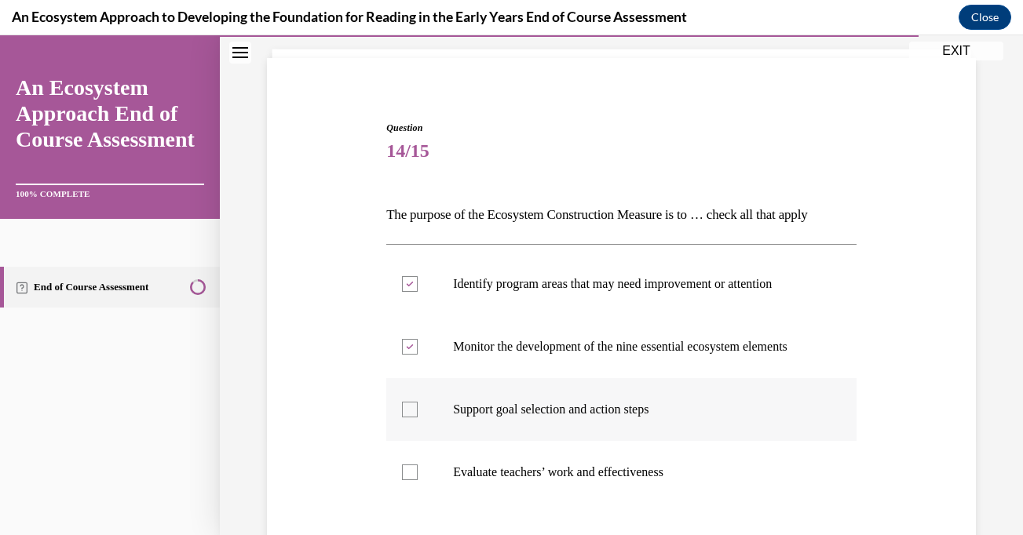
click at [411, 418] on div at bounding box center [410, 410] width 16 height 16
click at [411, 418] on input "Support goal selection and action steps" at bounding box center [410, 410] width 16 height 16
checkbox input "true"
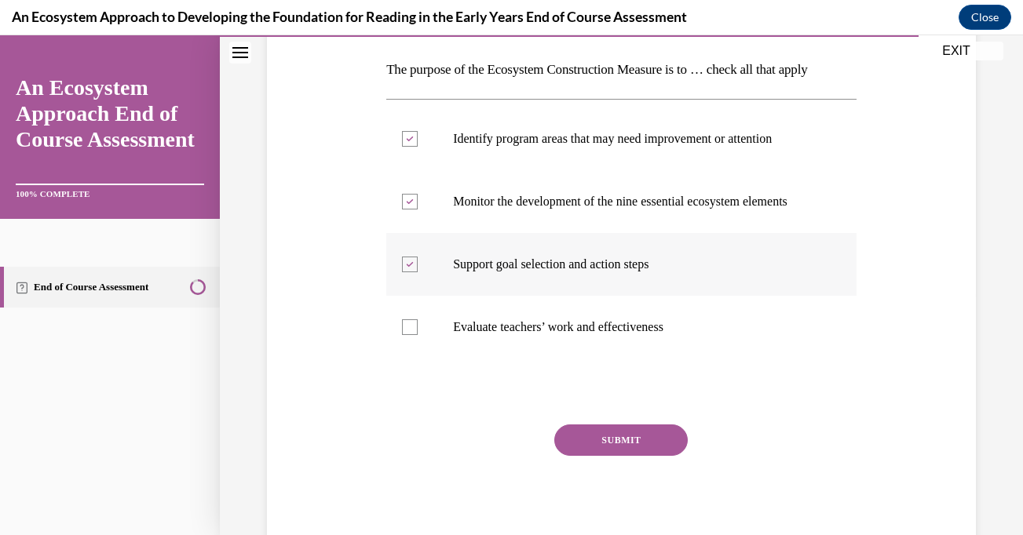
scroll to position [241, 0]
click at [620, 458] on button "SUBMIT" at bounding box center [620, 441] width 133 height 31
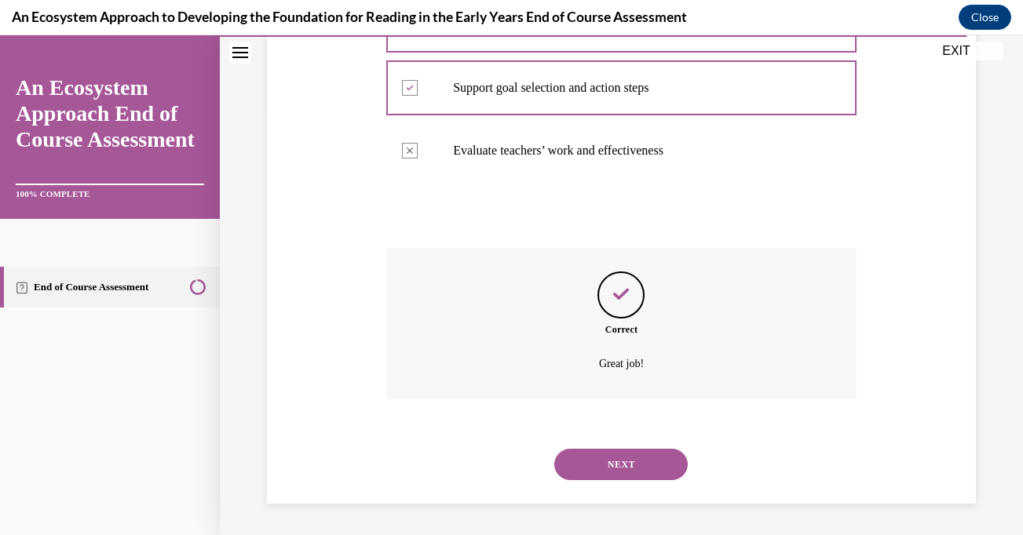
scroll to position [435, 0]
click at [621, 470] on button "NEXT" at bounding box center [620, 464] width 133 height 31
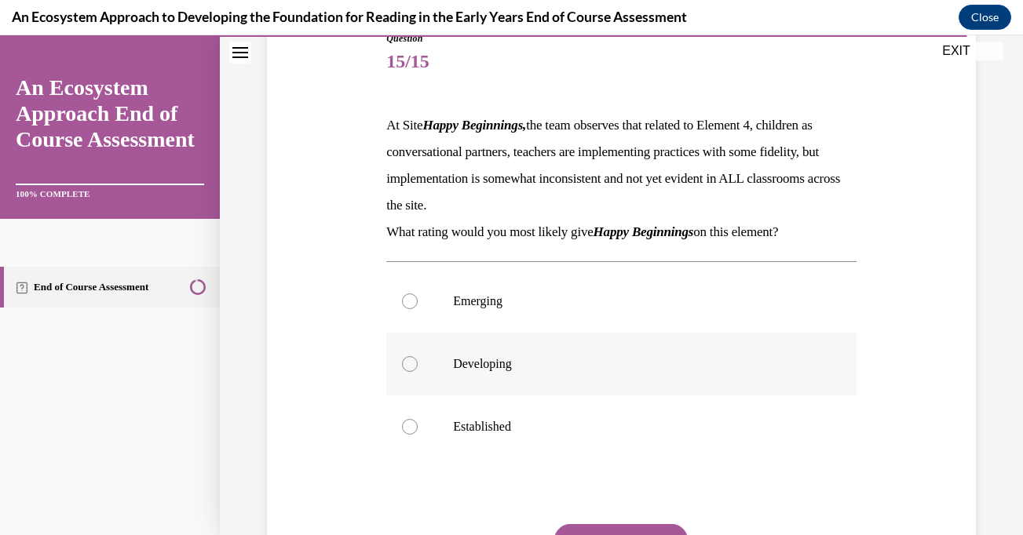
scroll to position [189, 0]
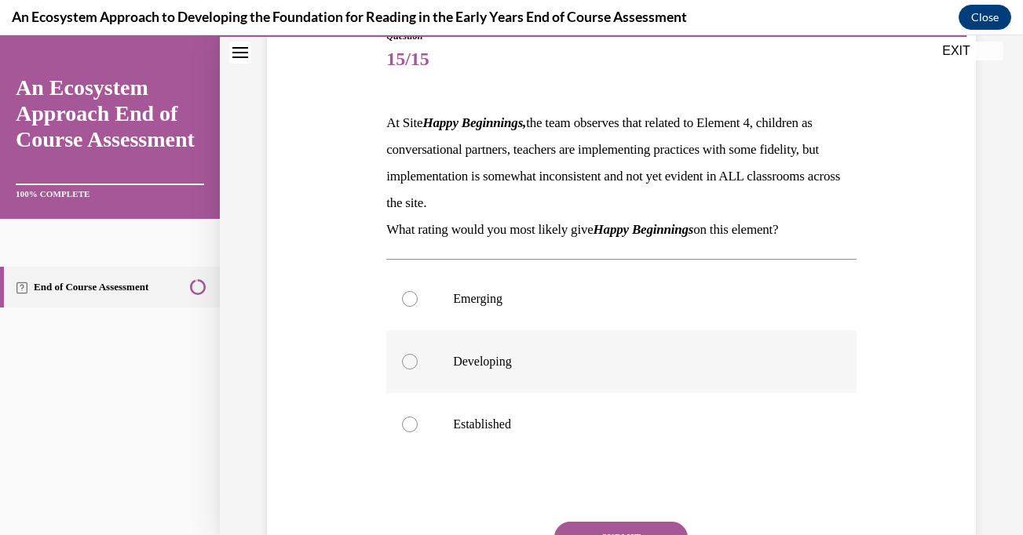
click at [422, 376] on label "Developing" at bounding box center [621, 362] width 470 height 63
click at [418, 370] on input "Developing" at bounding box center [410, 362] width 16 height 16
radio input "true"
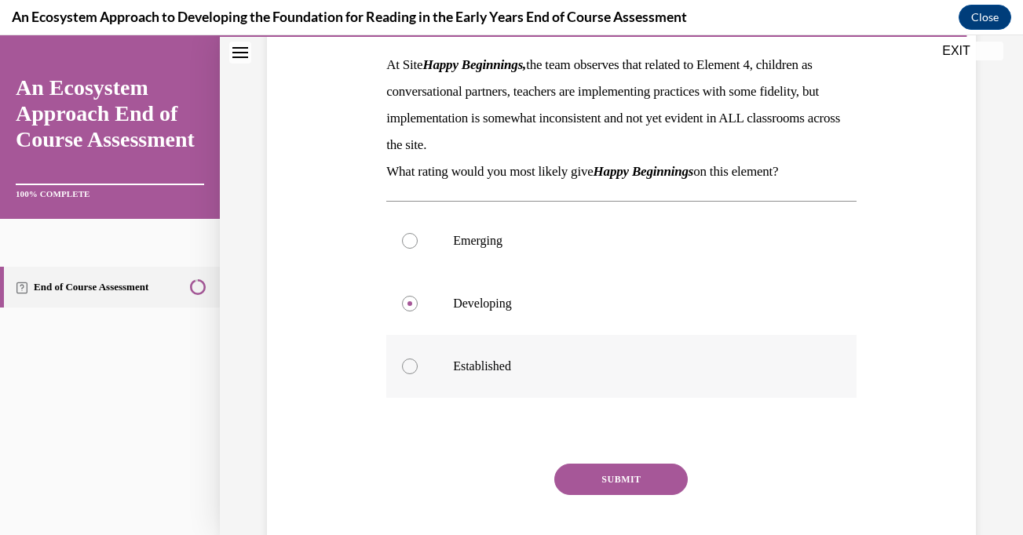
scroll to position [271, 0]
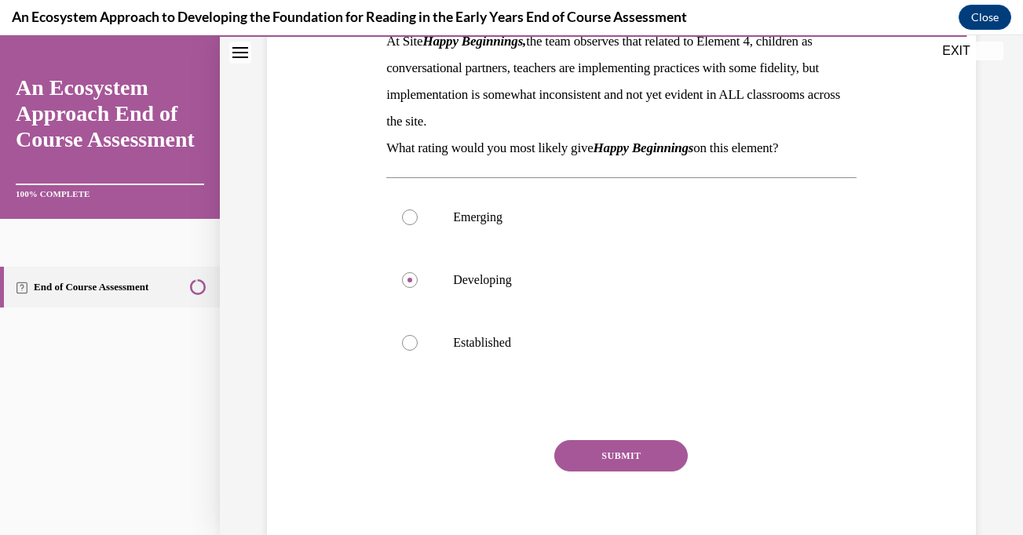
click at [615, 452] on button "SUBMIT" at bounding box center [620, 455] width 133 height 31
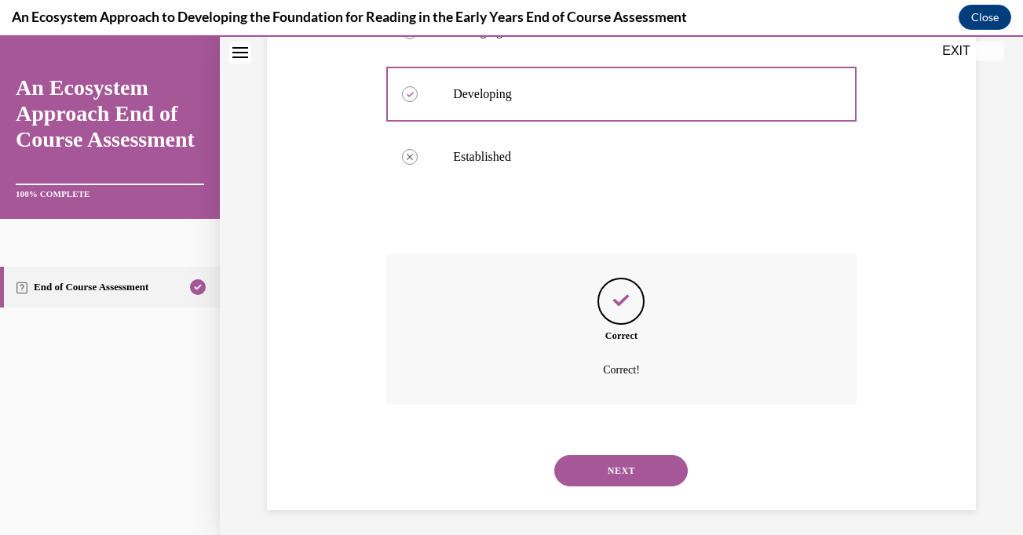
scroll to position [463, 0]
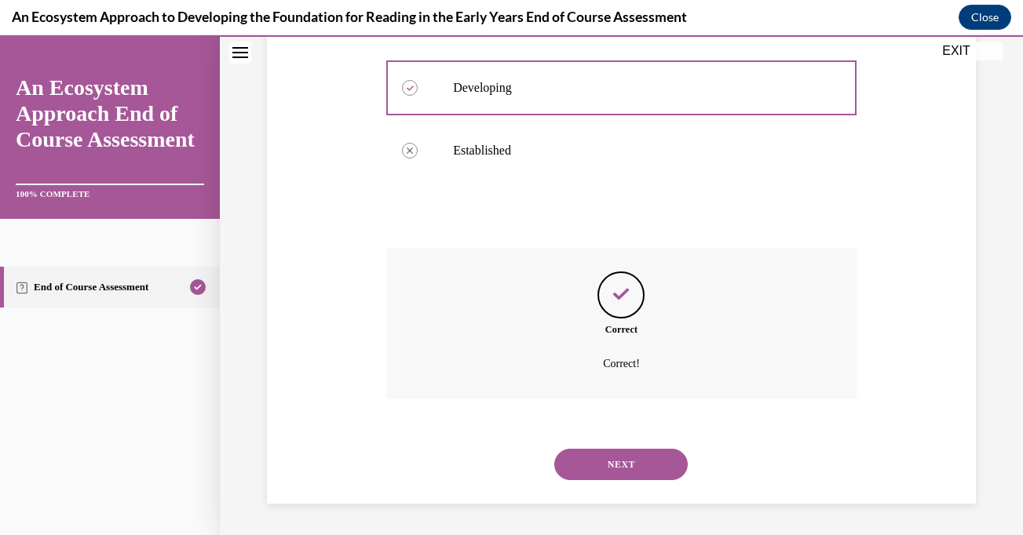
click at [621, 463] on button "NEXT" at bounding box center [620, 464] width 133 height 31
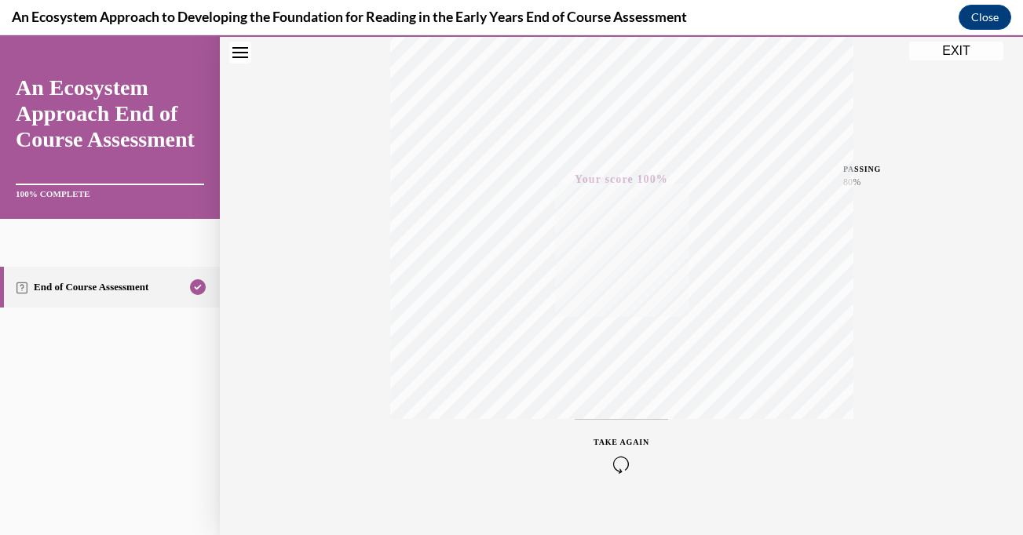
scroll to position [275, 0]
click at [132, 287] on link "End of Course Assessment" at bounding box center [110, 287] width 220 height 41
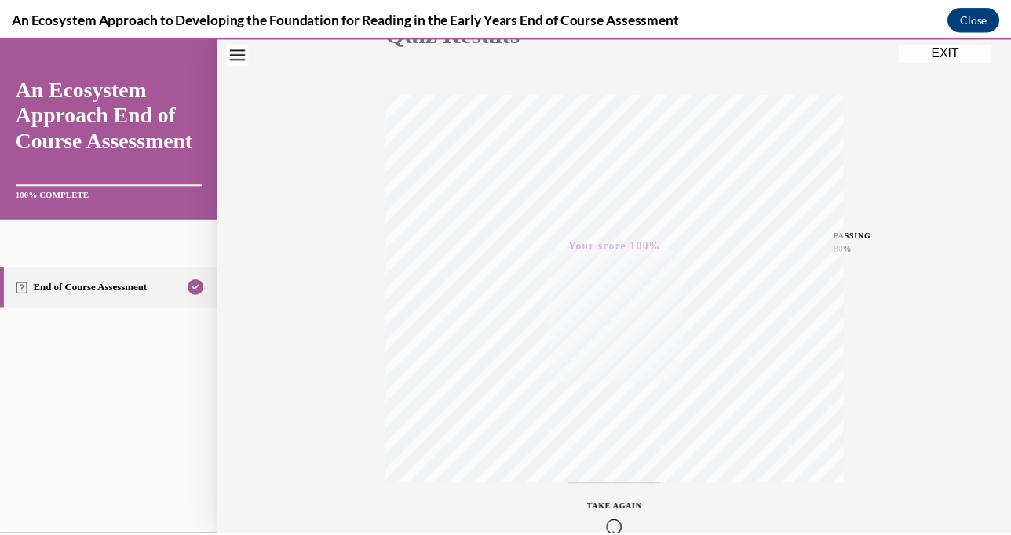
scroll to position [305, 0]
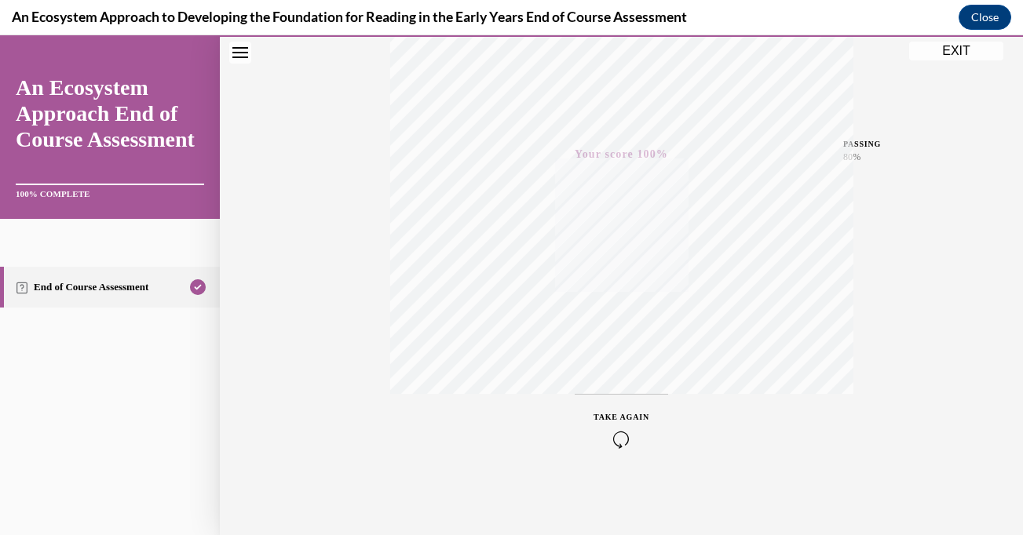
click at [960, 49] on button "EXIT" at bounding box center [956, 51] width 94 height 19
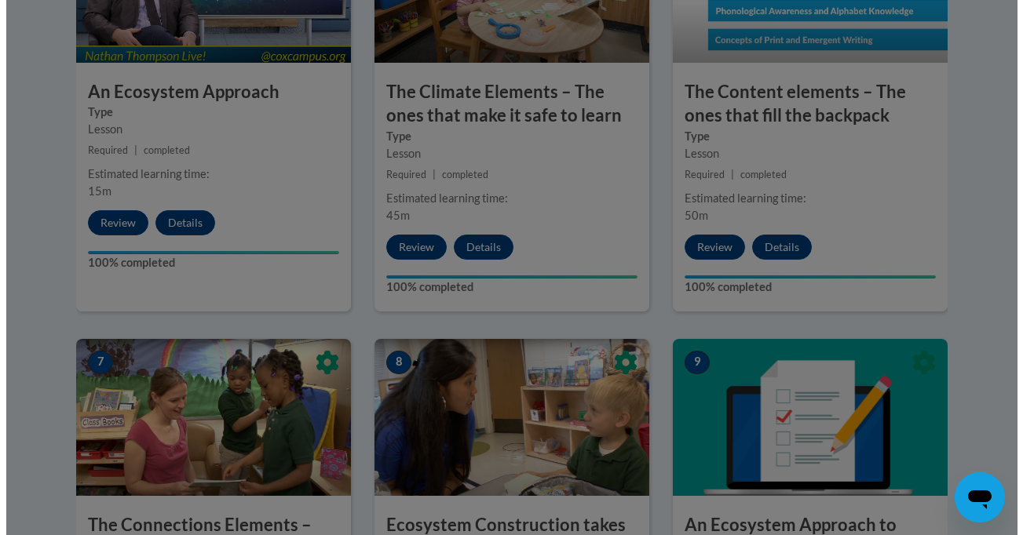
scroll to position [1138, 0]
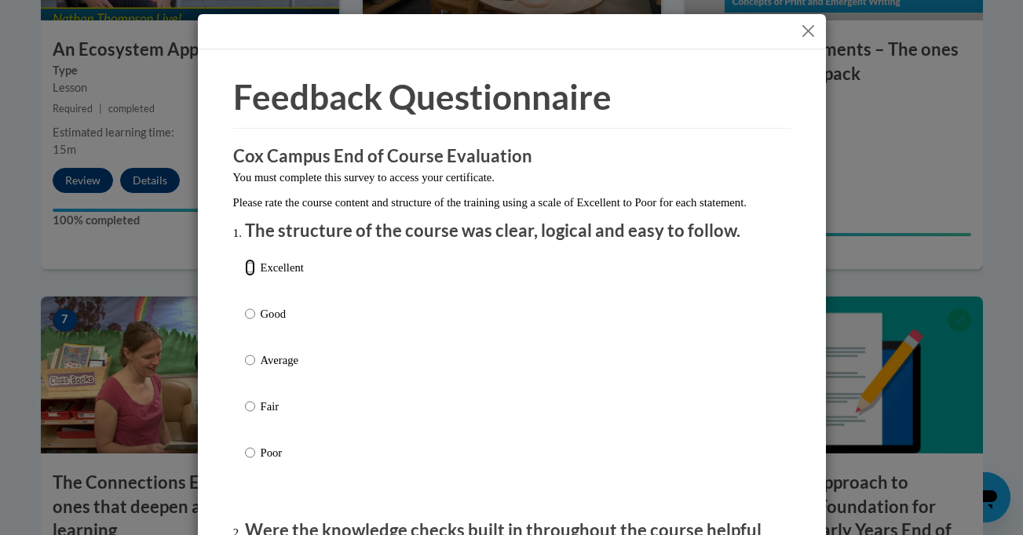
click at [245, 276] on input "Excellent" at bounding box center [250, 267] width 10 height 17
radio input "true"
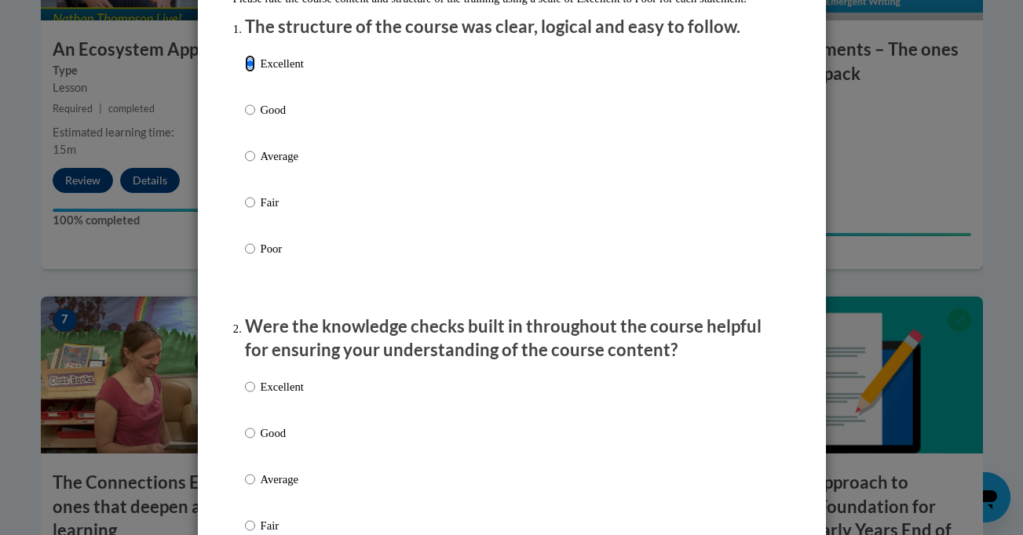
scroll to position [299, 0]
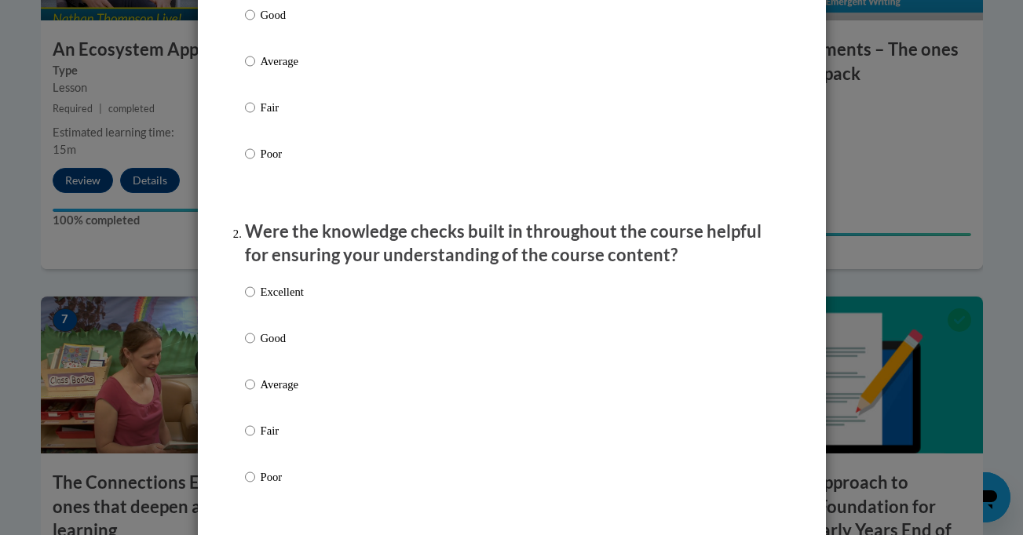
click at [251, 315] on label "Excellent" at bounding box center [274, 304] width 59 height 42
click at [251, 301] on input "Excellent" at bounding box center [250, 291] width 10 height 17
radio input "true"
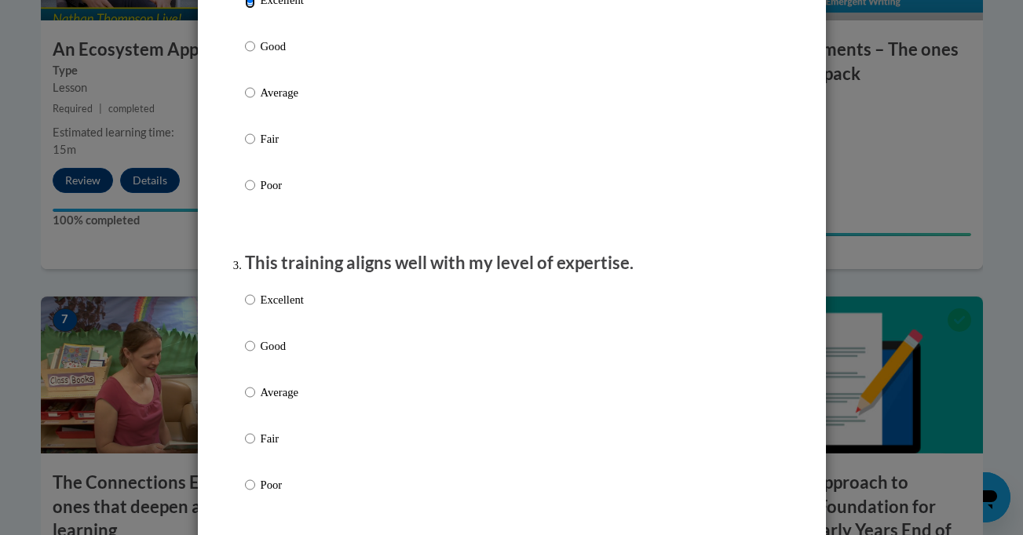
scroll to position [594, 0]
drag, startPoint x: 246, startPoint y: 310, endPoint x: 418, endPoint y: 343, distance: 175.1
click at [312, 310] on div "Excellent Good Average Fair Poor" at bounding box center [512, 409] width 534 height 256
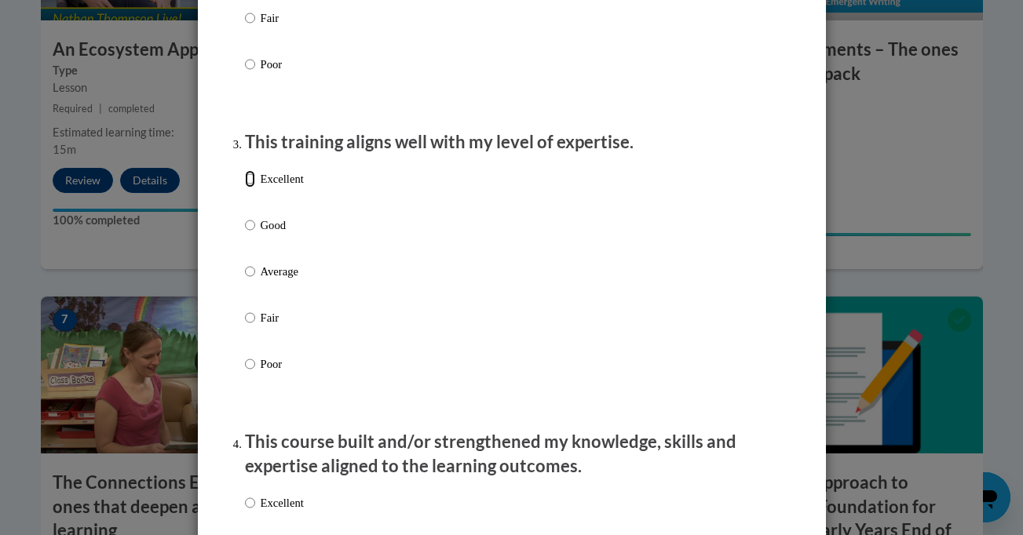
scroll to position [825, 0]
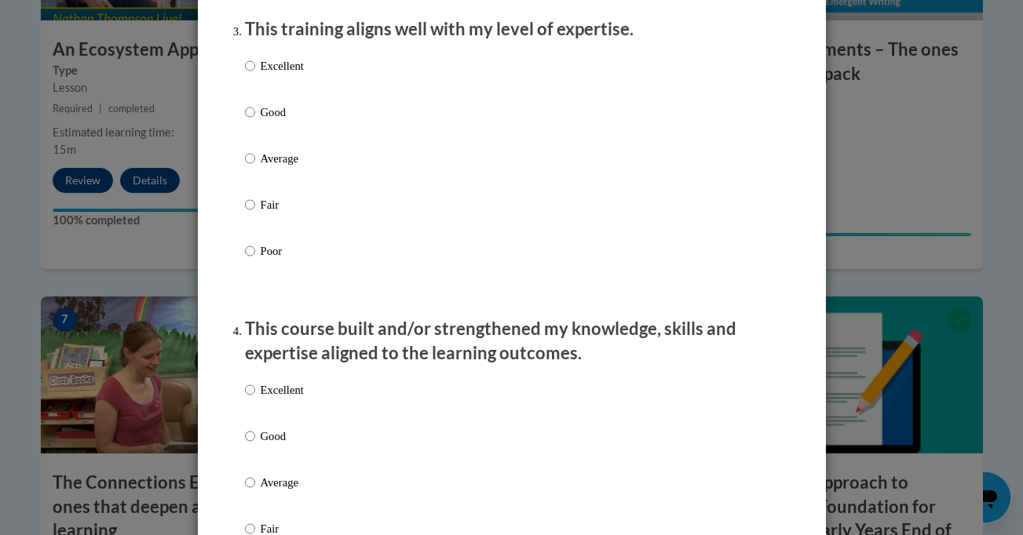
click at [249, 82] on label "Excellent" at bounding box center [274, 78] width 59 height 42
click at [249, 75] on input "Excellent" at bounding box center [250, 65] width 10 height 17
radio input "true"
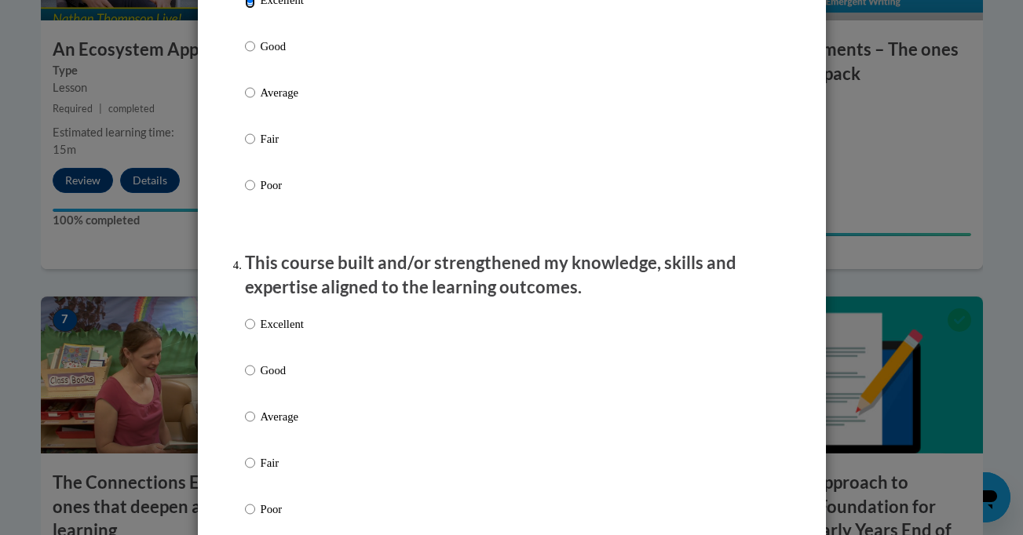
scroll to position [893, 0]
click at [247, 331] on input "Excellent" at bounding box center [250, 322] width 10 height 17
radio input "true"
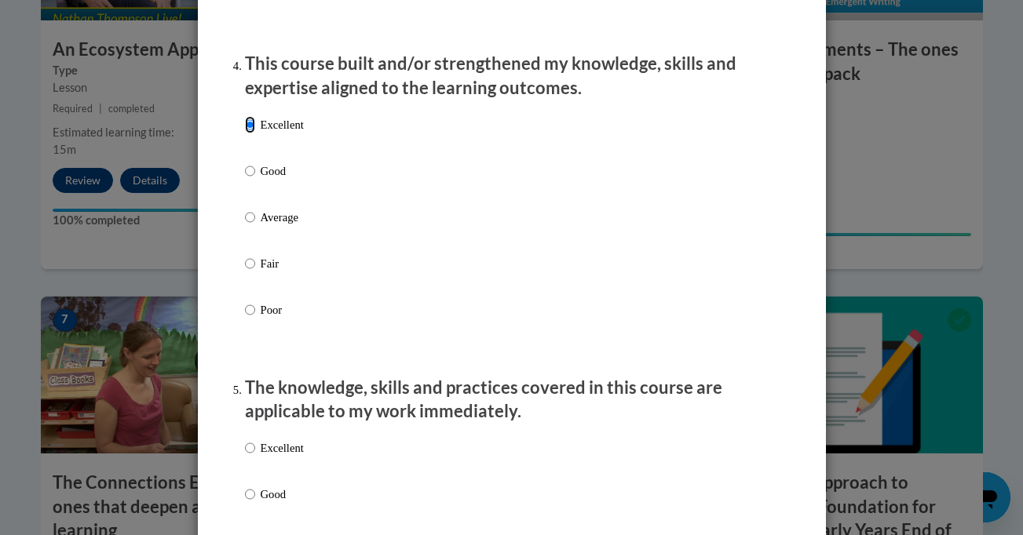
scroll to position [1244, 0]
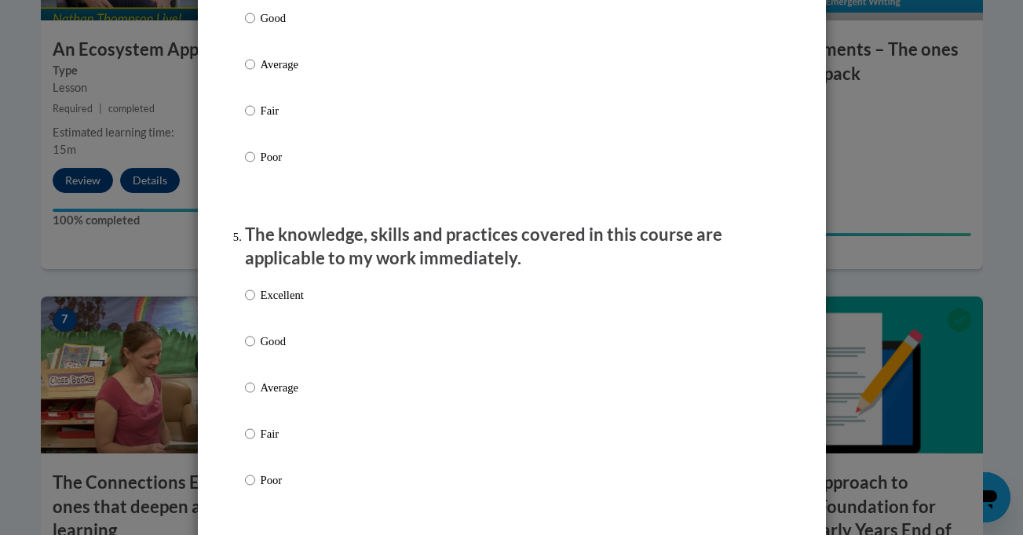
click at [249, 308] on label "Excellent" at bounding box center [274, 308] width 59 height 42
click at [249, 304] on input "Excellent" at bounding box center [250, 295] width 10 height 17
radio input "true"
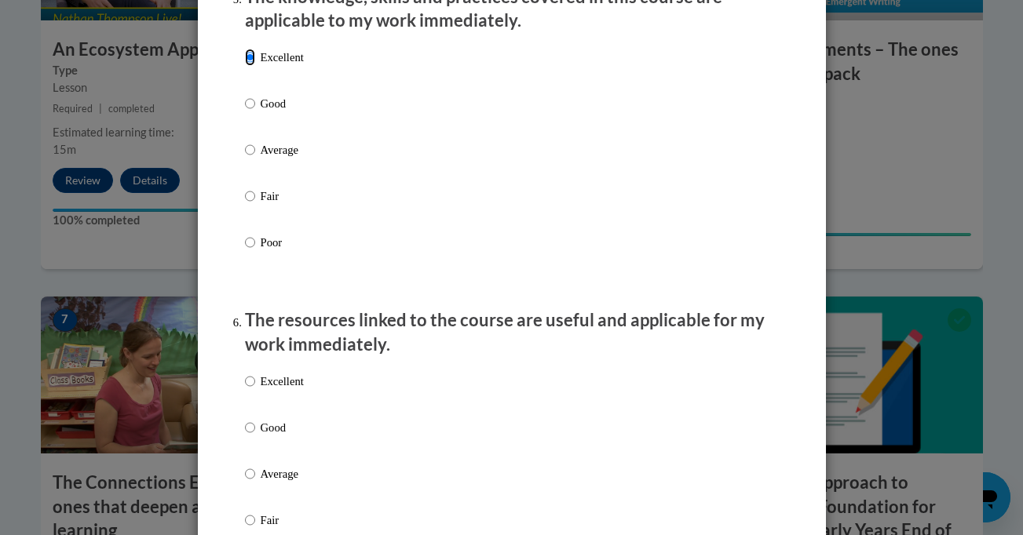
scroll to position [1603, 0]
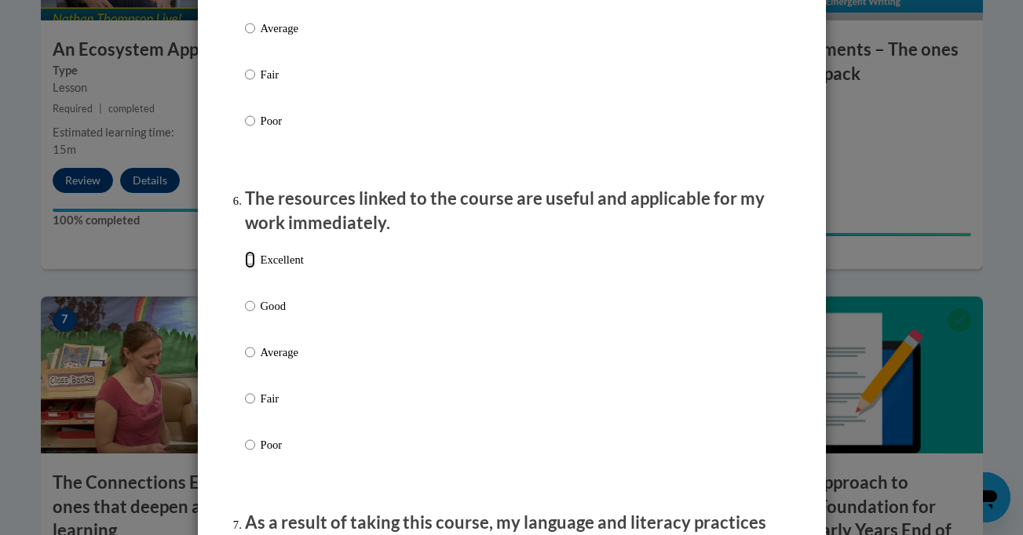
click at [245, 268] on input "Excellent" at bounding box center [250, 259] width 10 height 17
radio input "true"
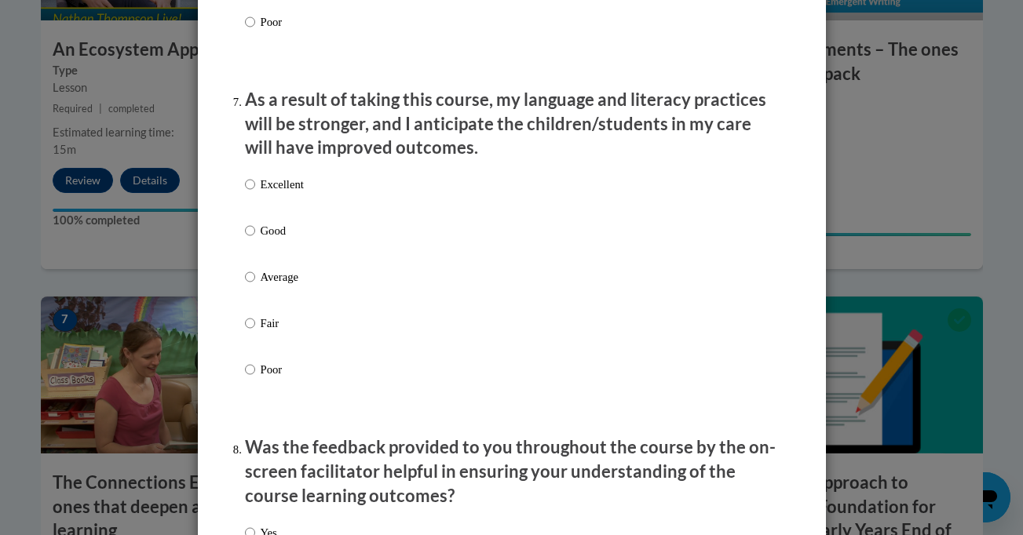
scroll to position [2029, 0]
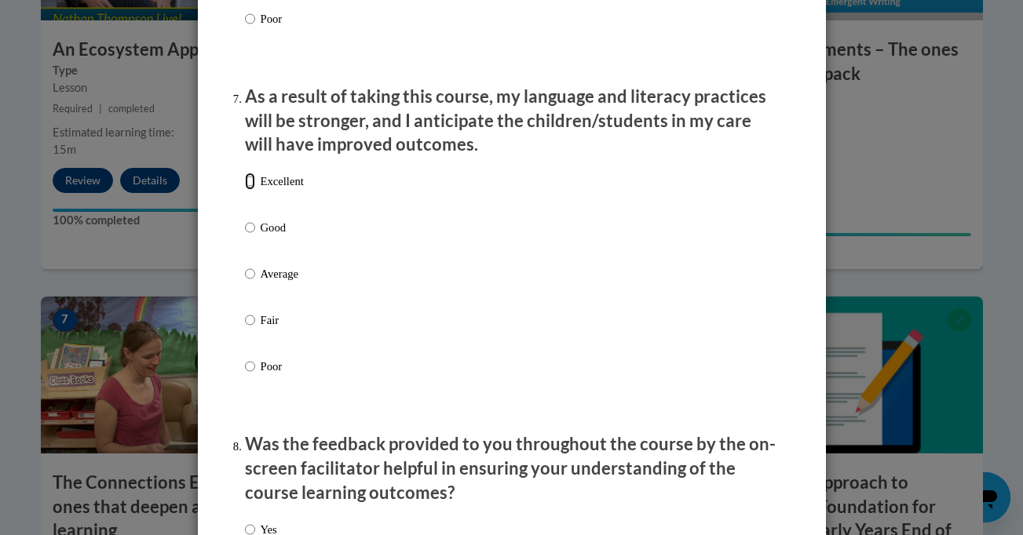
click at [245, 190] on input "Excellent" at bounding box center [250, 181] width 10 height 17
radio input "true"
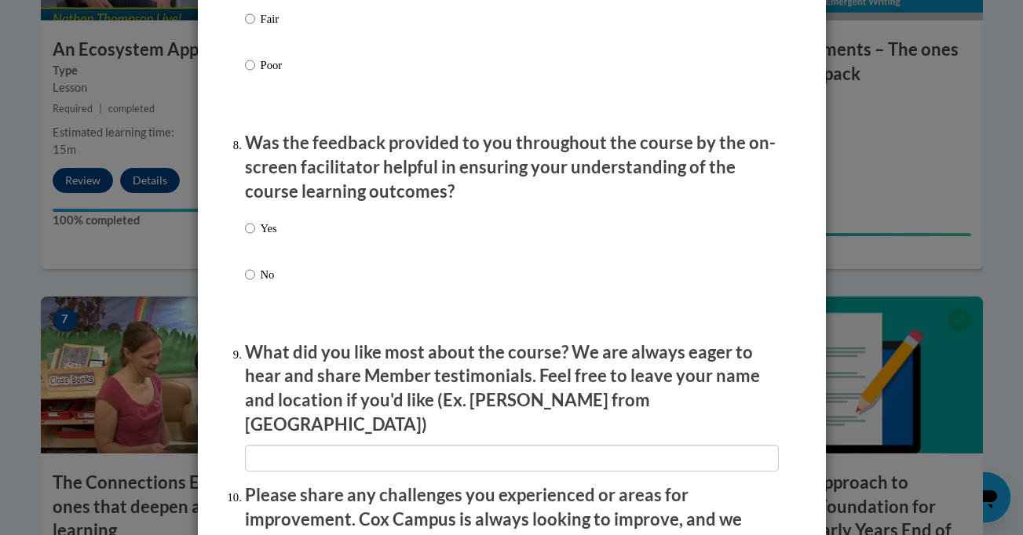
scroll to position [2336, 0]
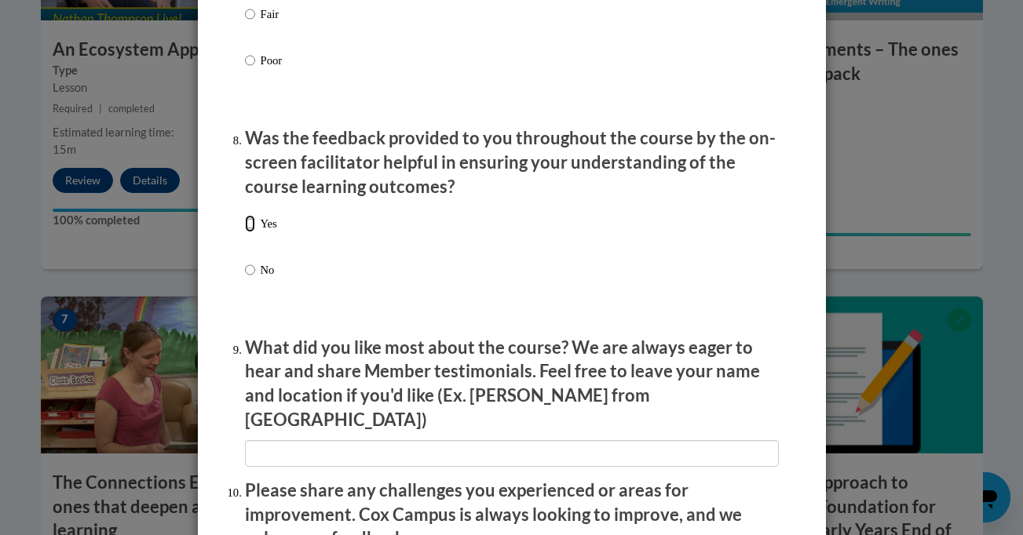
click at [245, 230] on input "Yes" at bounding box center [250, 223] width 10 height 17
radio input "true"
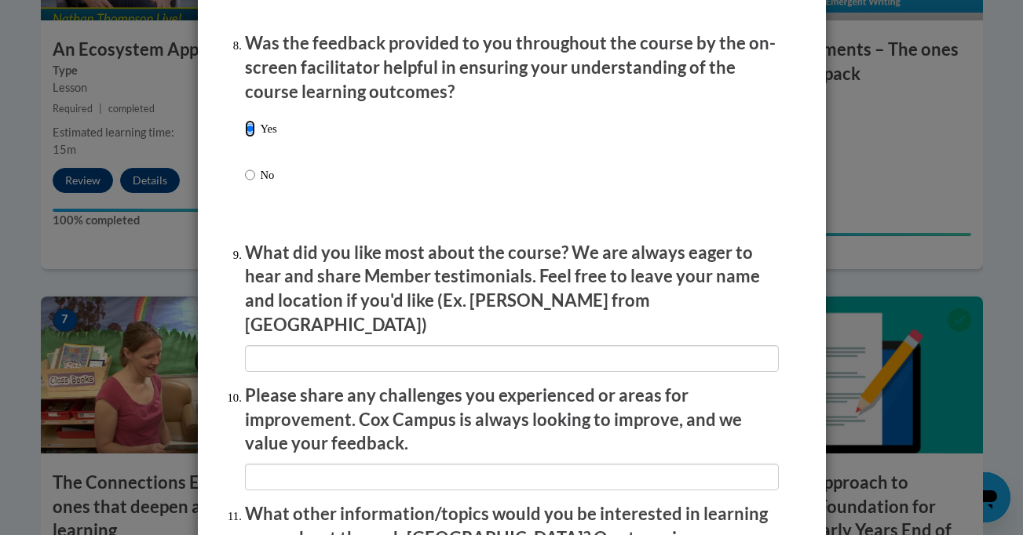
scroll to position [2436, 0]
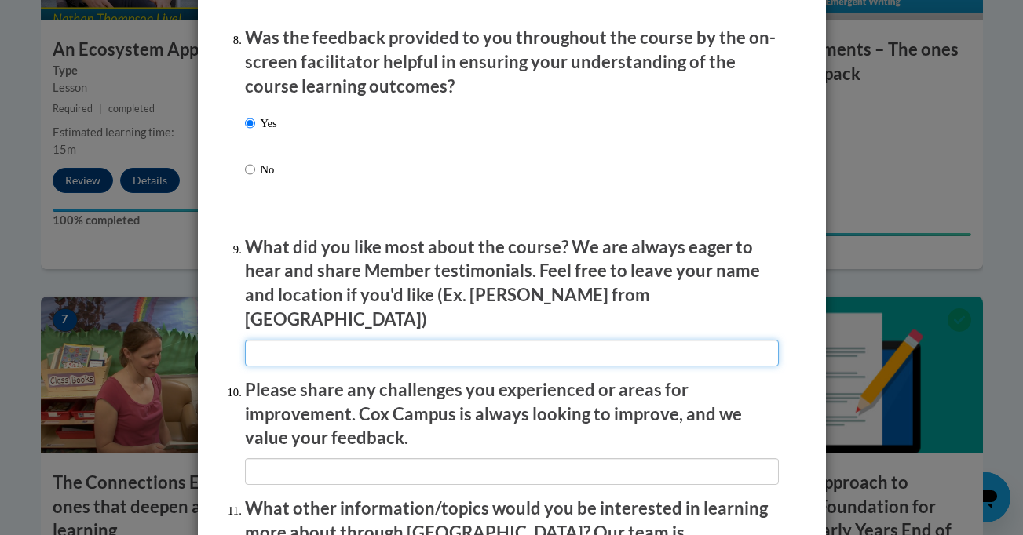
click at [363, 340] on input "textbox" at bounding box center [512, 353] width 534 height 27
type input "I like very much and the creating and safe support"
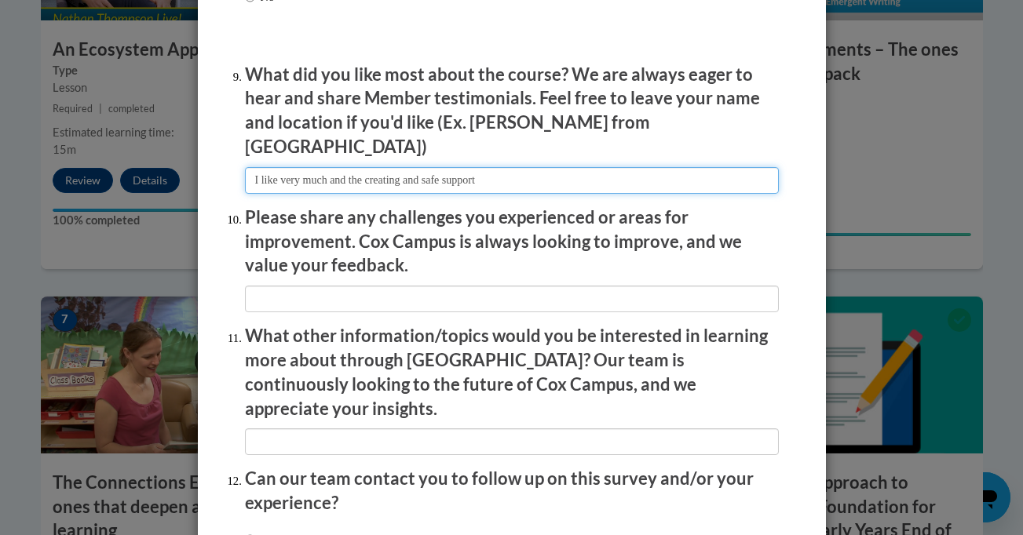
scroll to position [2727, 0]
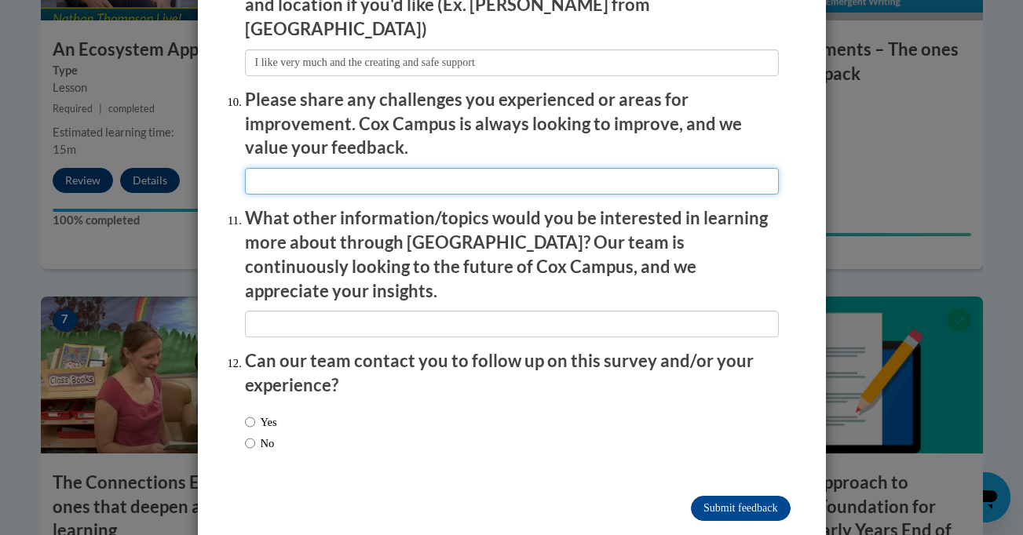
click at [396, 168] on input "textbox" at bounding box center [512, 181] width 534 height 27
type input "For me everything very positive."
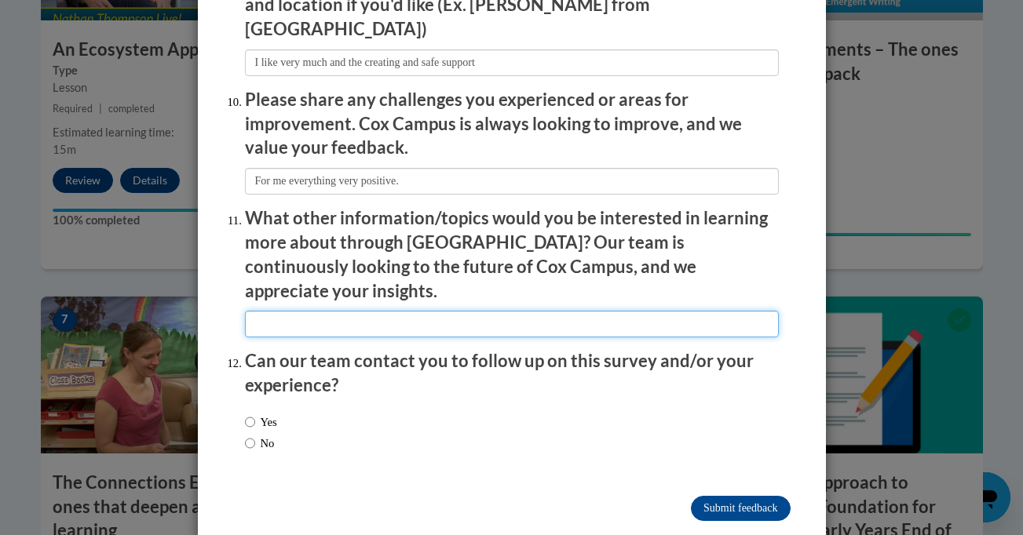
click at [382, 311] on input "textbox" at bounding box center [512, 324] width 534 height 27
type input "The cox Campus and training is very interesting."
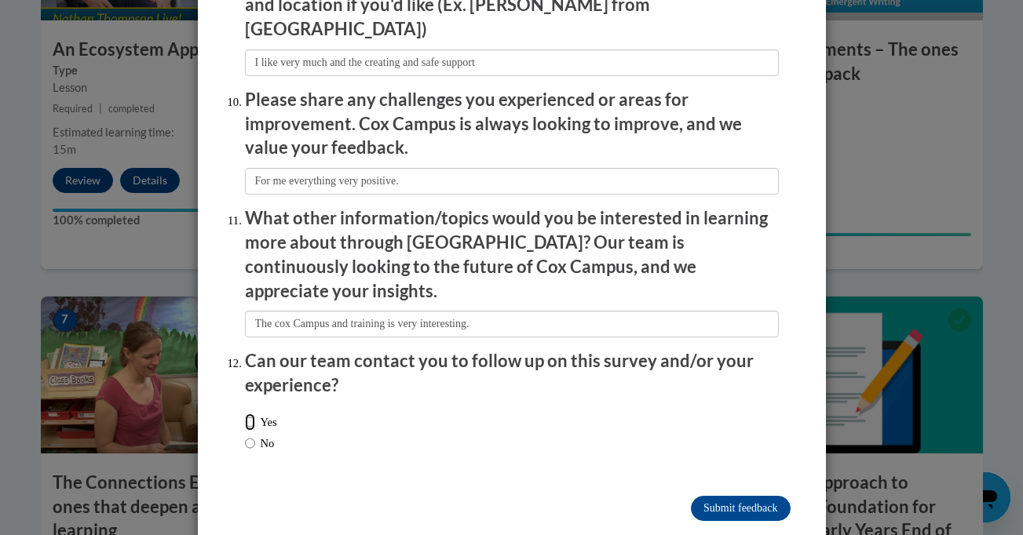
click at [246, 414] on input "Yes" at bounding box center [250, 422] width 10 height 17
radio input "true"
click at [695, 496] on input "Submit feedback" at bounding box center [740, 508] width 99 height 25
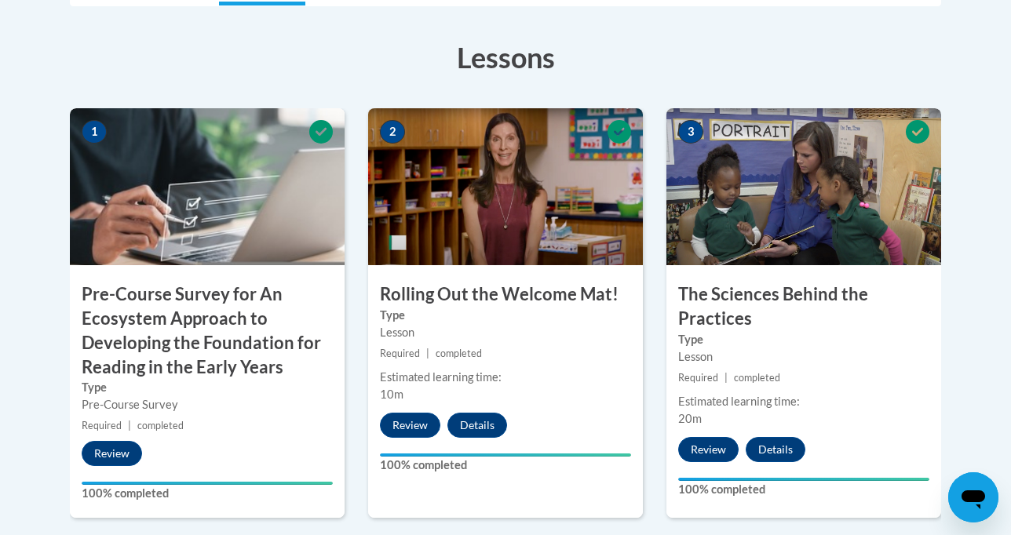
scroll to position [455, 0]
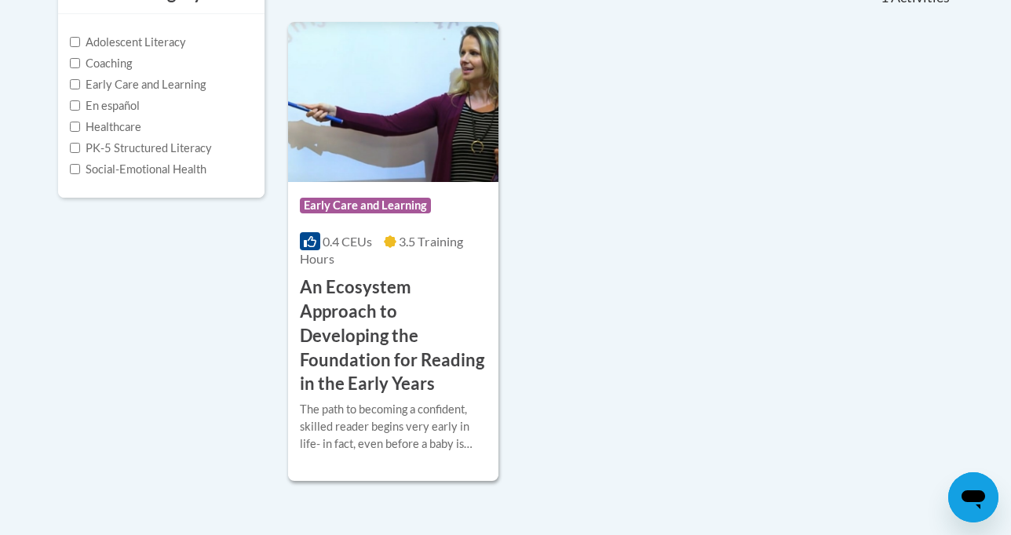
scroll to position [381, 0]
click at [70, 148] on input "PK-5 Structured Literacy" at bounding box center [75, 148] width 10 height 10
checkbox input "true"
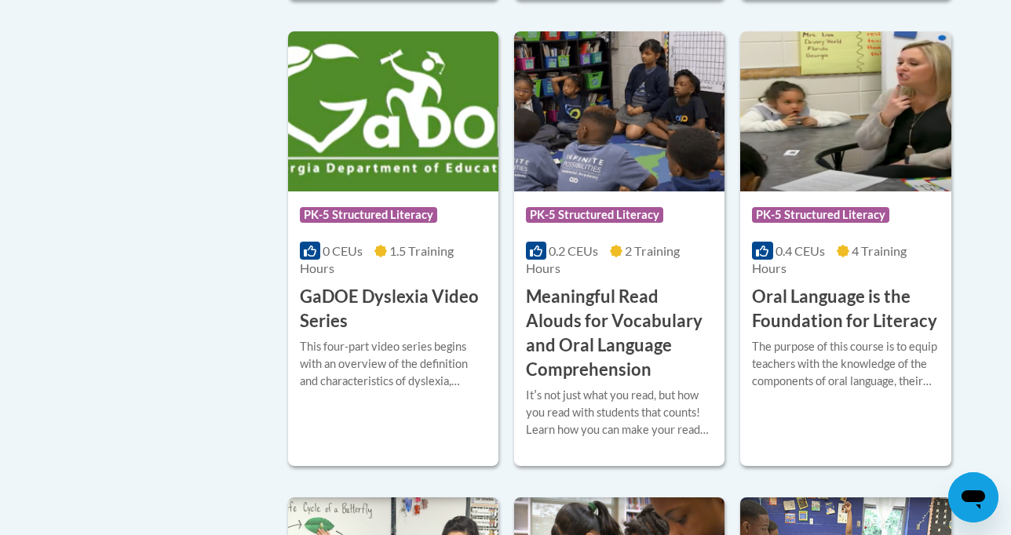
scroll to position [837, 0]
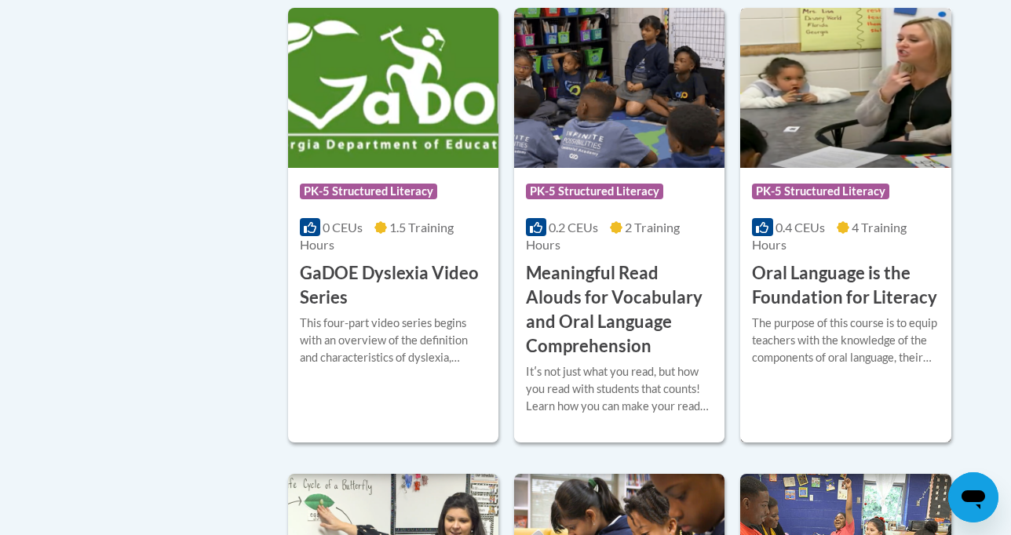
click at [875, 184] on span "PK-5 Structured Literacy" at bounding box center [820, 192] width 137 height 16
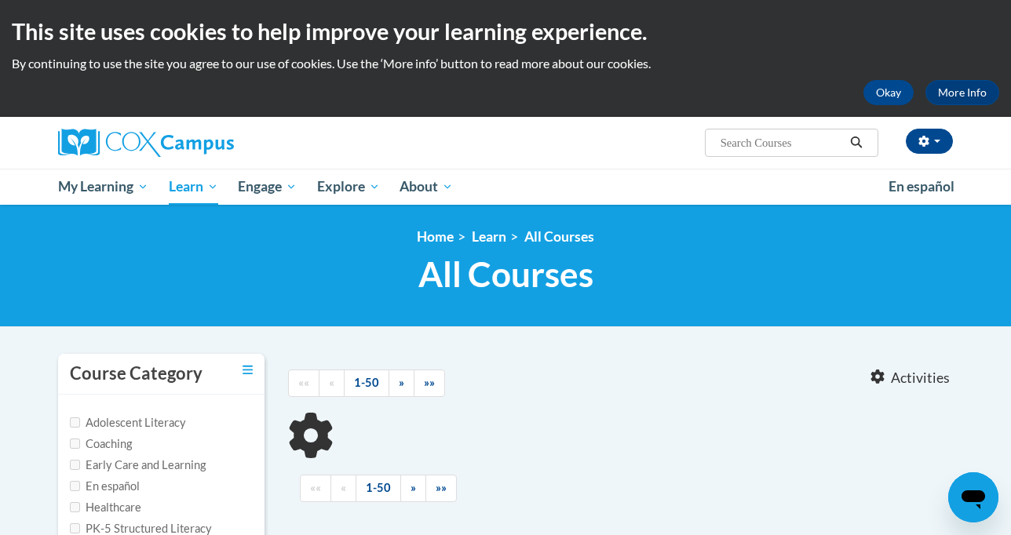
scroll to position [417, 0]
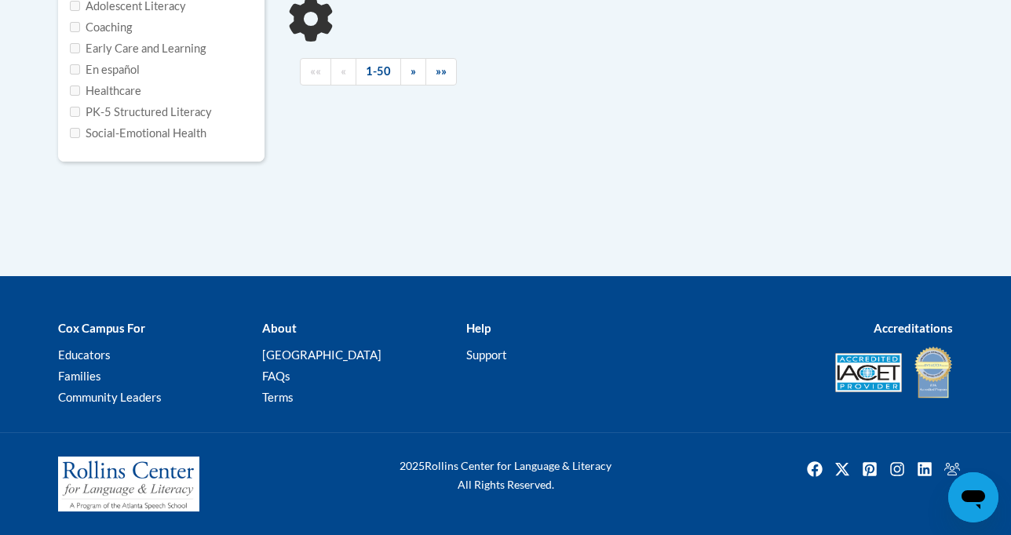
type input "361823"
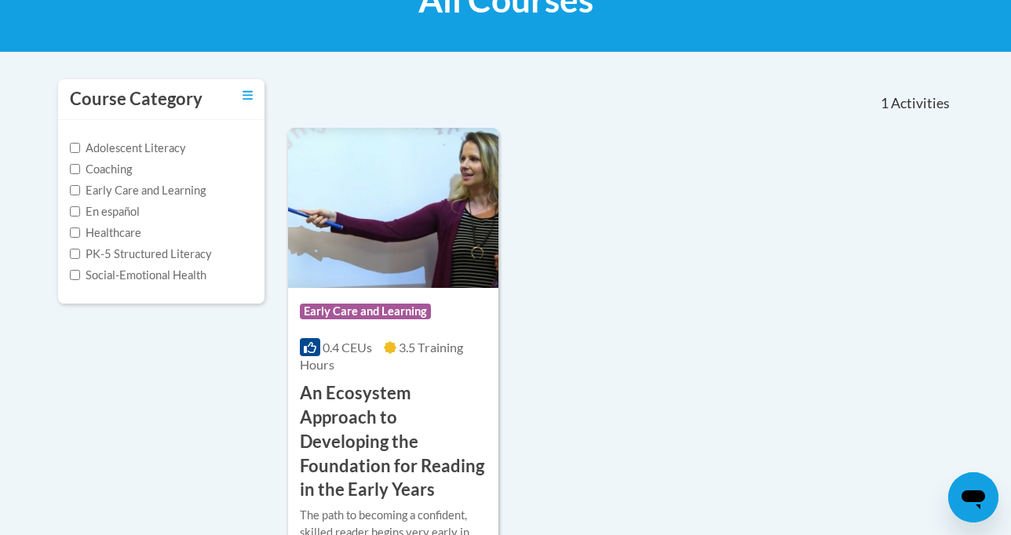
scroll to position [353, 0]
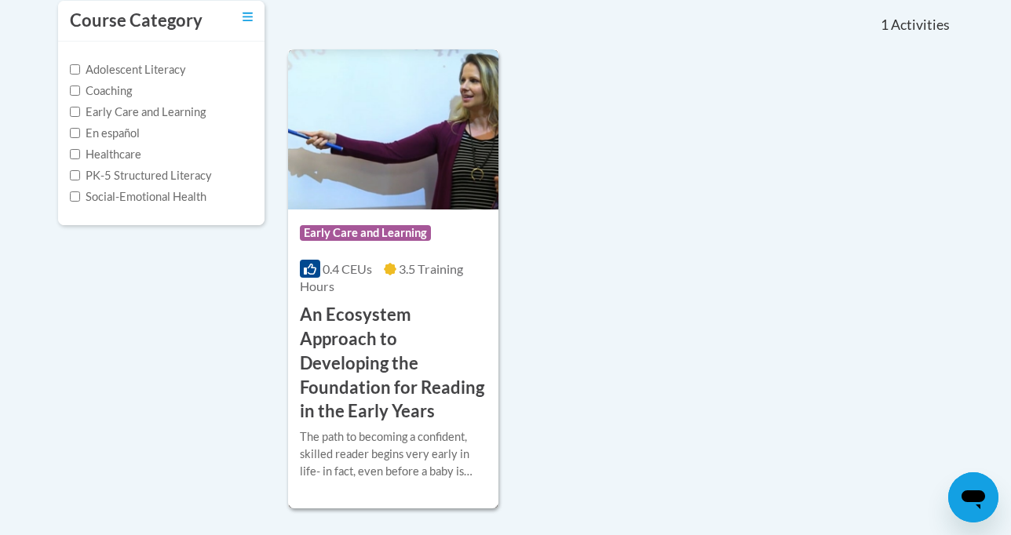
click at [389, 353] on h3 "An Ecosystem Approach to Developing the Foundation for Reading in the Early Yea…" at bounding box center [393, 363] width 187 height 121
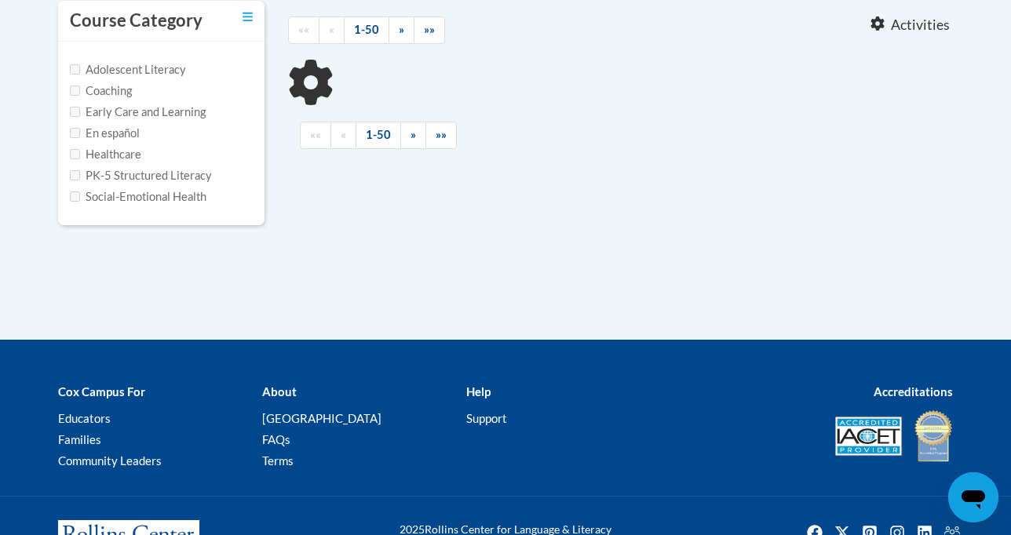
type input "361823"
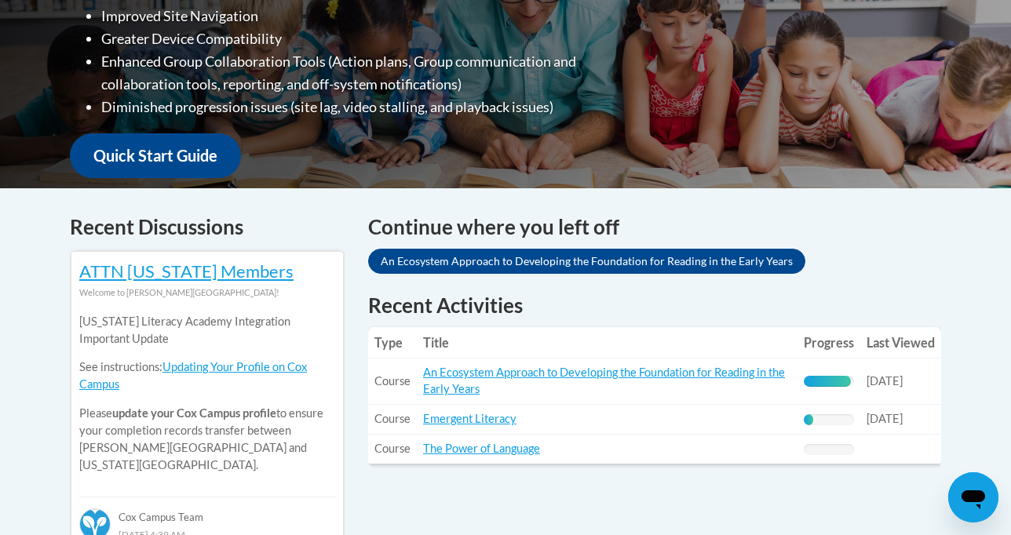
scroll to position [480, 0]
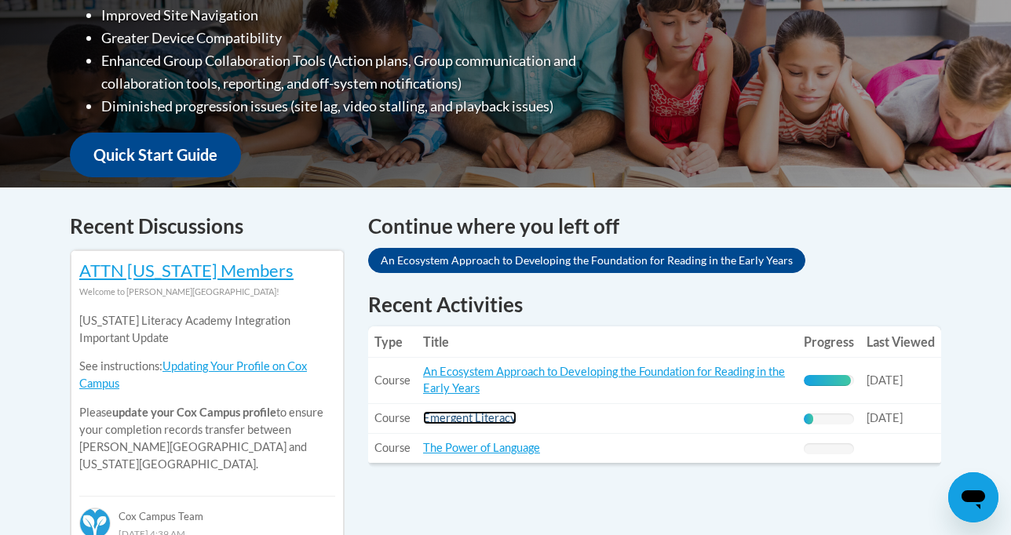
click at [474, 417] on link "Emergent Literacy" at bounding box center [469, 417] width 93 height 13
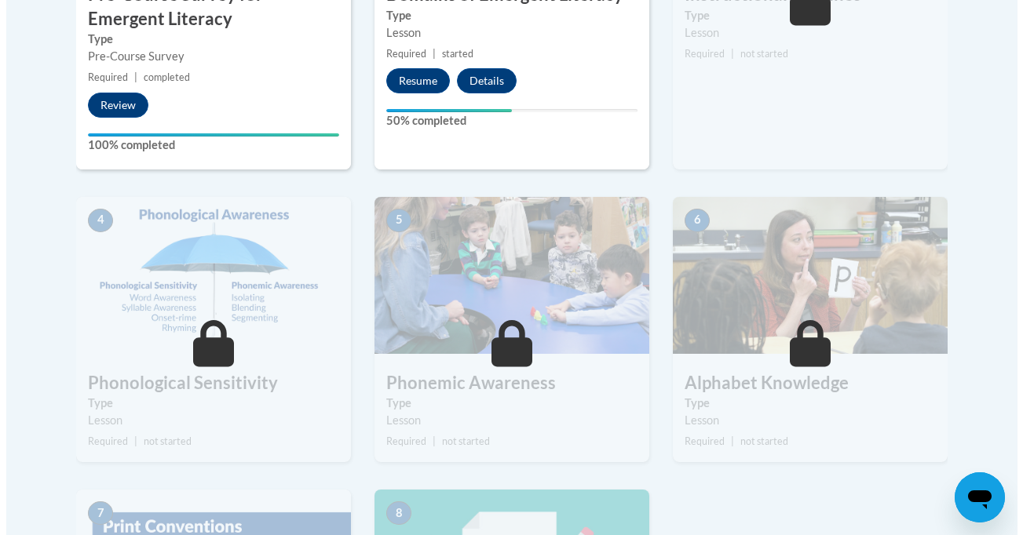
scroll to position [405, 0]
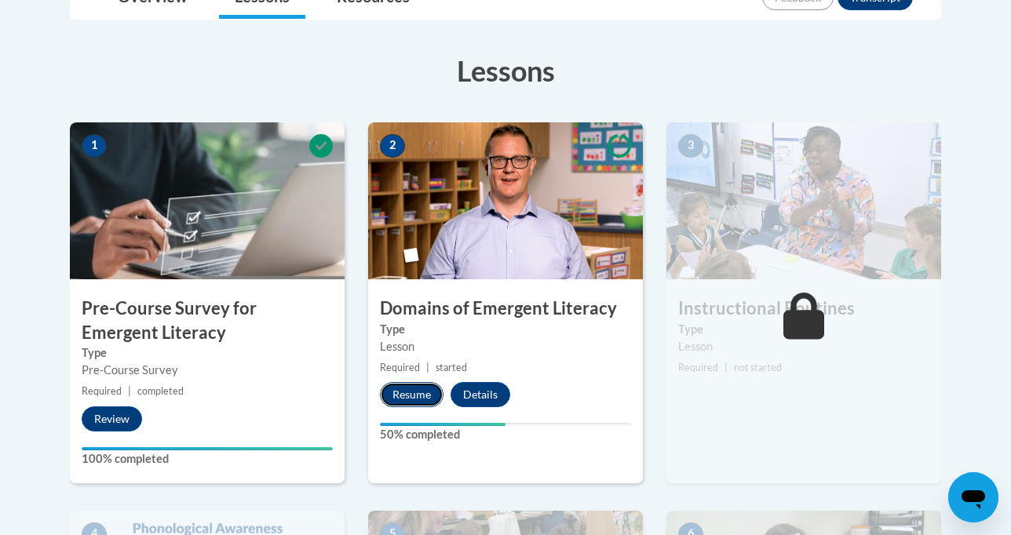
click at [380, 398] on button "Resume" at bounding box center [412, 394] width 64 height 25
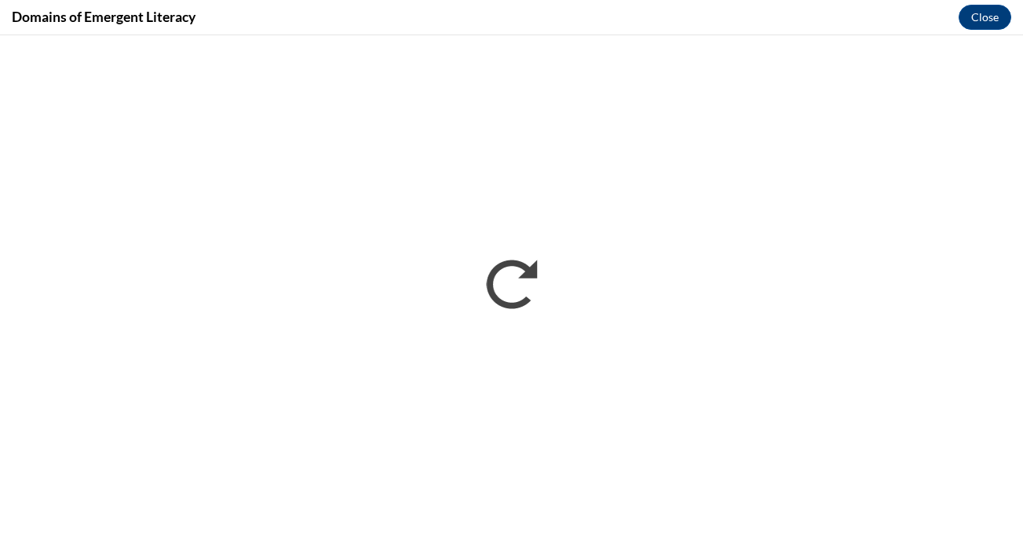
scroll to position [0, 0]
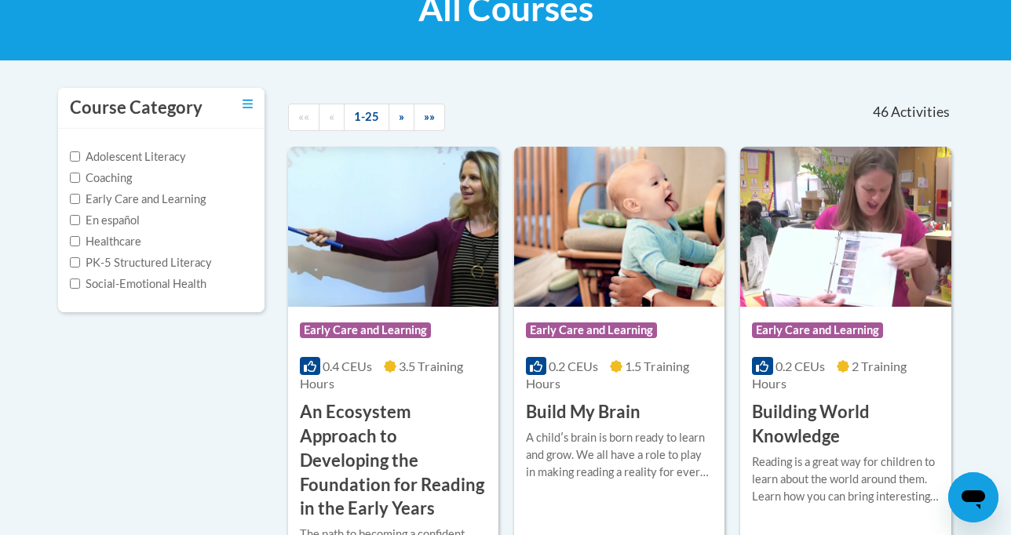
scroll to position [267, 0]
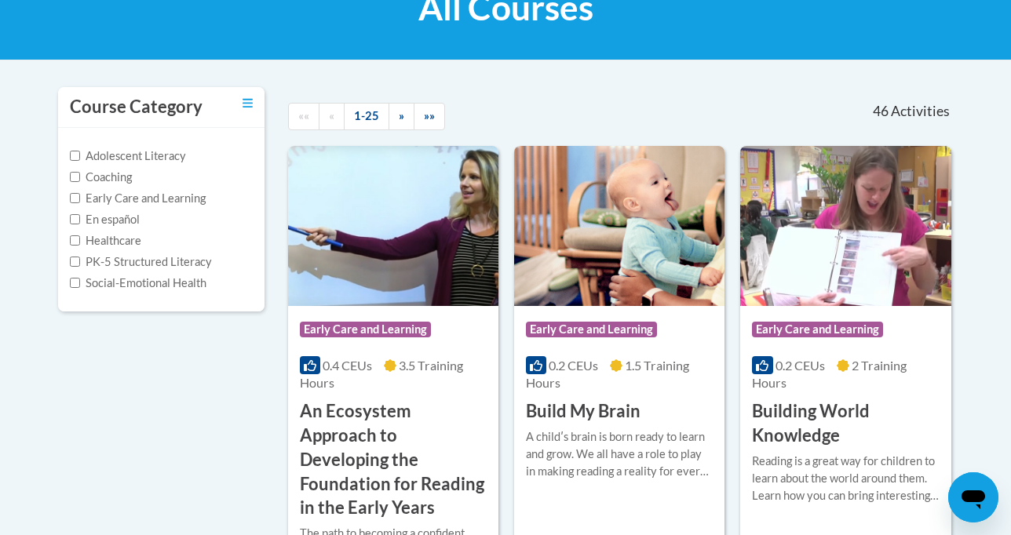
click at [163, 193] on label "Early Care and Learning" at bounding box center [138, 198] width 136 height 17
click at [80, 193] on input "Early Care and Learning" at bounding box center [75, 198] width 10 height 10
checkbox input "true"
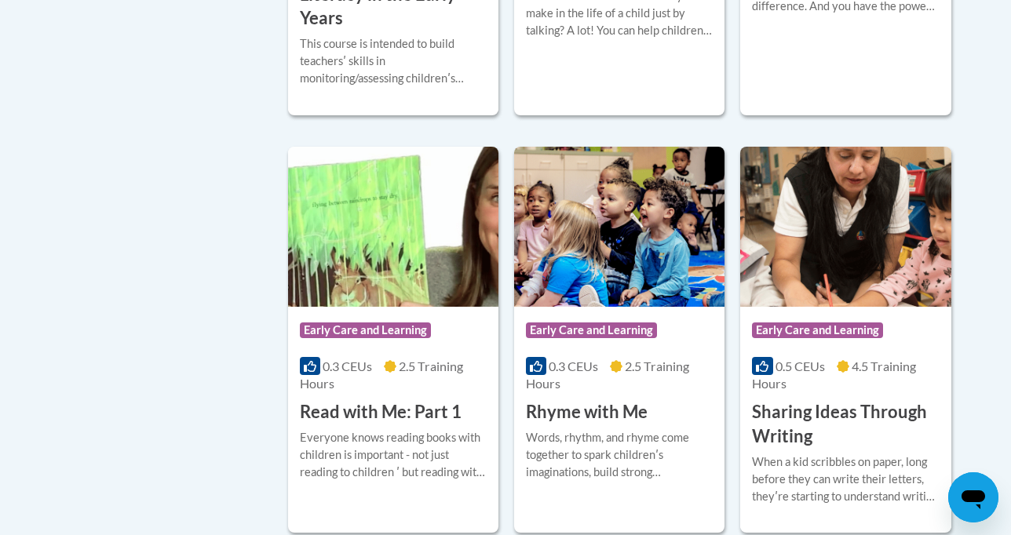
scroll to position [1680, 0]
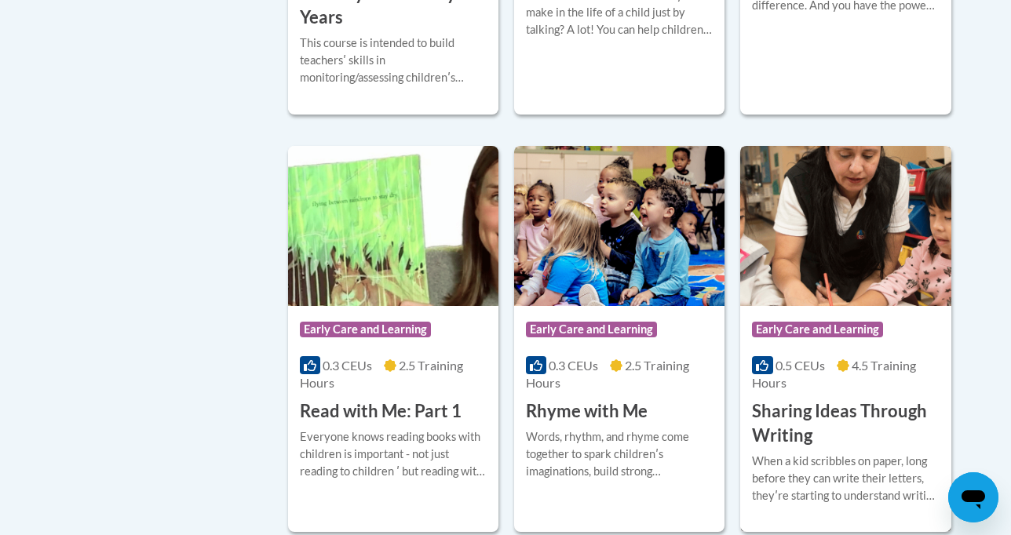
click at [868, 322] on span "Early Care and Learning" at bounding box center [817, 330] width 131 height 16
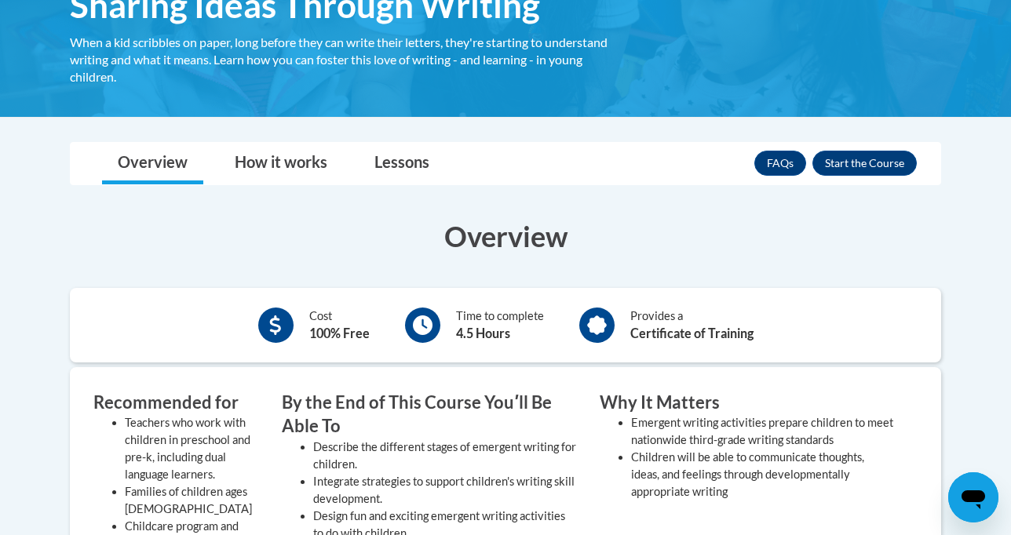
scroll to position [172, 0]
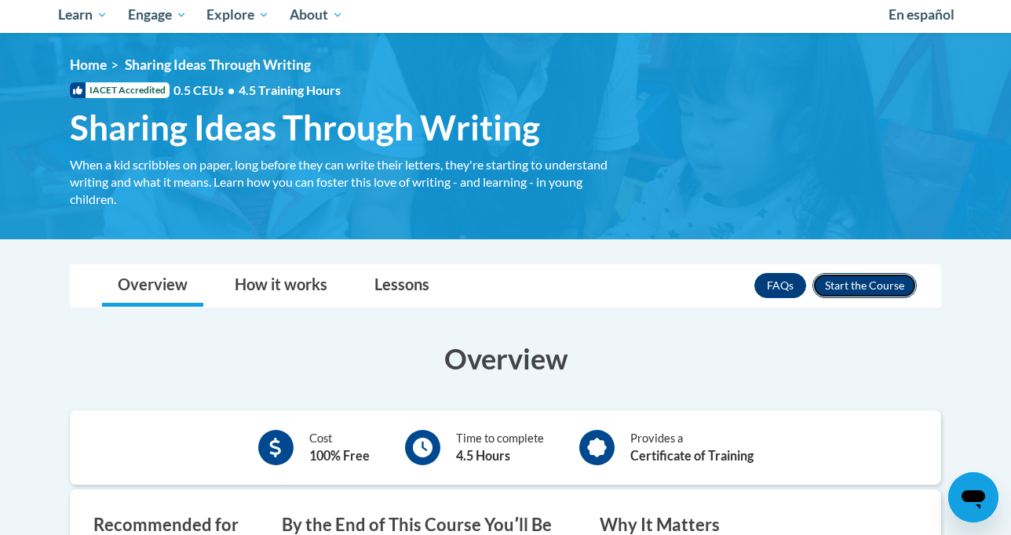
click at [889, 285] on button "Enroll" at bounding box center [865, 285] width 104 height 25
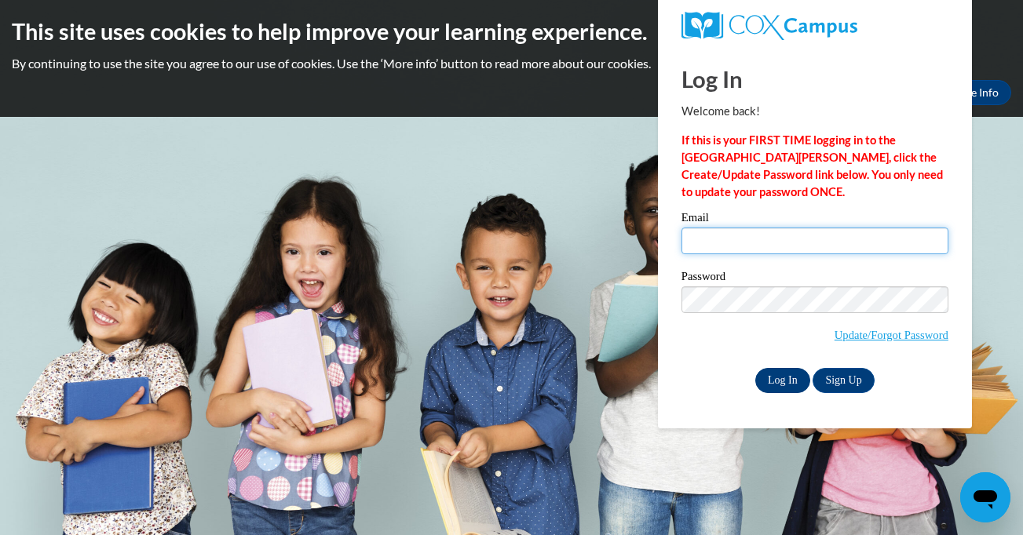
type input "yalitzarod0622@gmail.com"
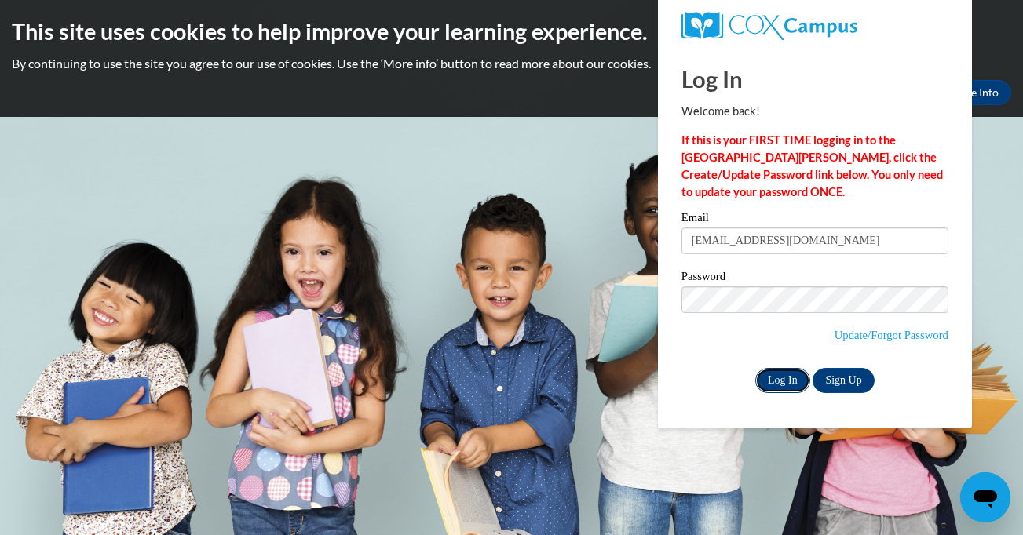
click at [776, 378] on input "Log In" at bounding box center [782, 380] width 55 height 25
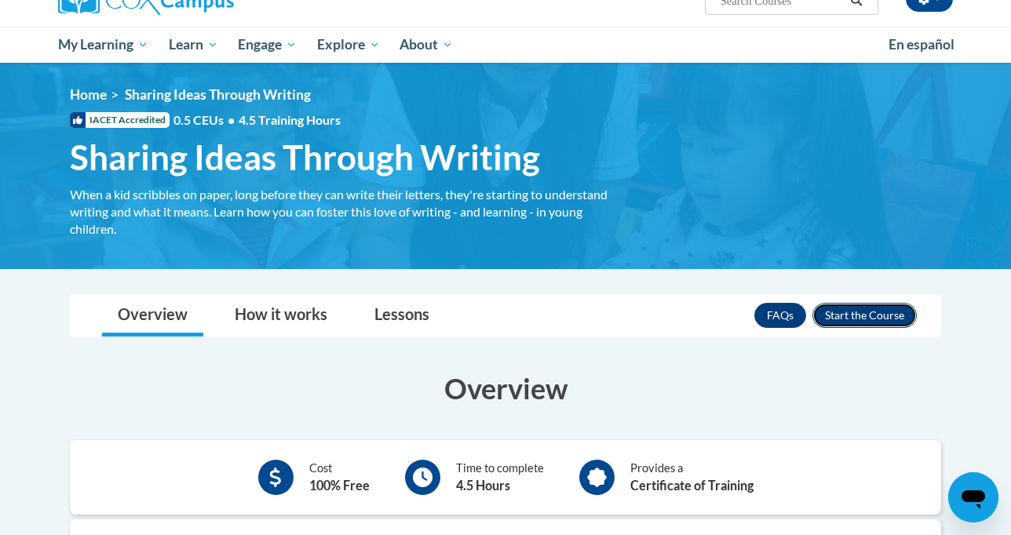
click at [893, 309] on button "Enroll" at bounding box center [865, 315] width 104 height 25
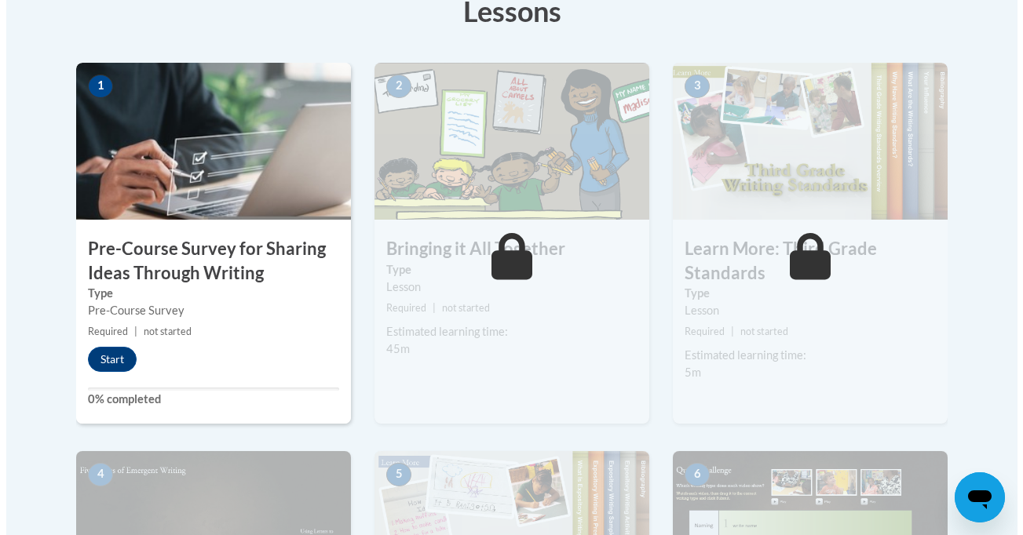
scroll to position [512, 0]
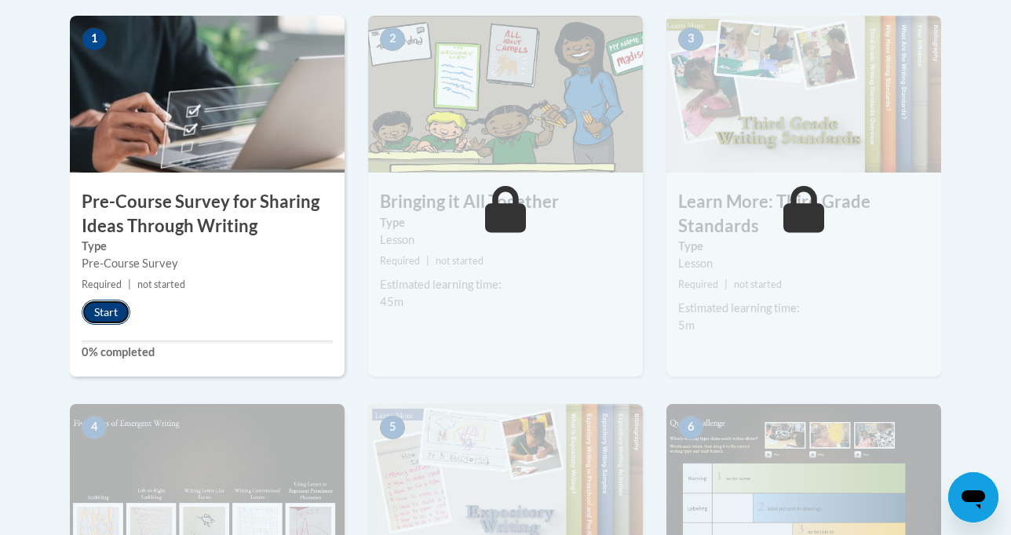
click at [82, 313] on button "Start" at bounding box center [106, 312] width 49 height 25
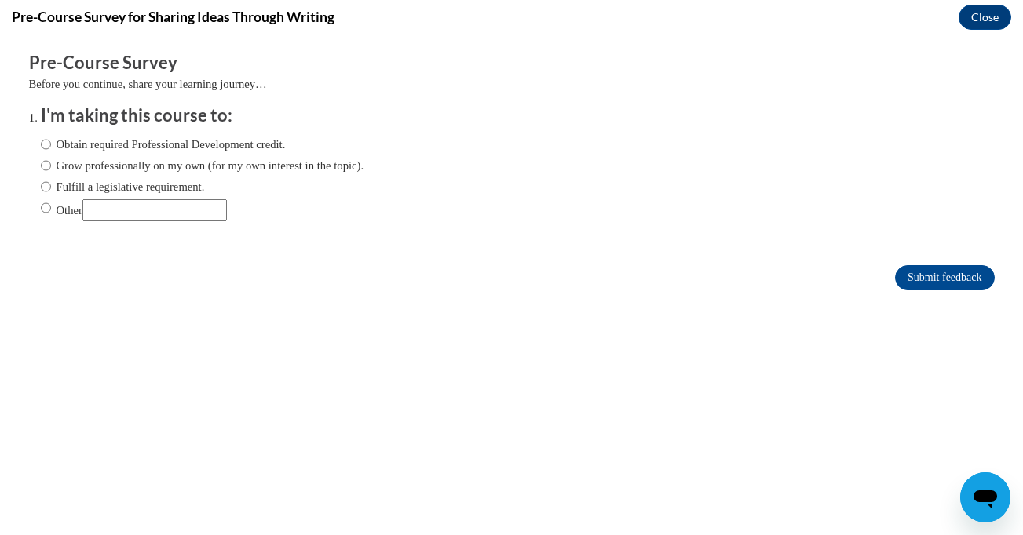
scroll to position [0, 0]
click at [41, 157] on input "Grow professionally on my own (for my own interest in the topic)." at bounding box center [46, 165] width 10 height 17
radio input "true"
click at [904, 279] on input "Submit feedback" at bounding box center [944, 277] width 99 height 25
click at [900, 278] on input "Submit feedback" at bounding box center [944, 277] width 99 height 25
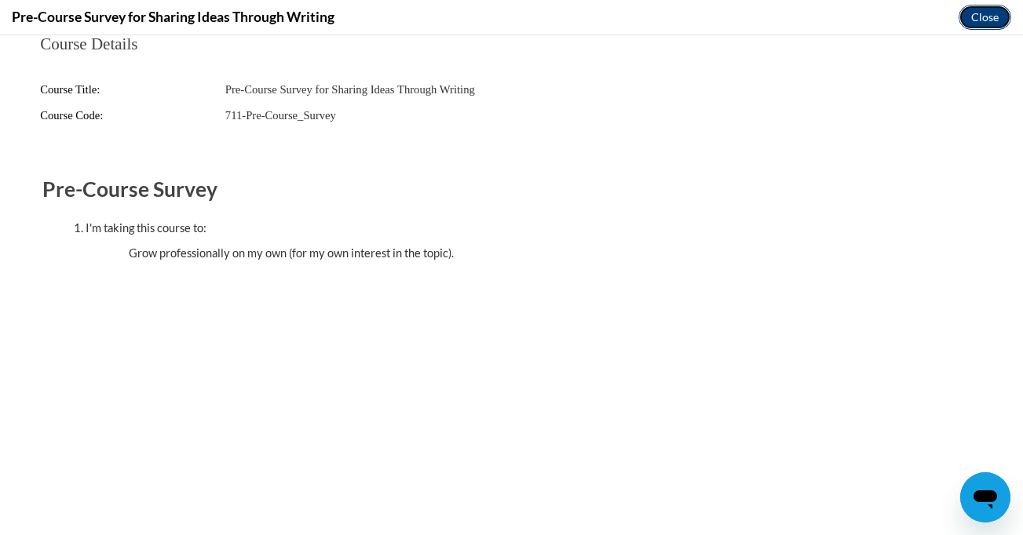
click at [988, 22] on button "Close" at bounding box center [985, 17] width 53 height 25
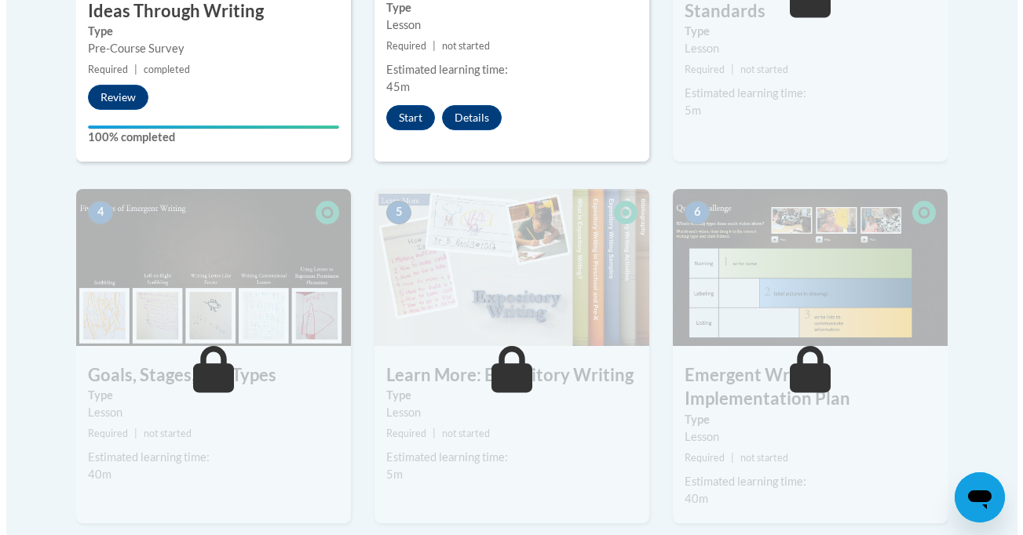
scroll to position [740, 0]
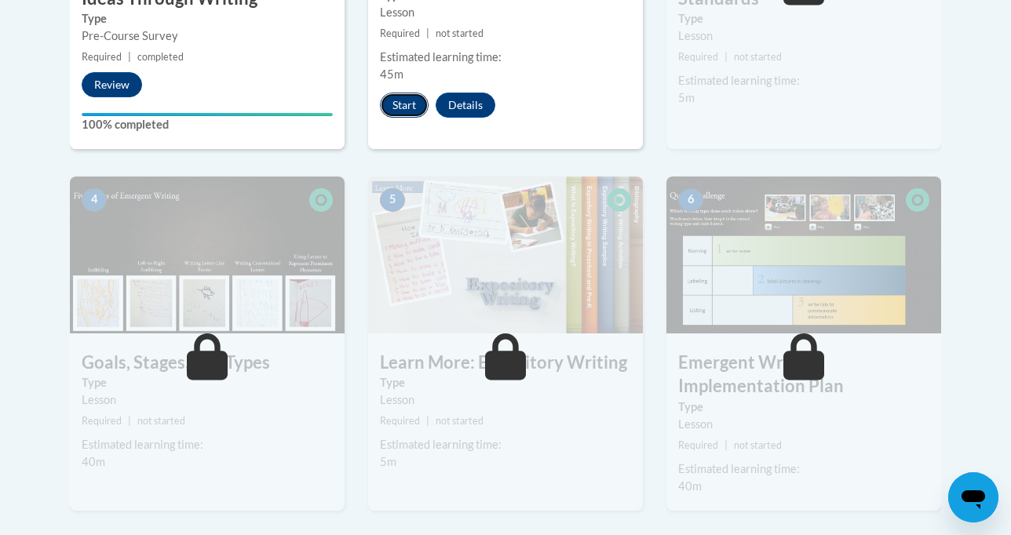
click at [380, 103] on button "Start" at bounding box center [404, 105] width 49 height 25
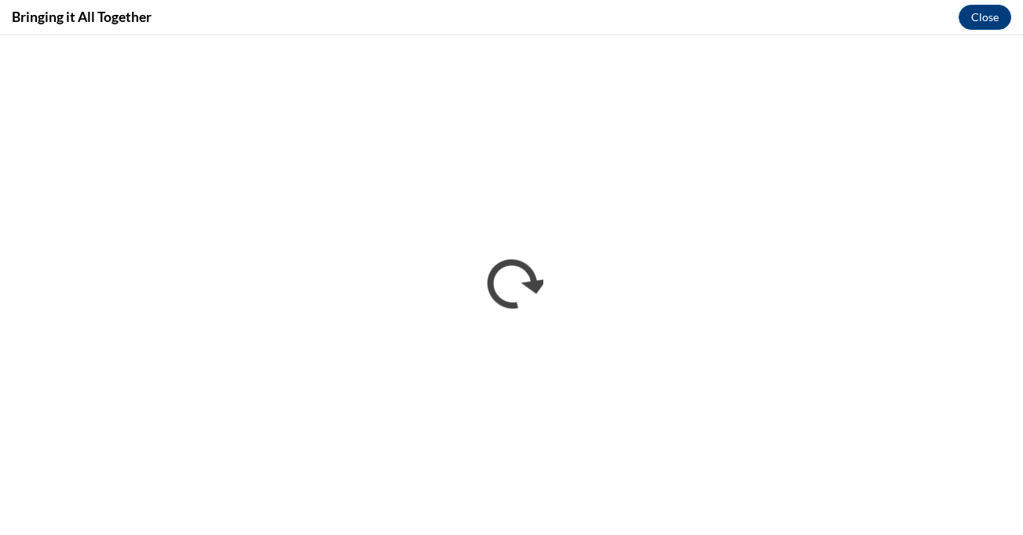
scroll to position [0, 0]
